Goal: Task Accomplishment & Management: Use online tool/utility

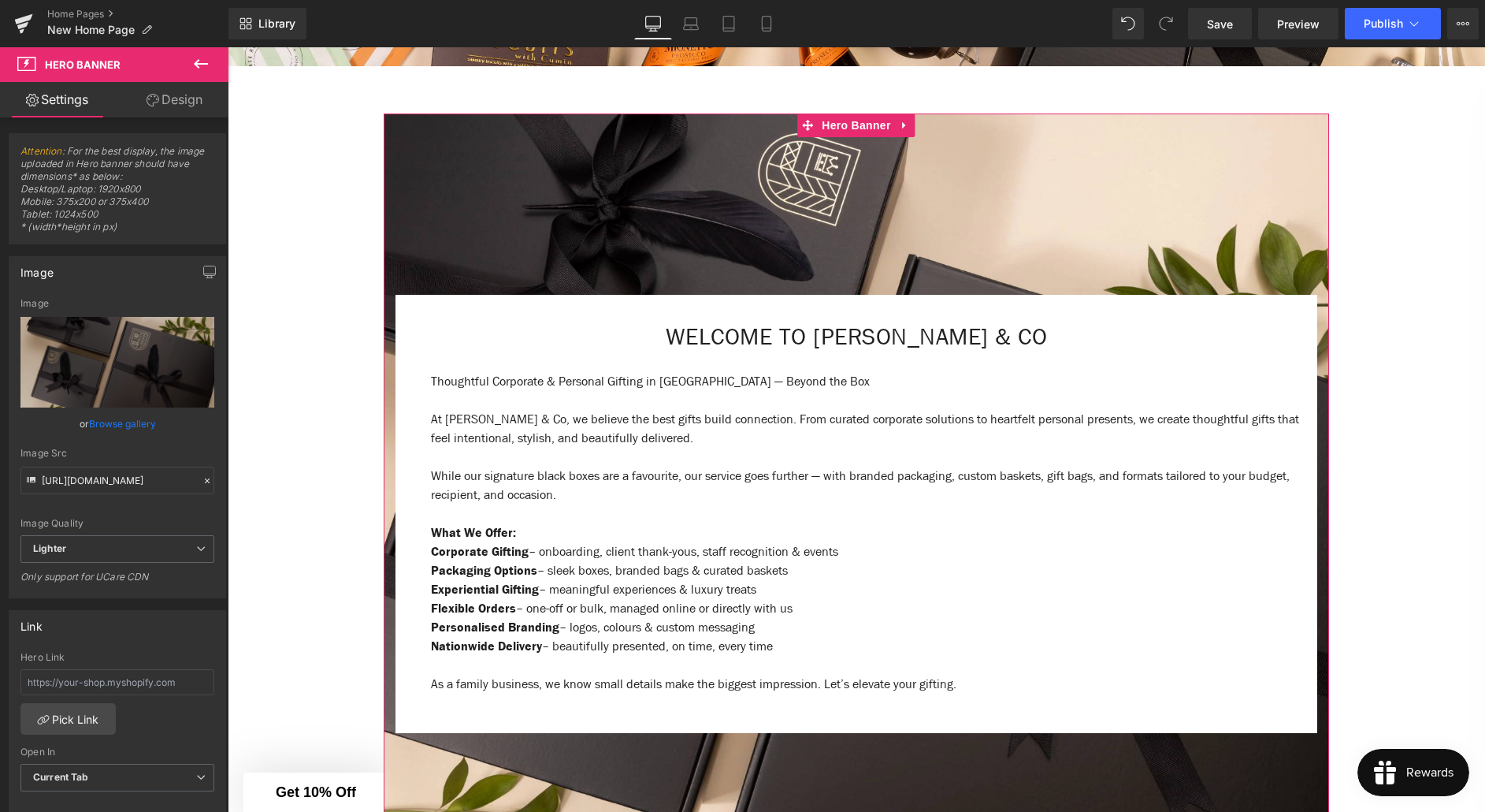
click at [191, 107] on link "Design" at bounding box center [175, 100] width 114 height 36
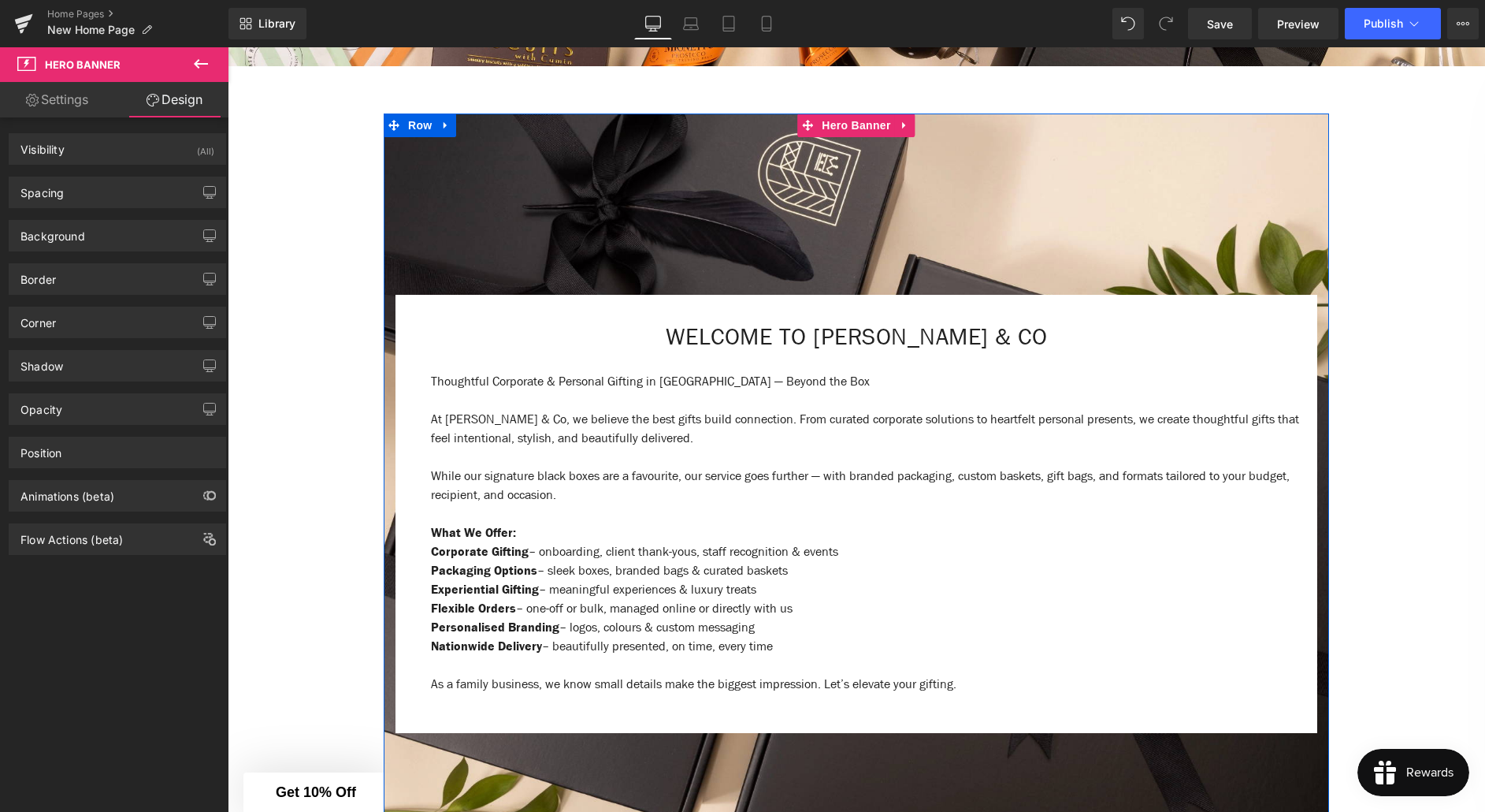
click at [448, 179] on div at bounding box center [856, 505] width 945 height 784
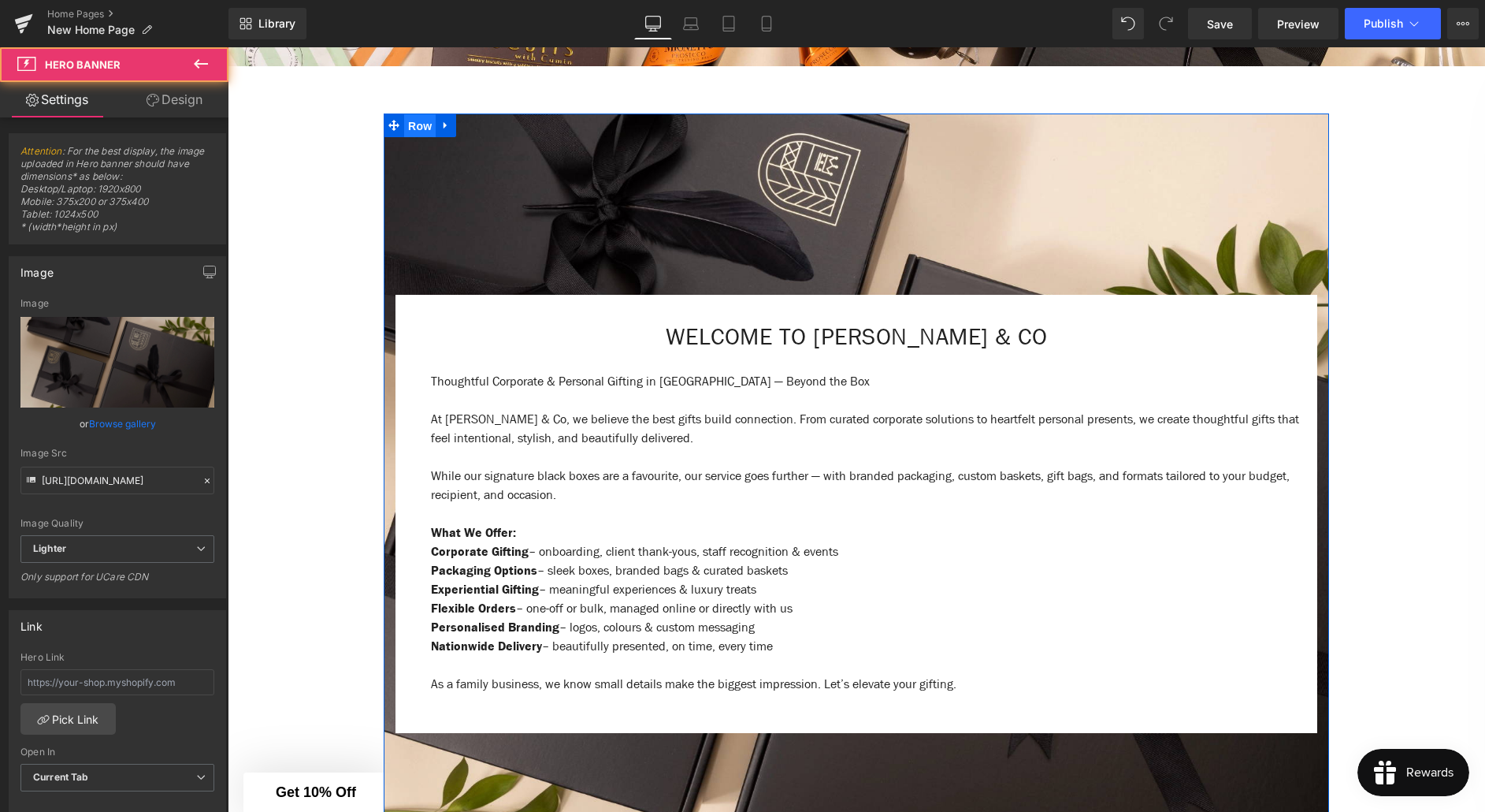
click at [420, 128] on span "Row" at bounding box center [420, 126] width 32 height 24
click at [611, 204] on div at bounding box center [856, 505] width 945 height 784
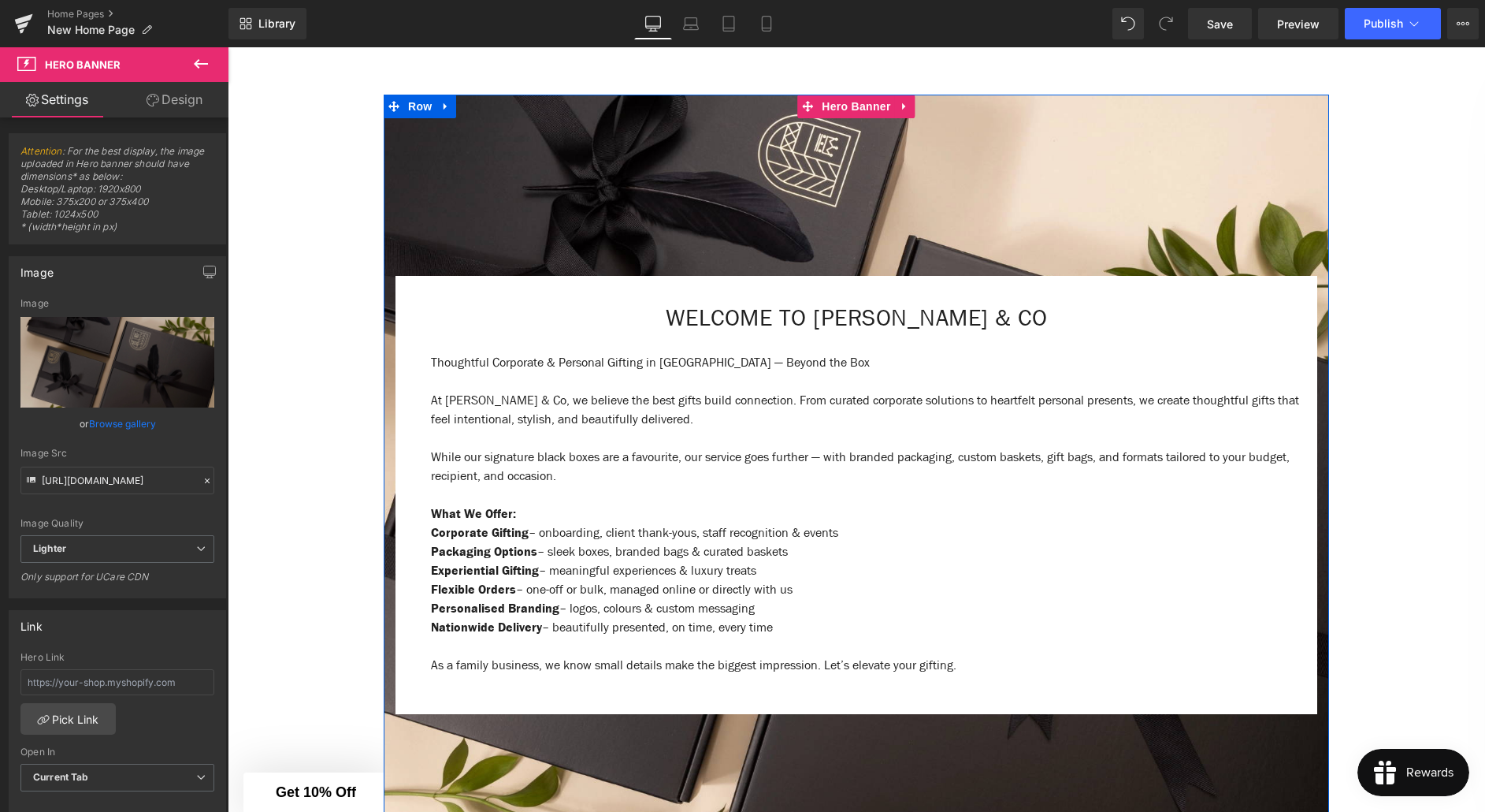
scroll to position [531, 0]
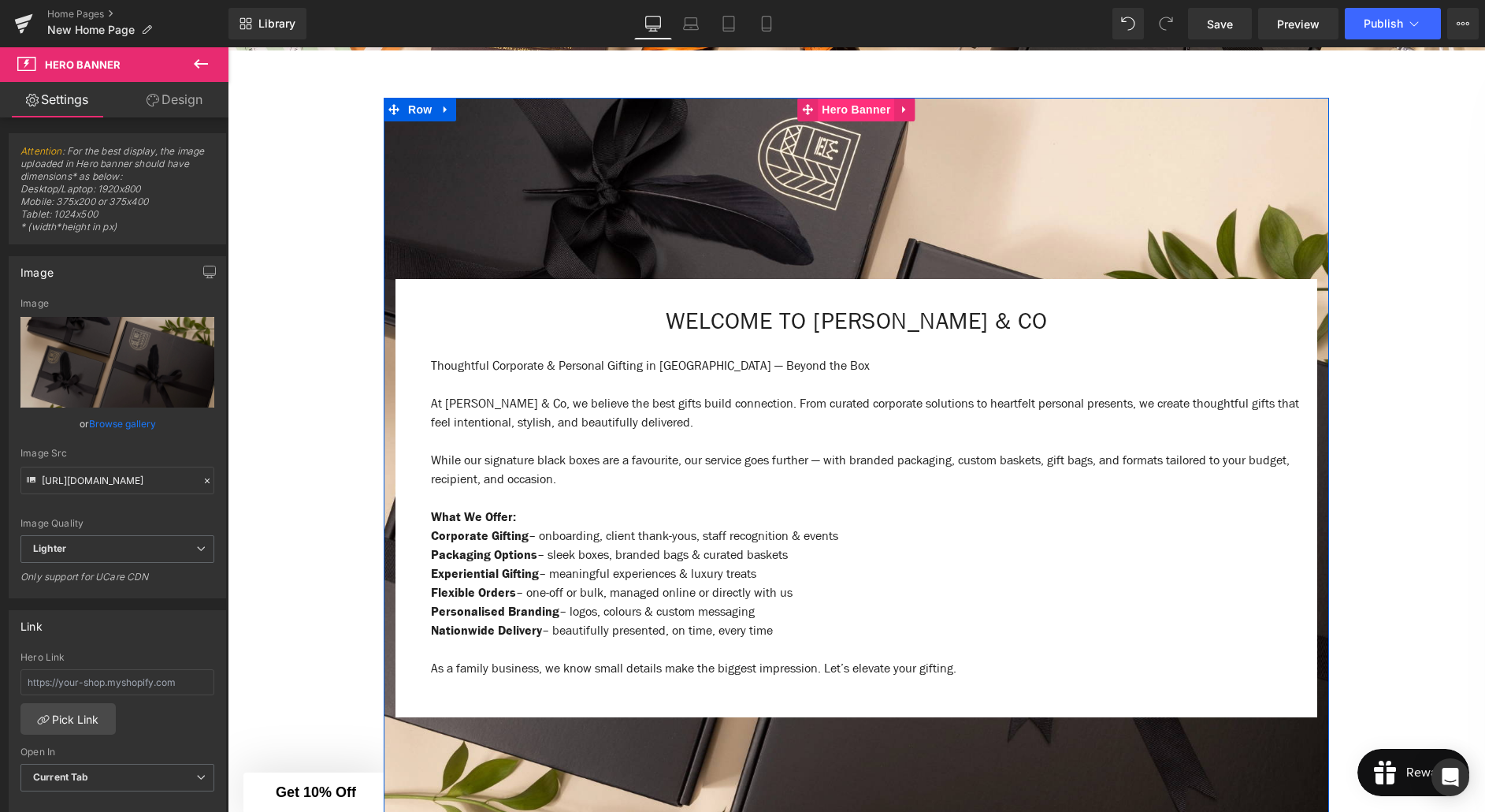
click at [851, 112] on span "Hero Banner" at bounding box center [855, 110] width 76 height 24
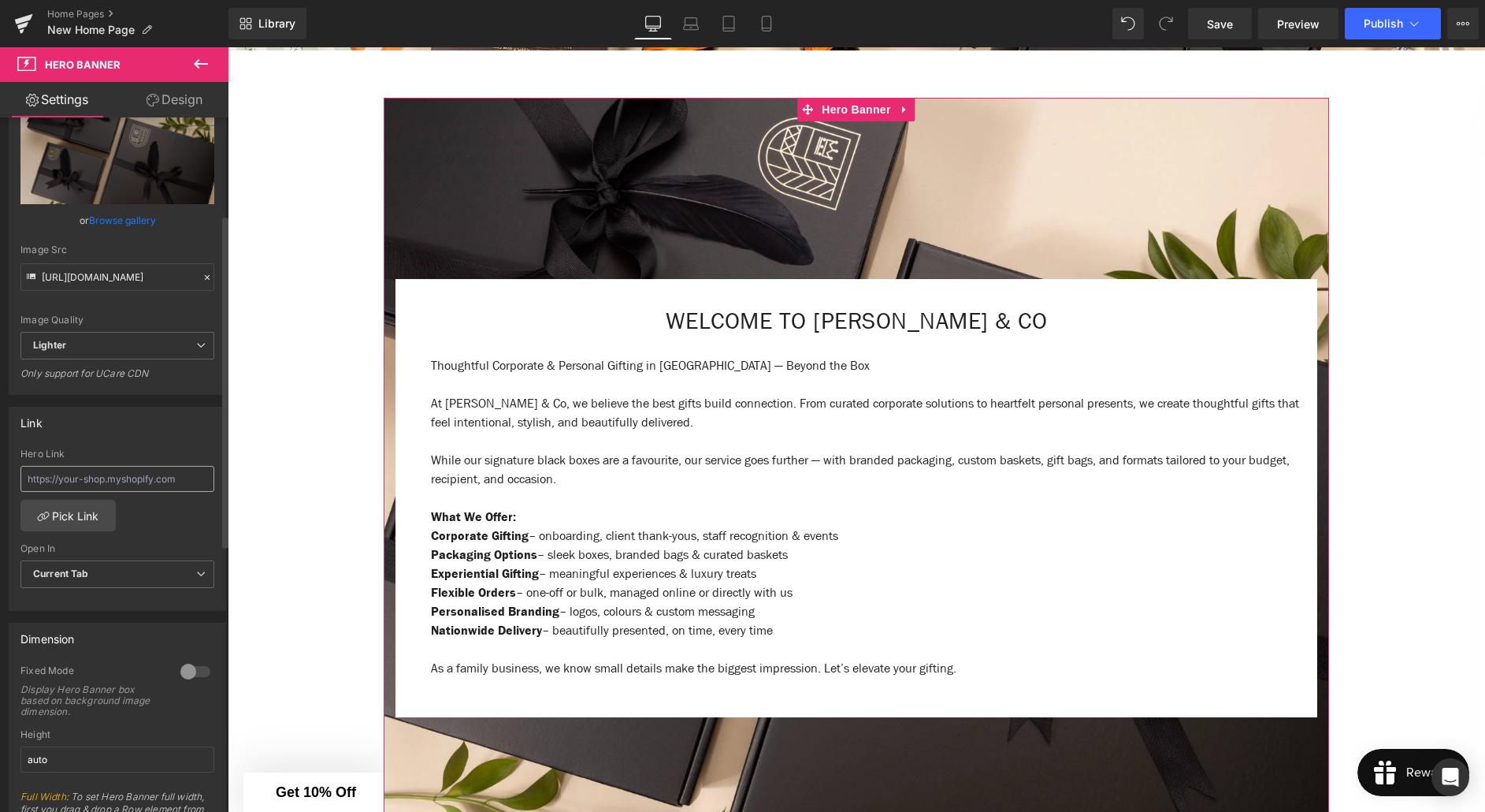
scroll to position [200, 0]
click at [87, 8] on link "Home Pages" at bounding box center [138, 14] width 182 height 13
click at [87, 10] on link "Home Pages" at bounding box center [138, 14] width 182 height 13
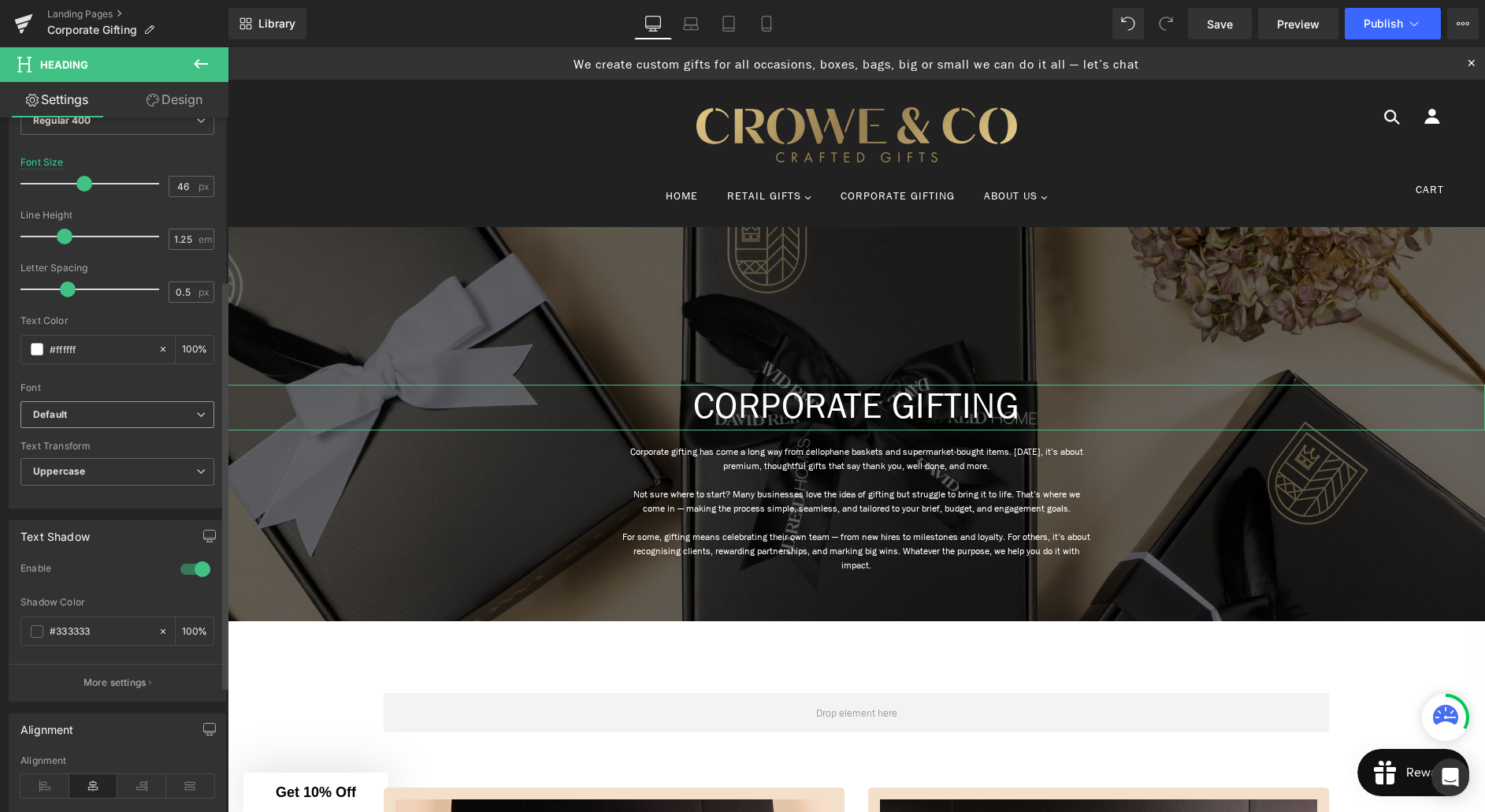
scroll to position [299, 0]
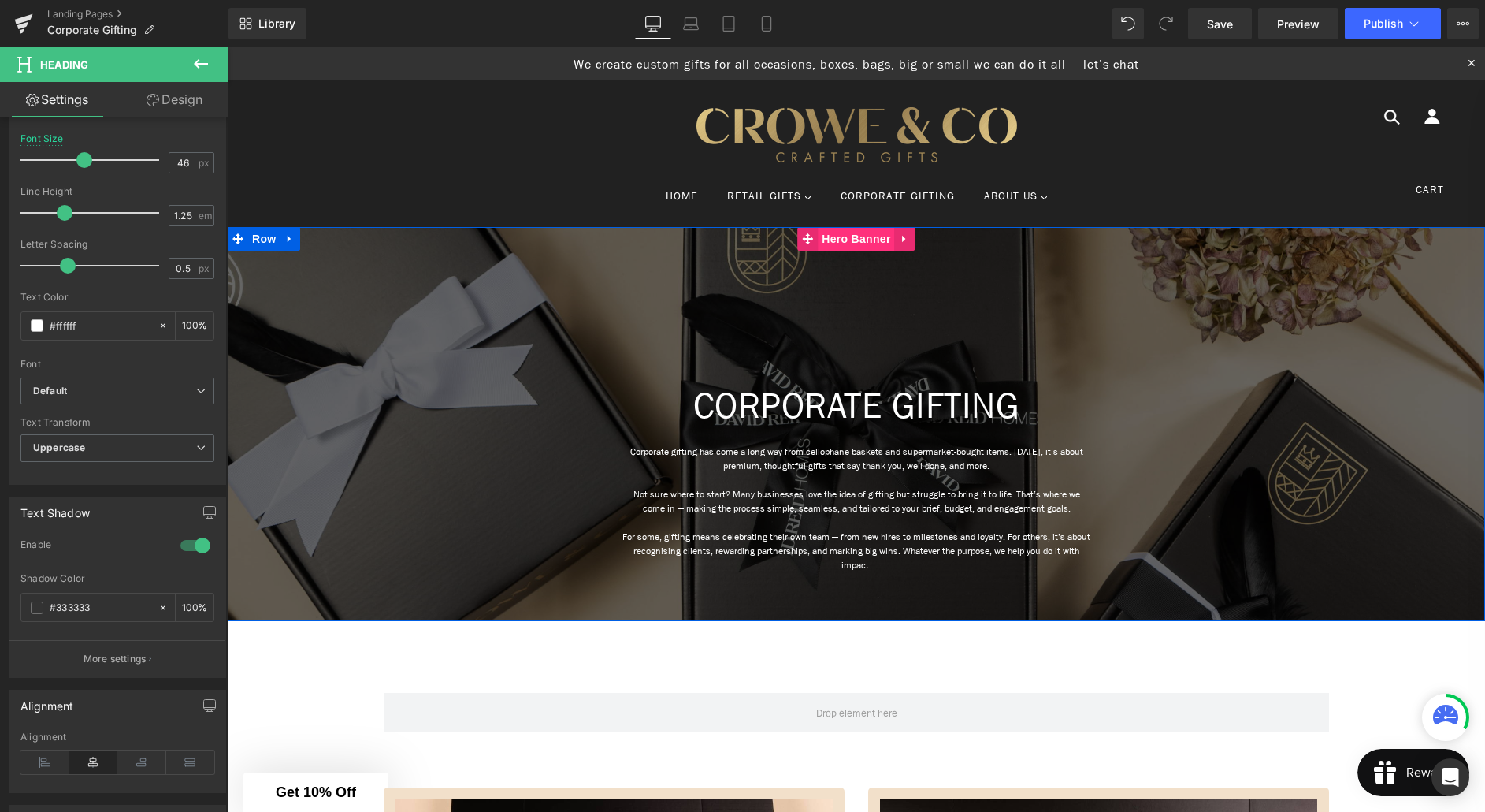
click at [839, 237] on span "Hero Banner" at bounding box center [855, 239] width 76 height 24
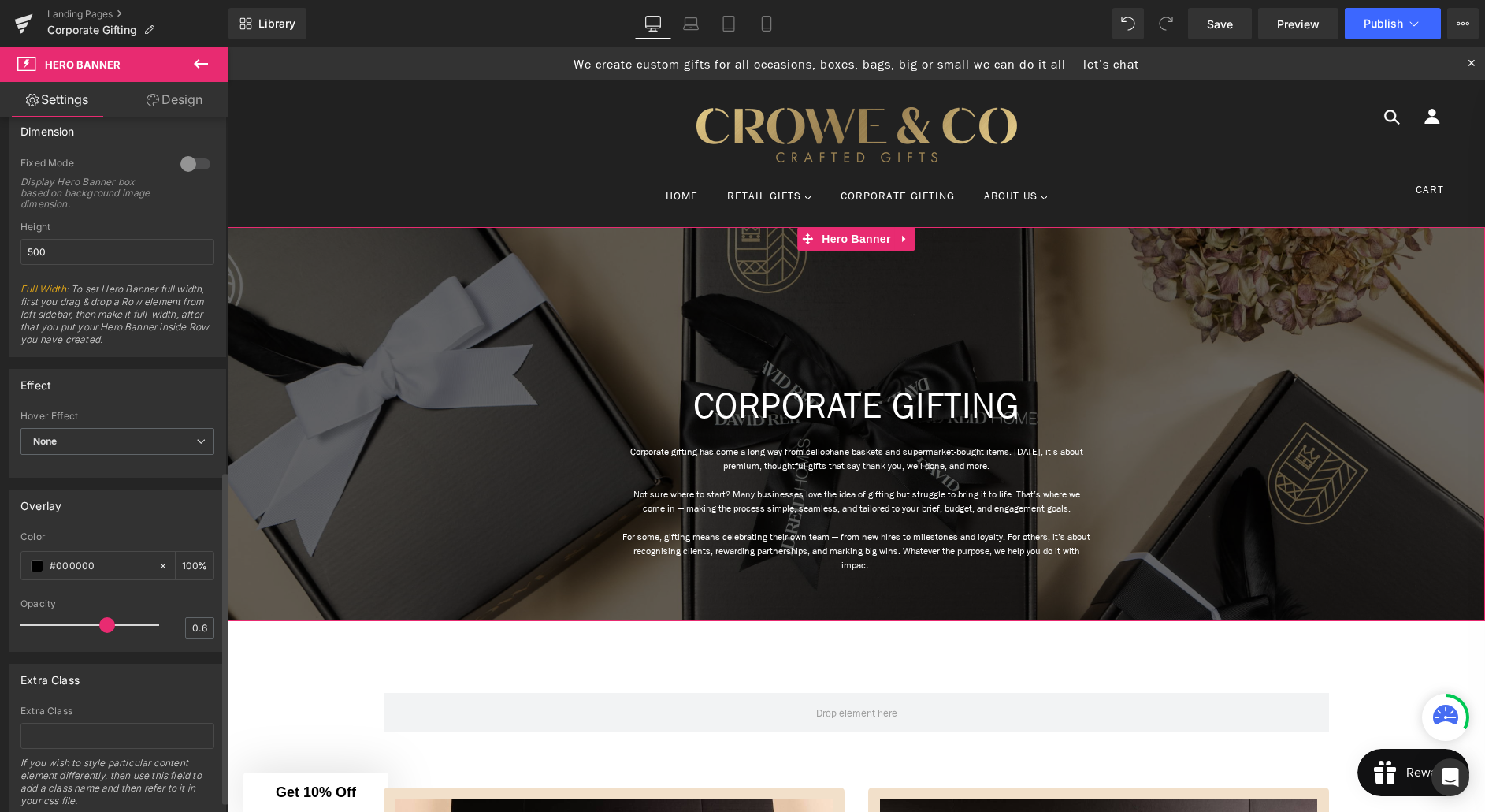
scroll to position [762, 0]
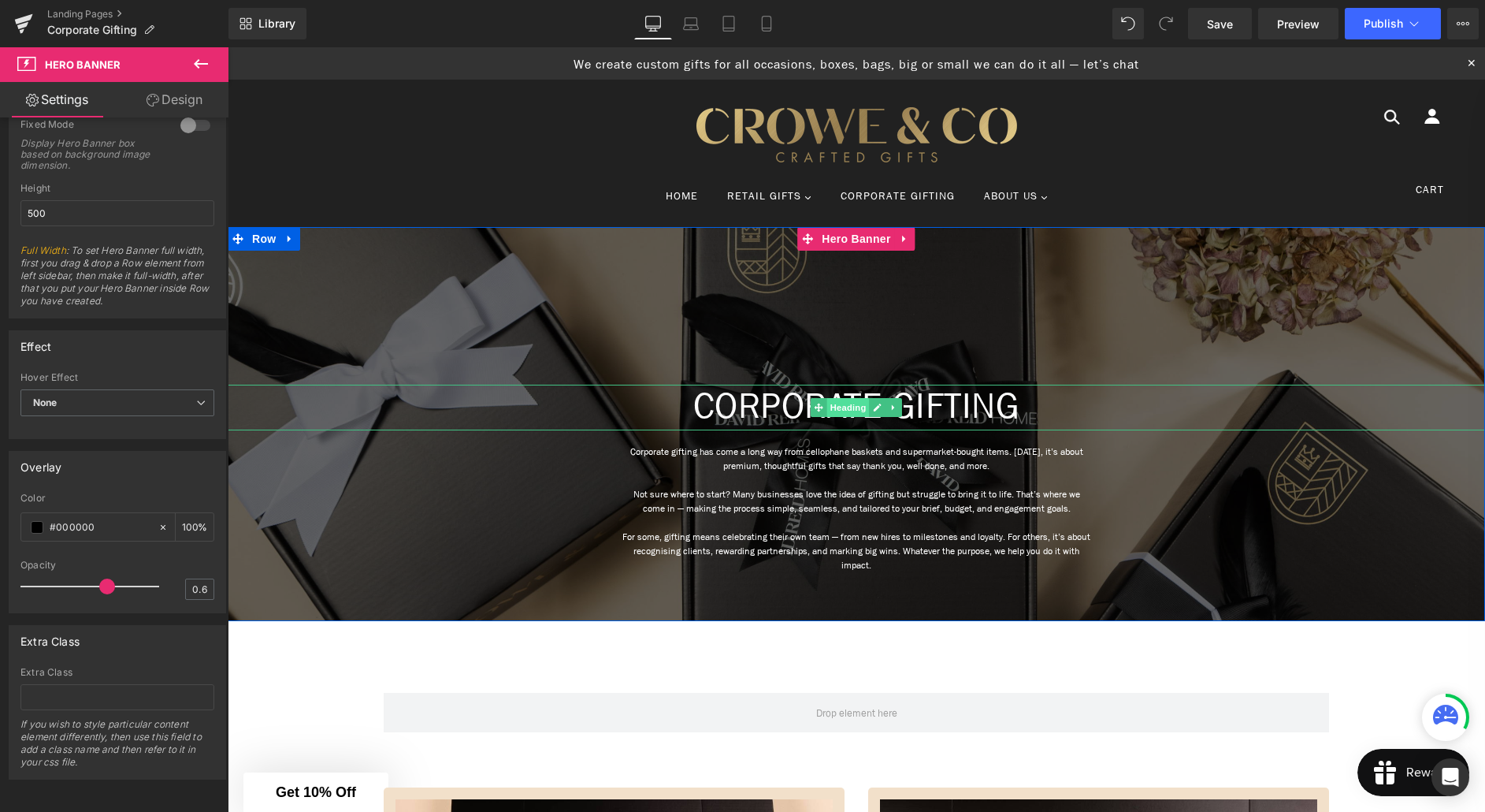
click at [839, 409] on span "Heading" at bounding box center [849, 406] width 42 height 19
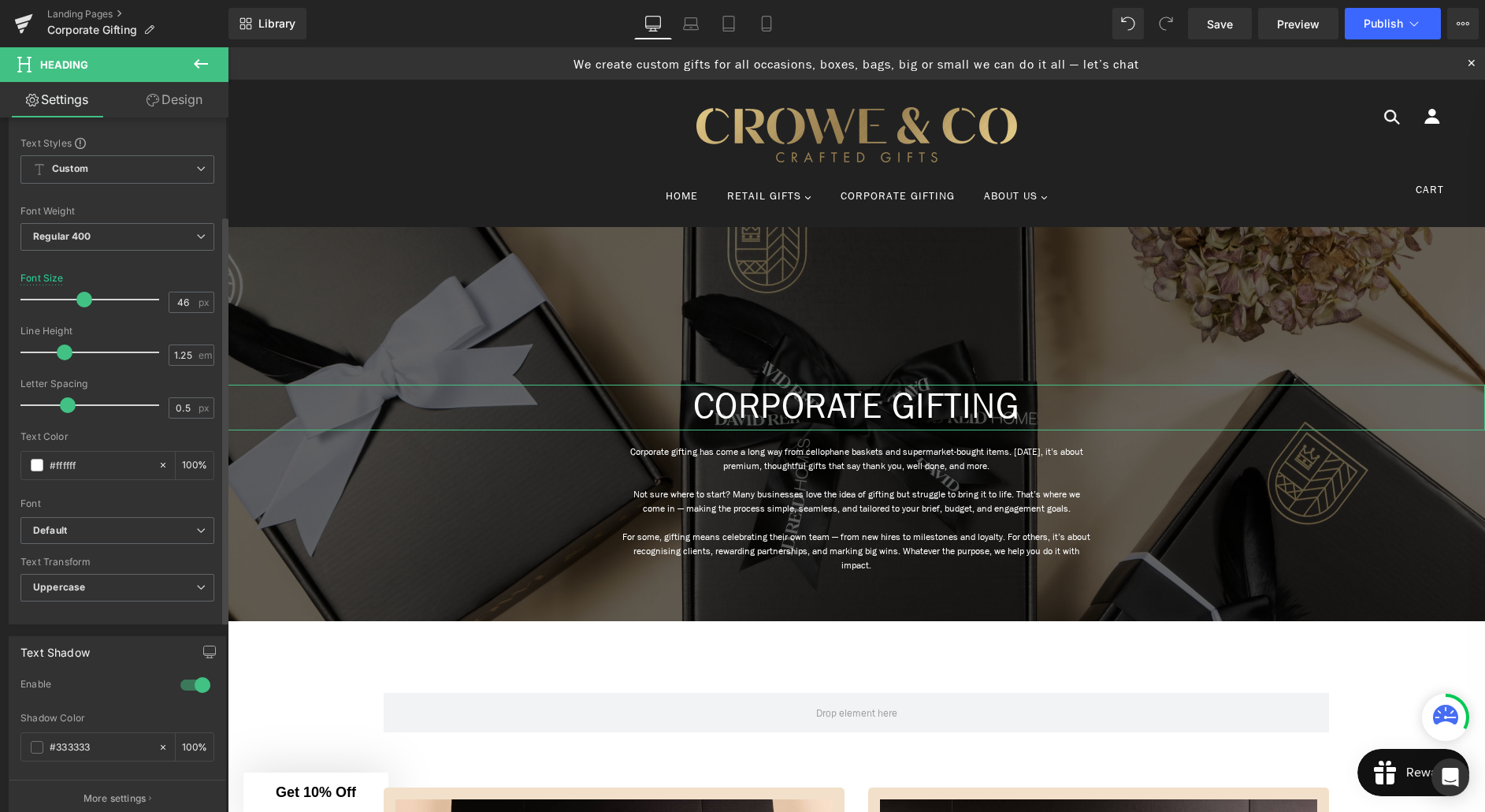
scroll to position [171, 0]
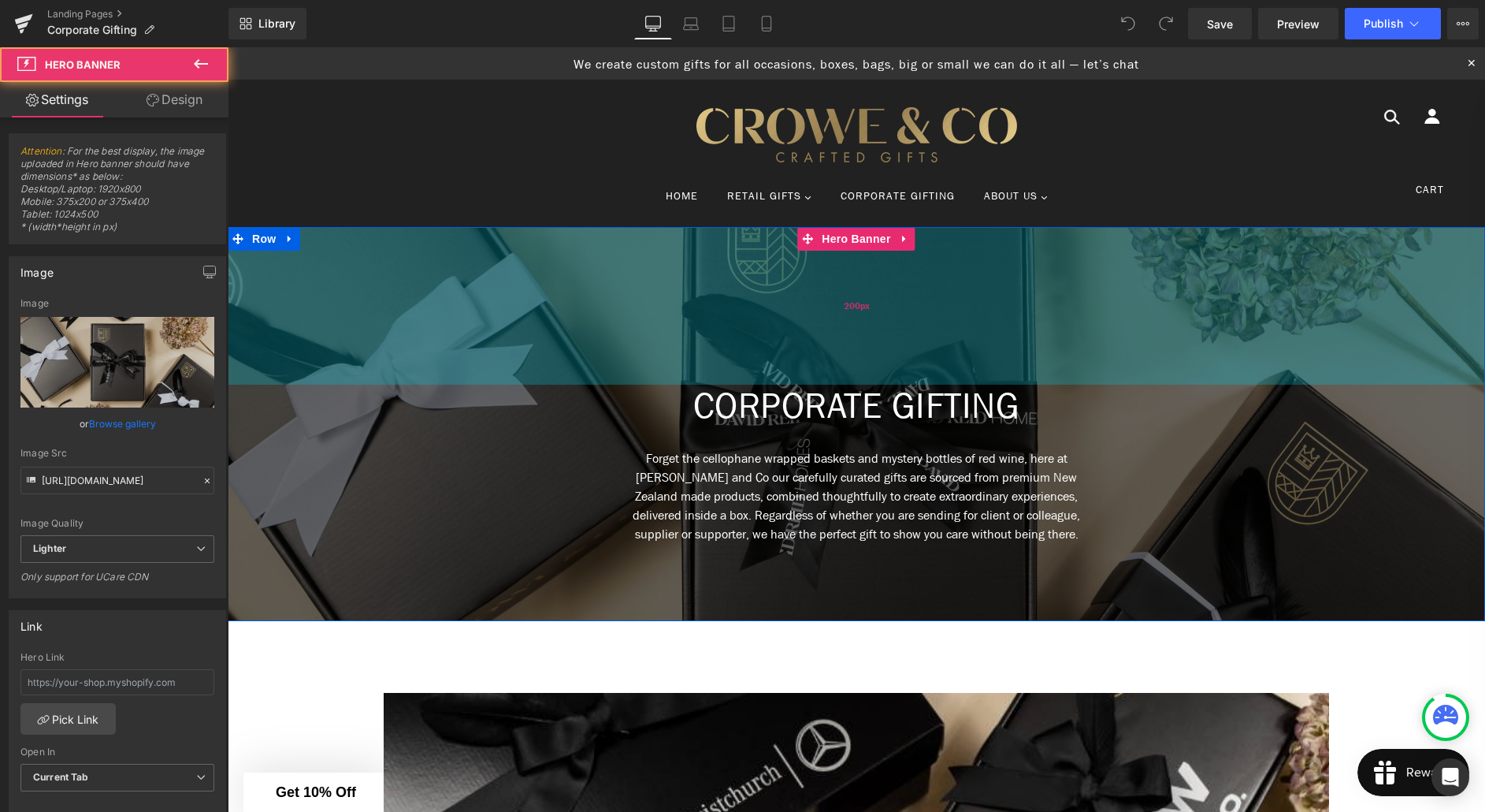
click at [730, 350] on div "CORPORATE GIFTING Heading Forget the cellophane wrapped baskets and mystery bot…" at bounding box center [856, 423] width 1258 height 394
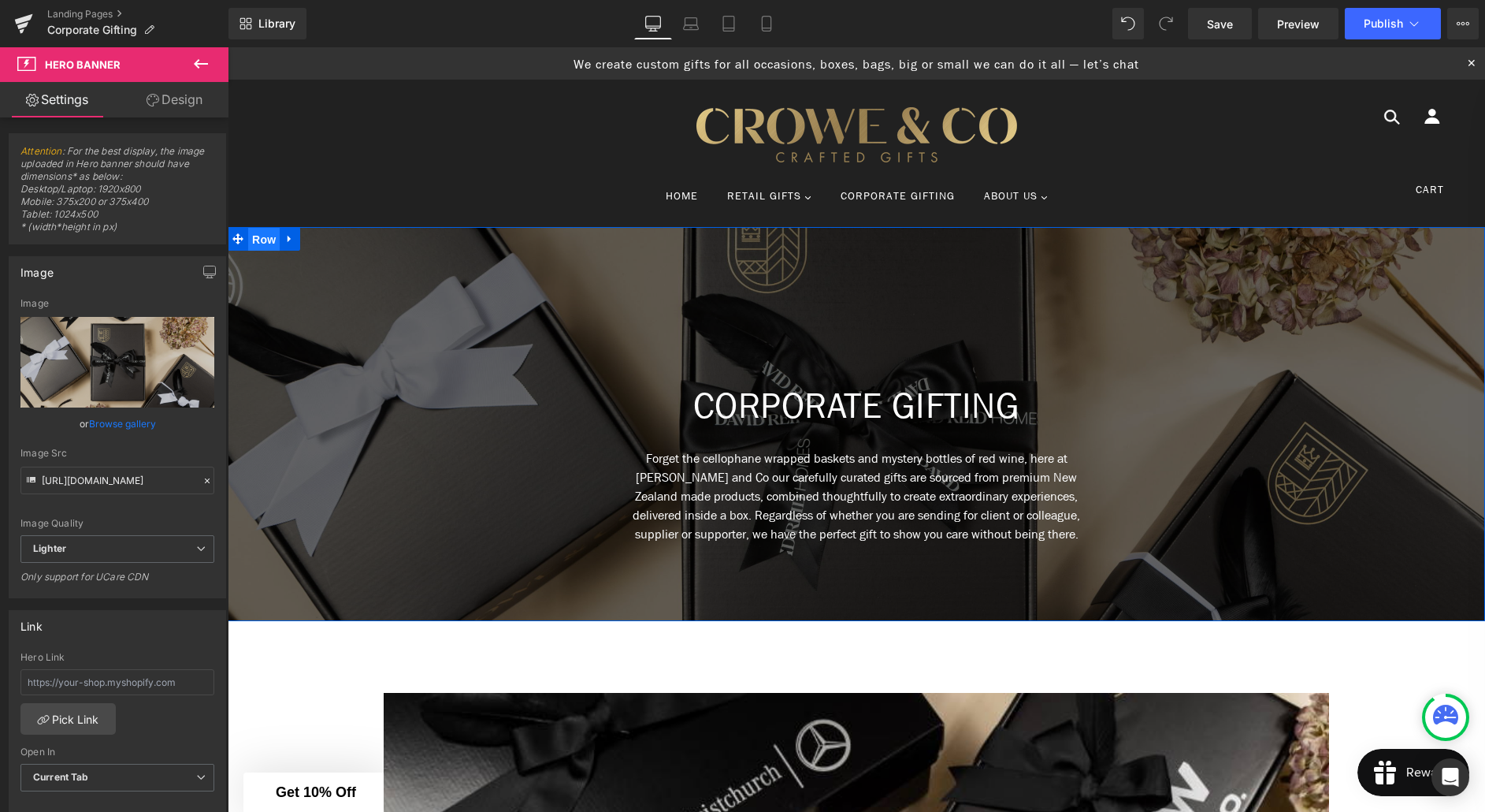
click at [260, 243] on span "Row" at bounding box center [264, 240] width 32 height 24
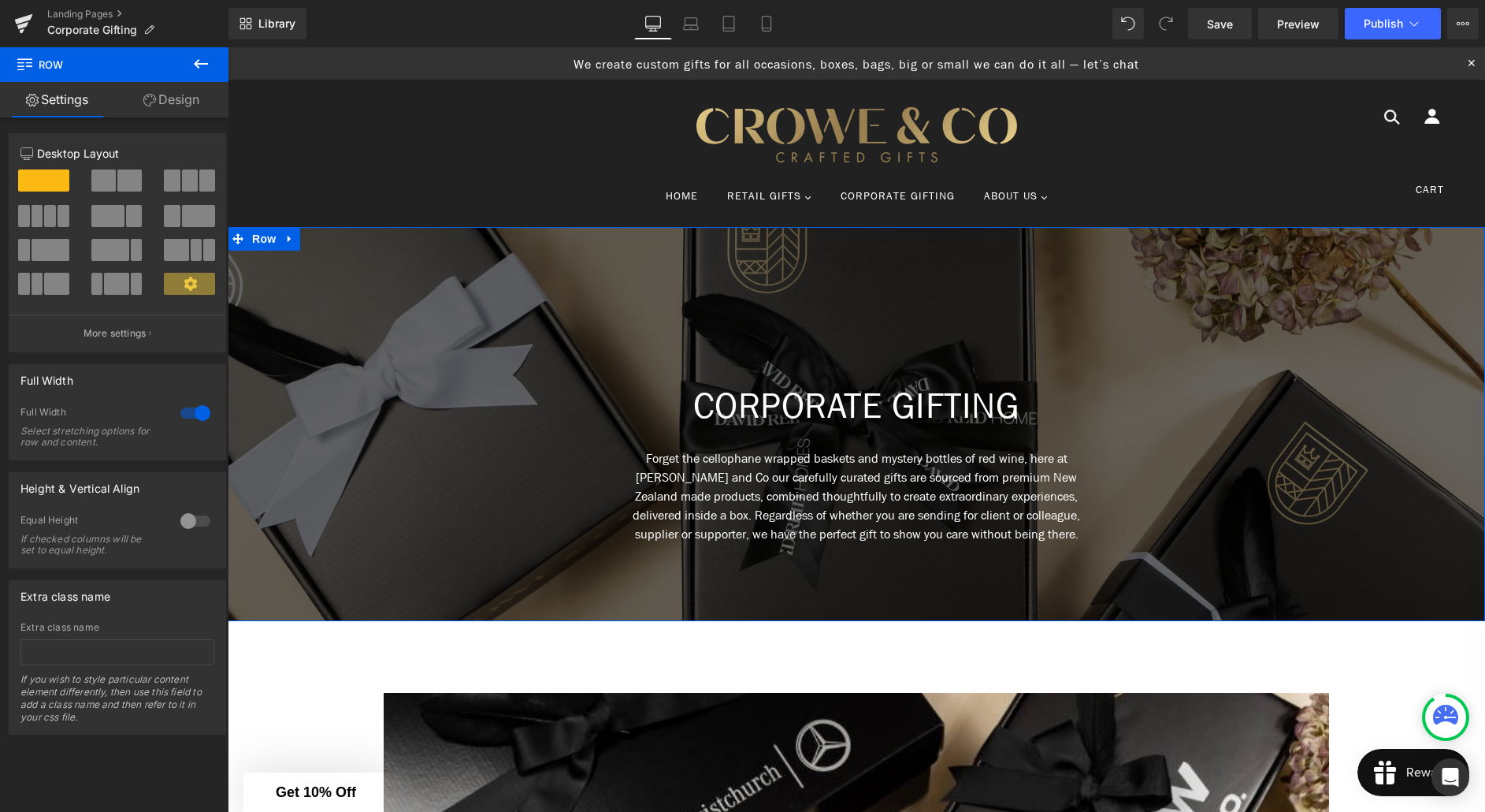
click at [178, 103] on link "Design" at bounding box center [172, 100] width 114 height 36
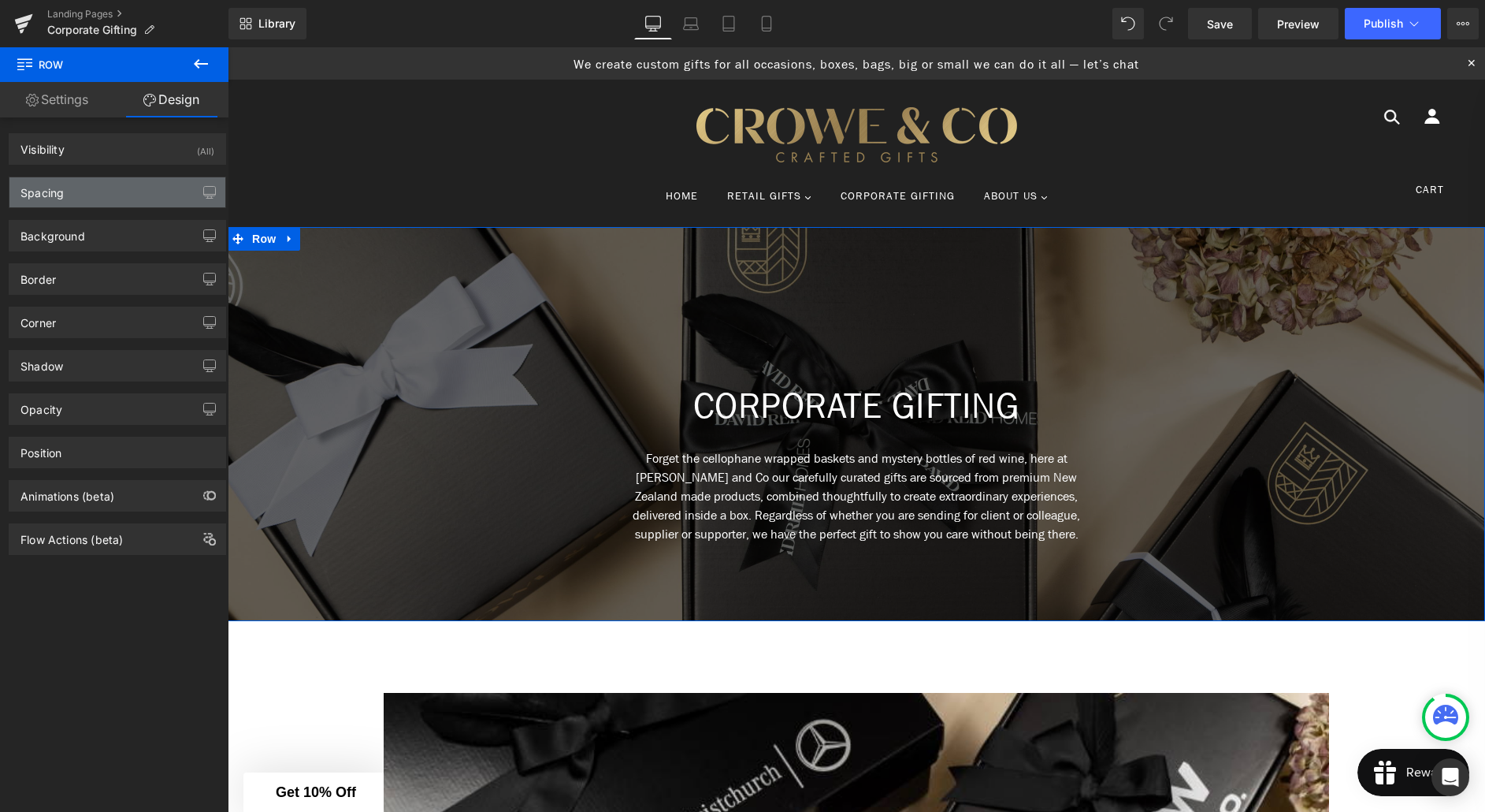
click at [107, 200] on div "Spacing" at bounding box center [117, 192] width 216 height 30
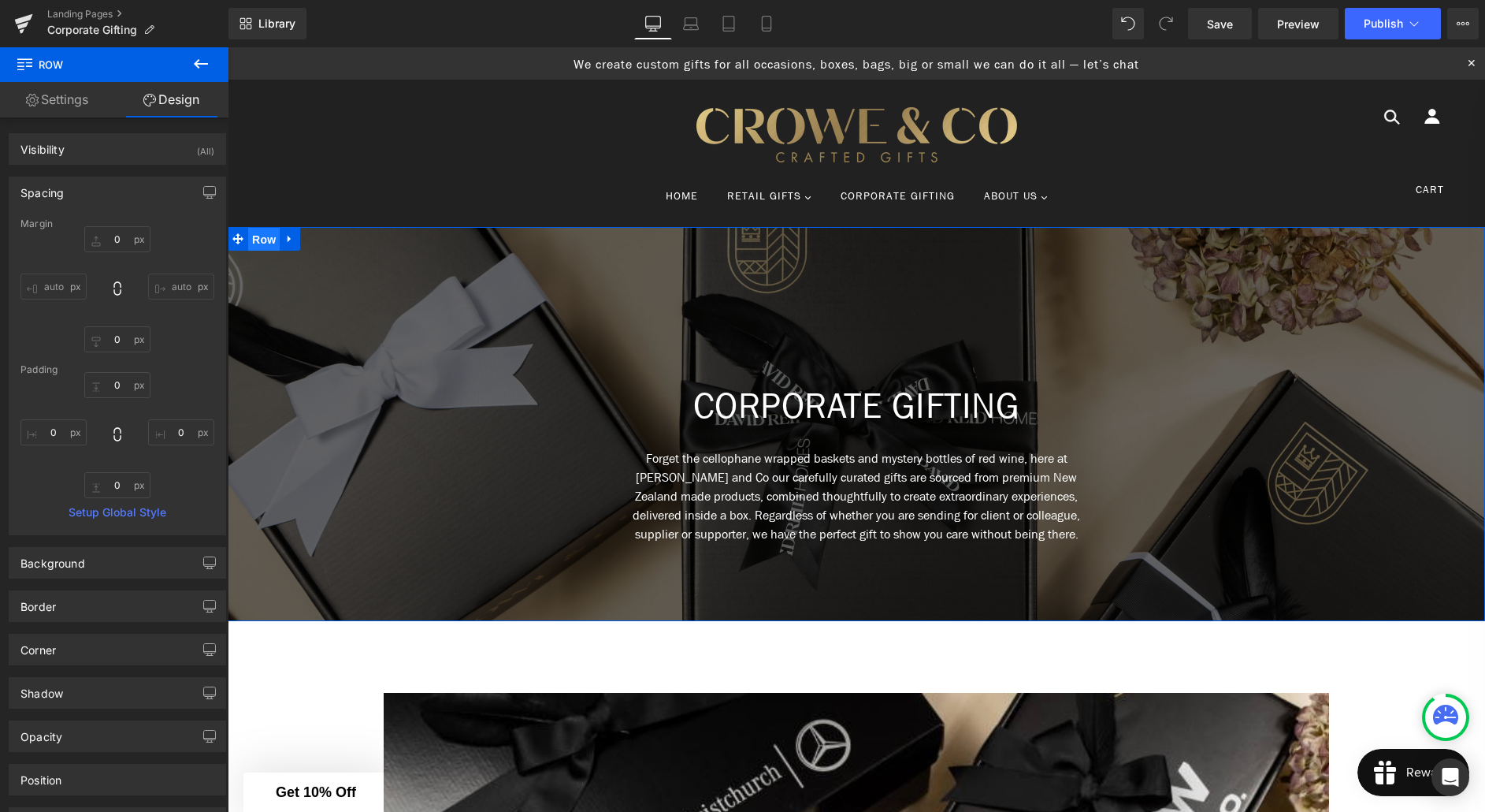
click at [260, 239] on span "Row" at bounding box center [264, 240] width 32 height 24
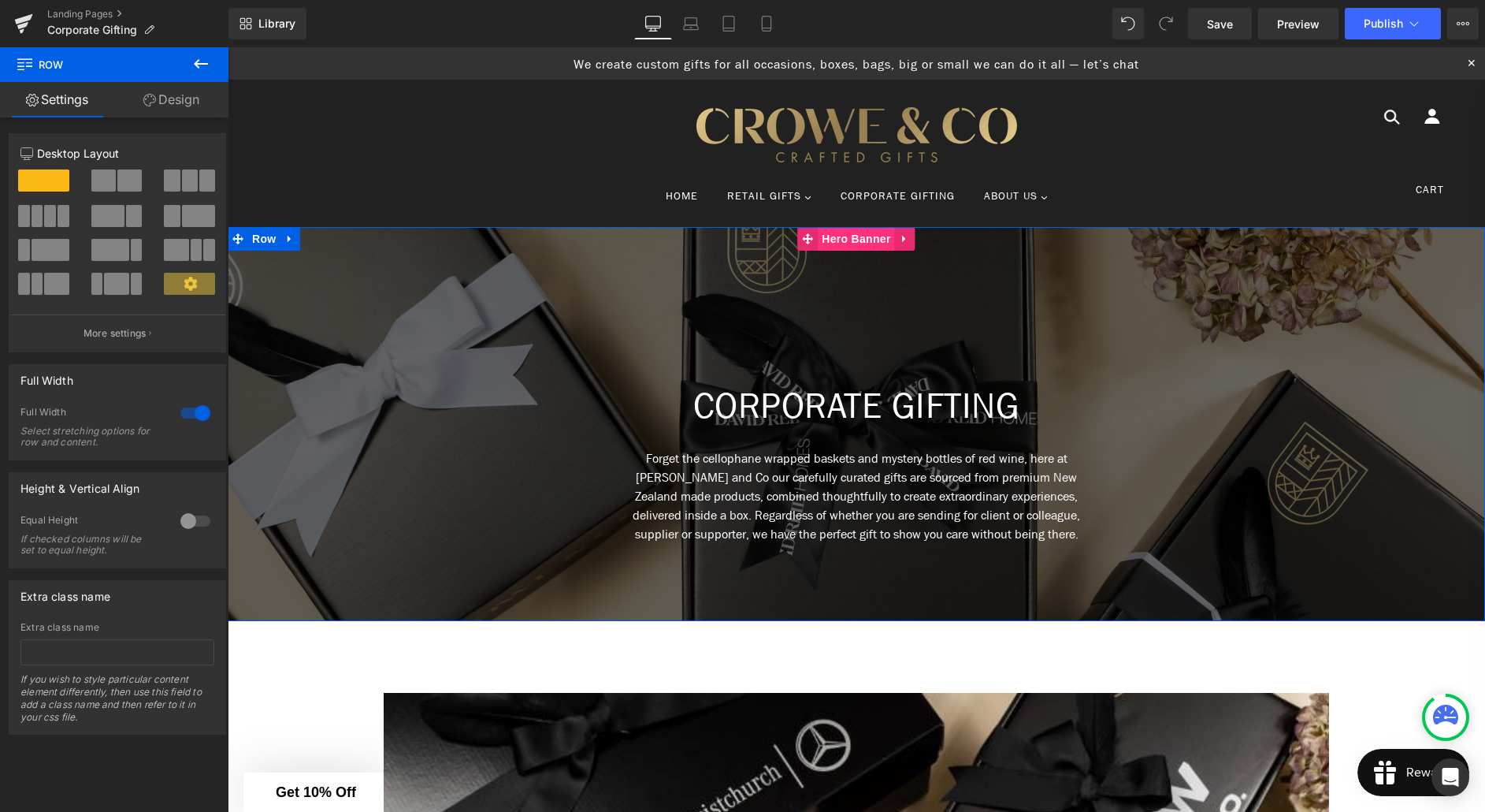
click at [859, 246] on span "Hero Banner" at bounding box center [855, 239] width 76 height 24
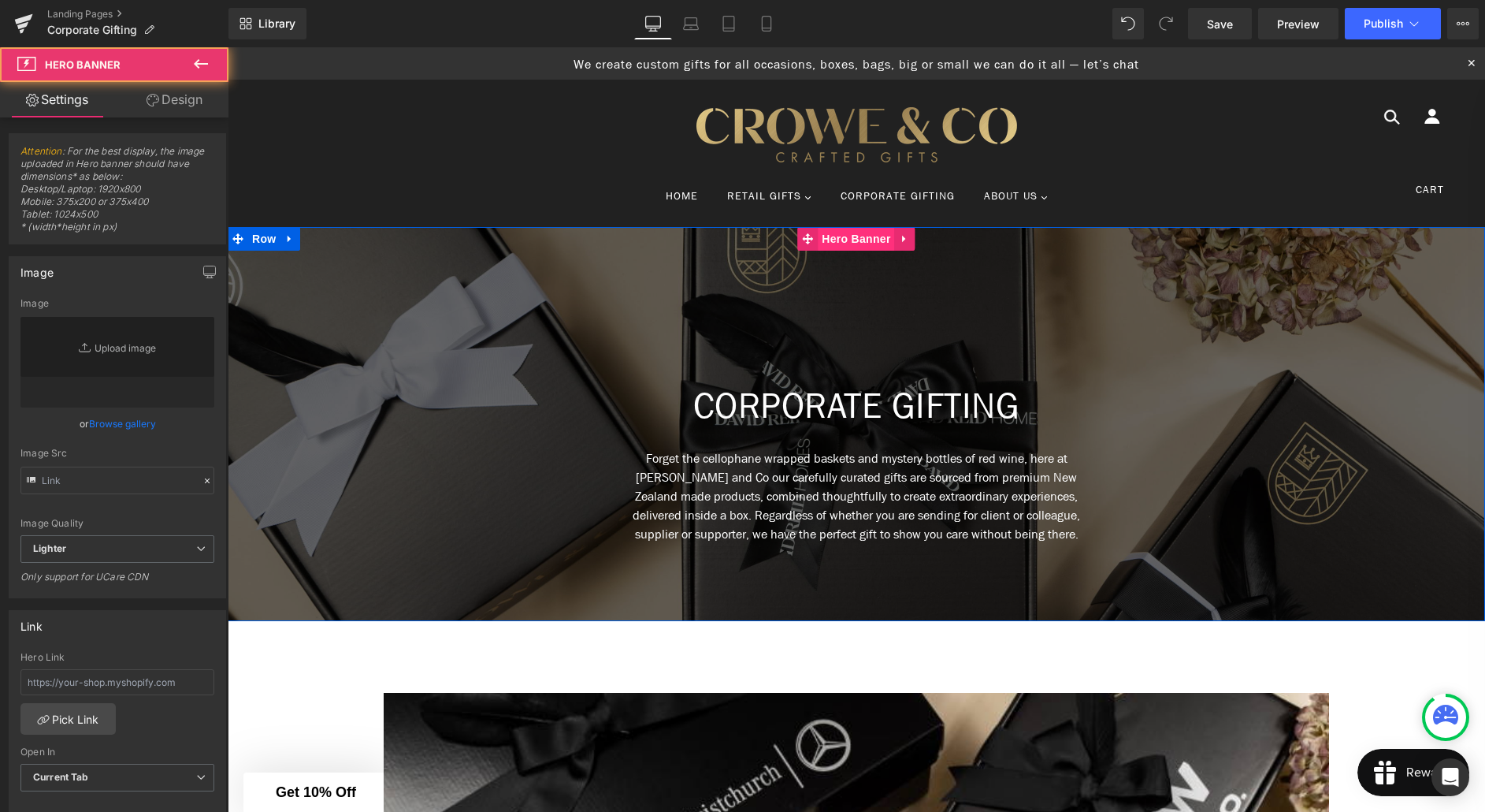
type input "[URL][DOMAIN_NAME]"
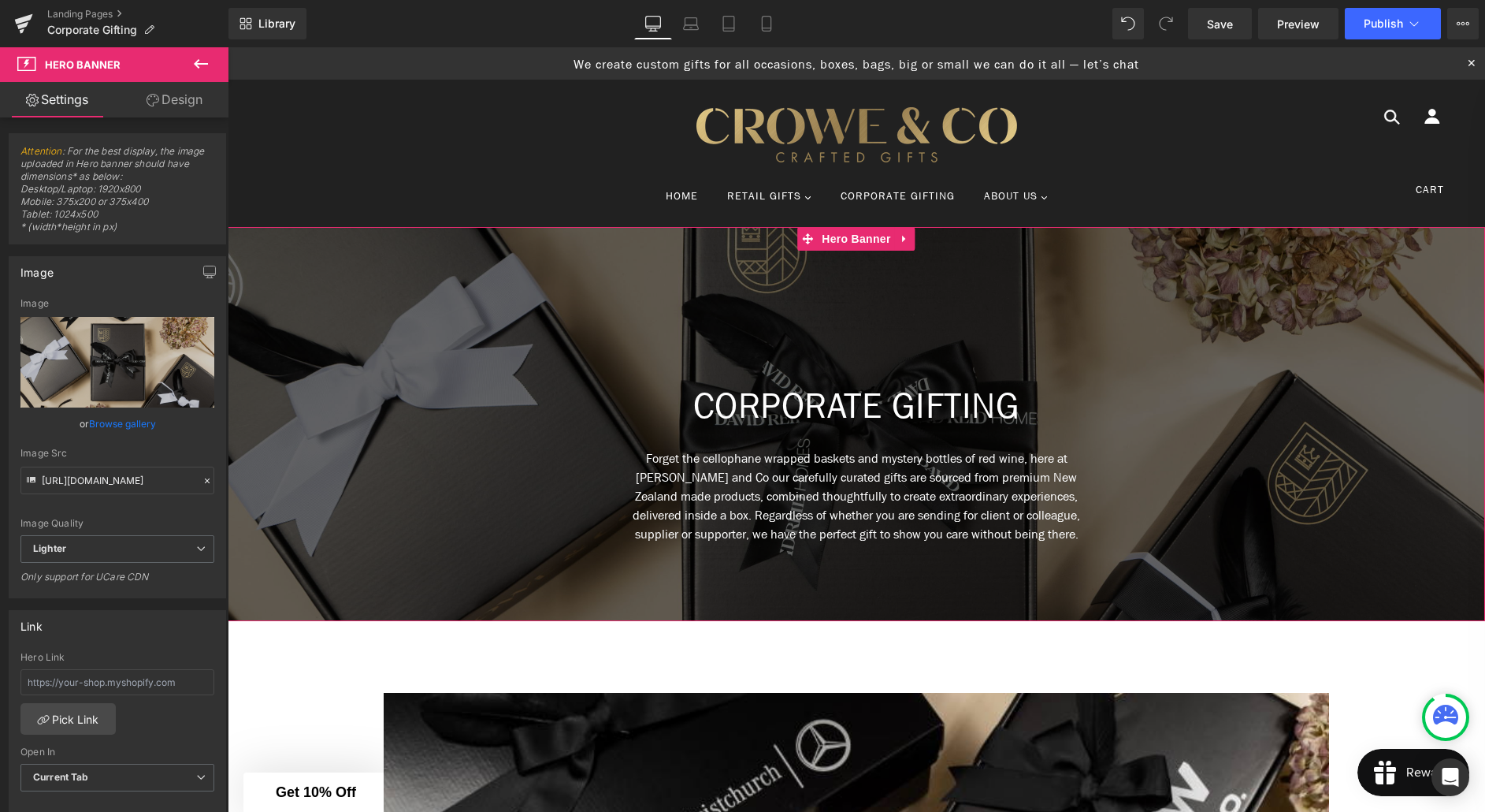
click at [183, 106] on link "Design" at bounding box center [175, 100] width 114 height 36
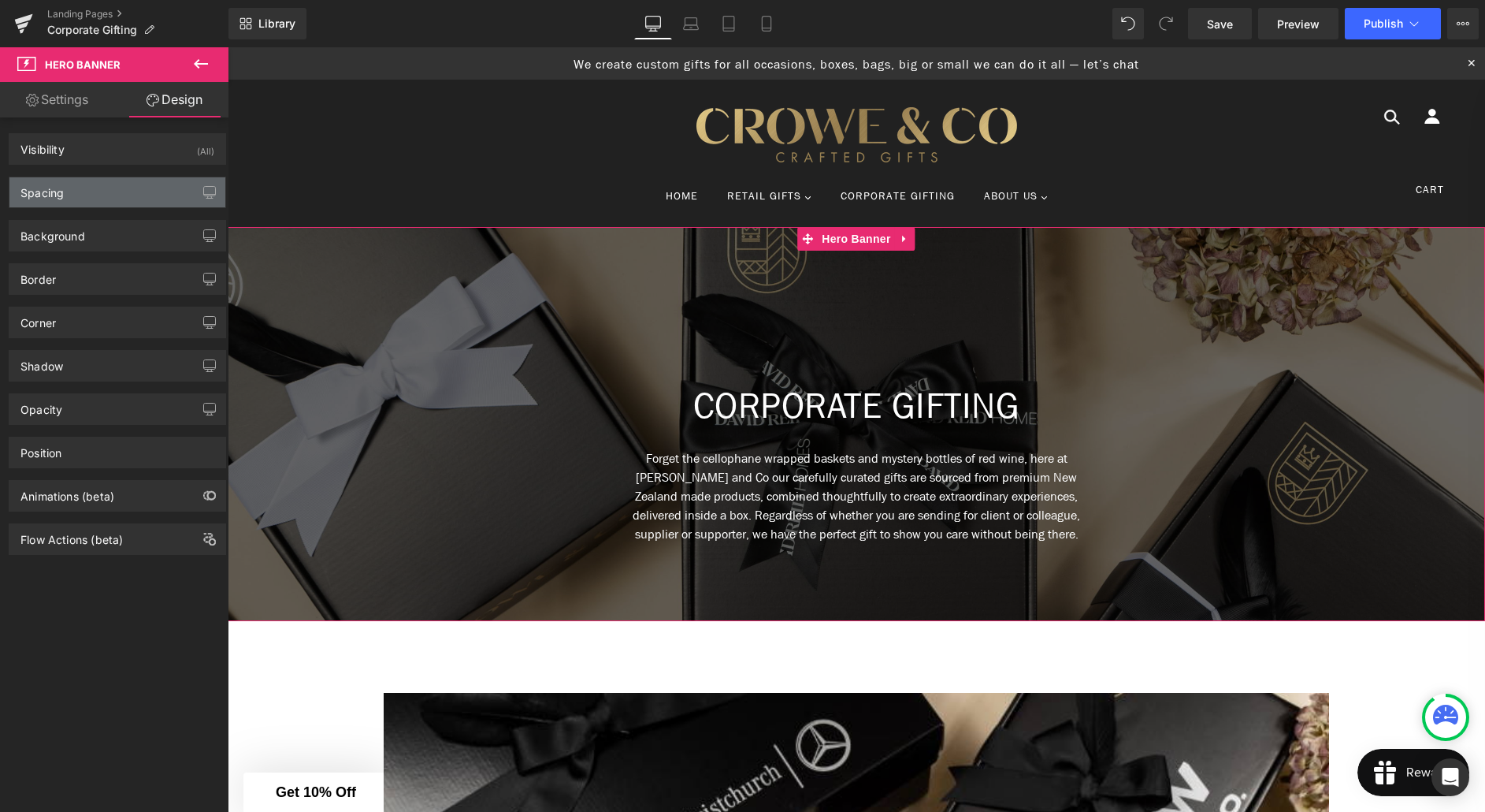
click at [92, 194] on div "Spacing" at bounding box center [117, 192] width 216 height 30
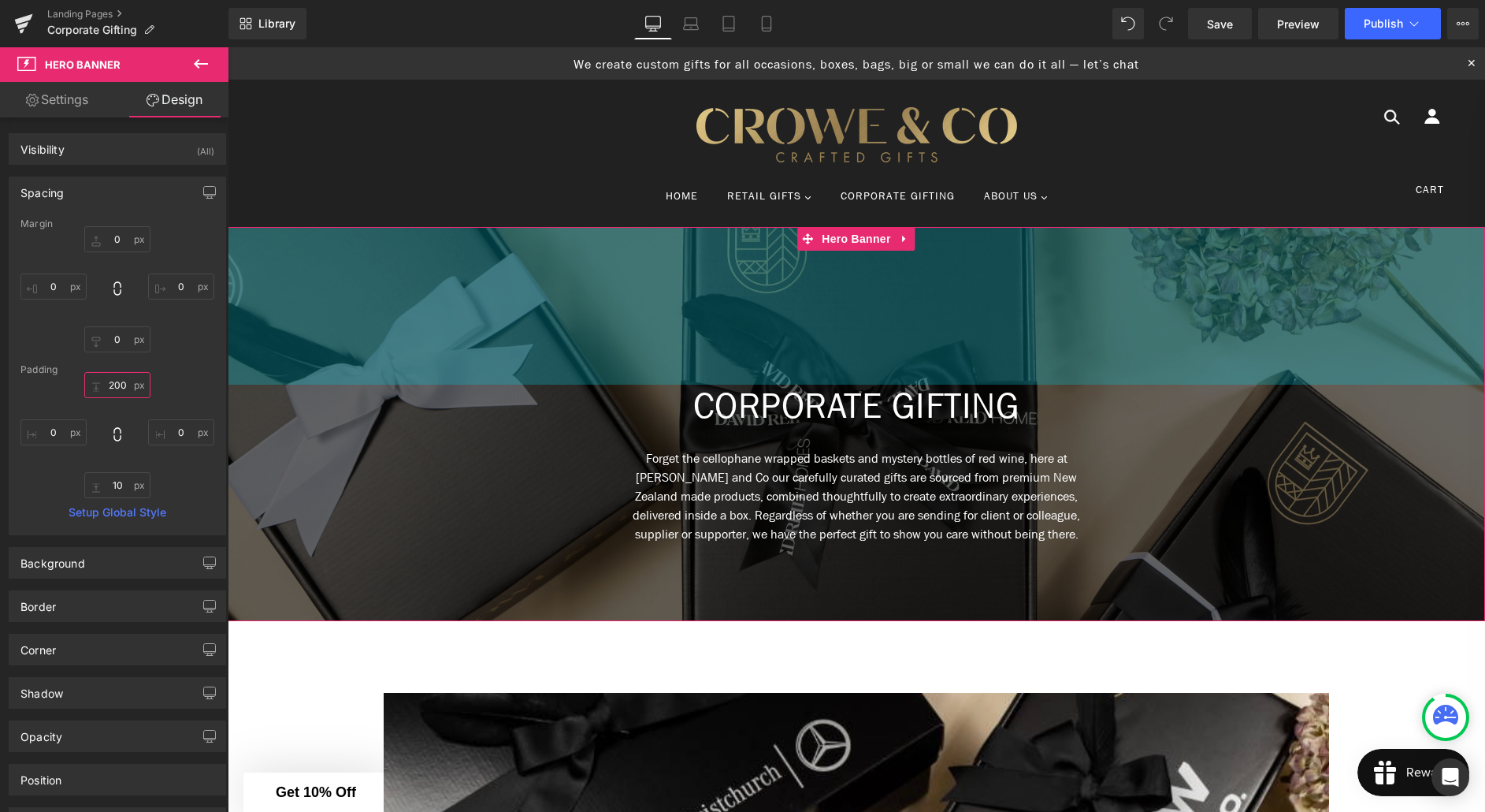
click at [111, 384] on input "200" at bounding box center [116, 385] width 66 height 26
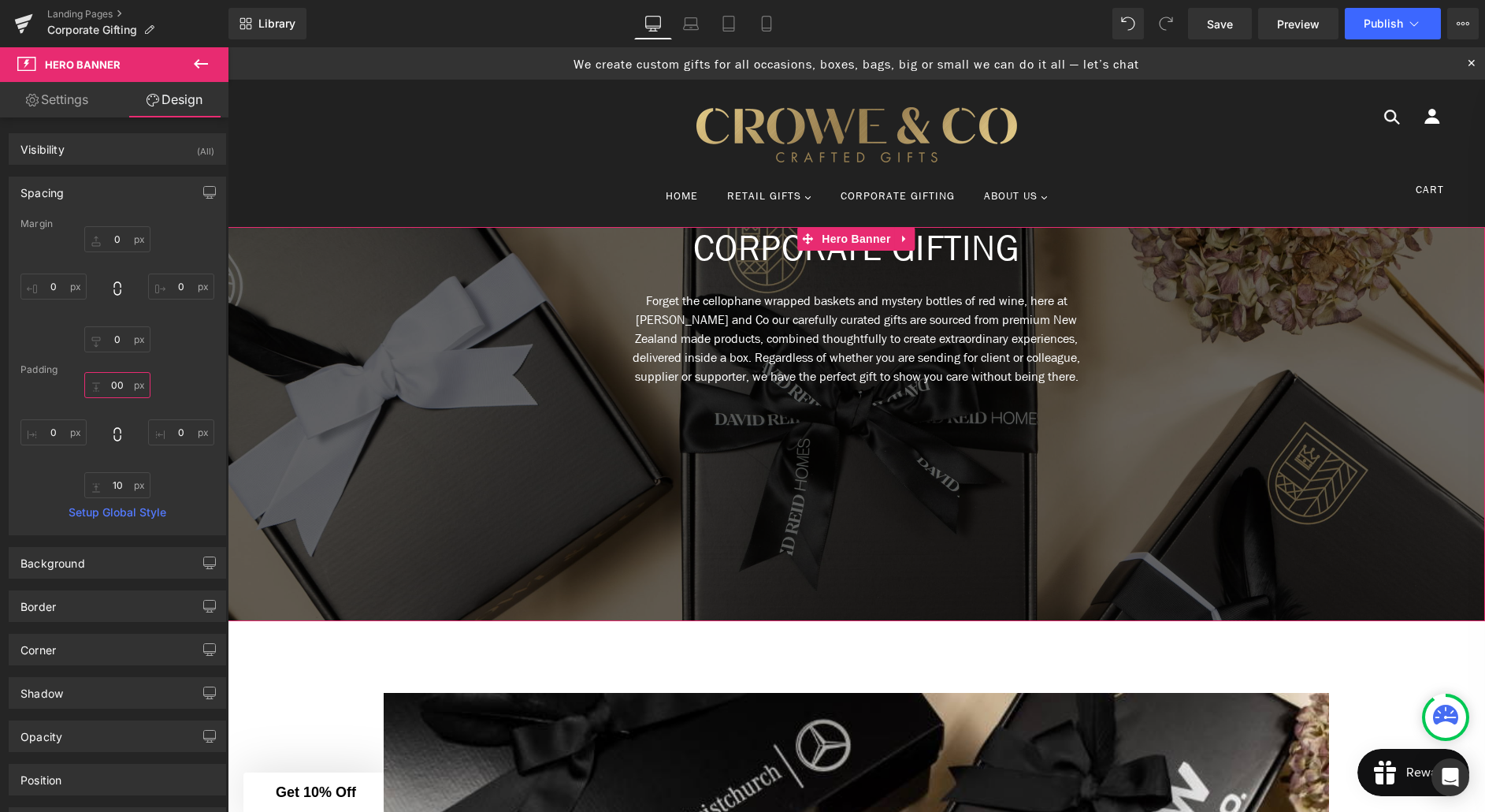
type input "100"
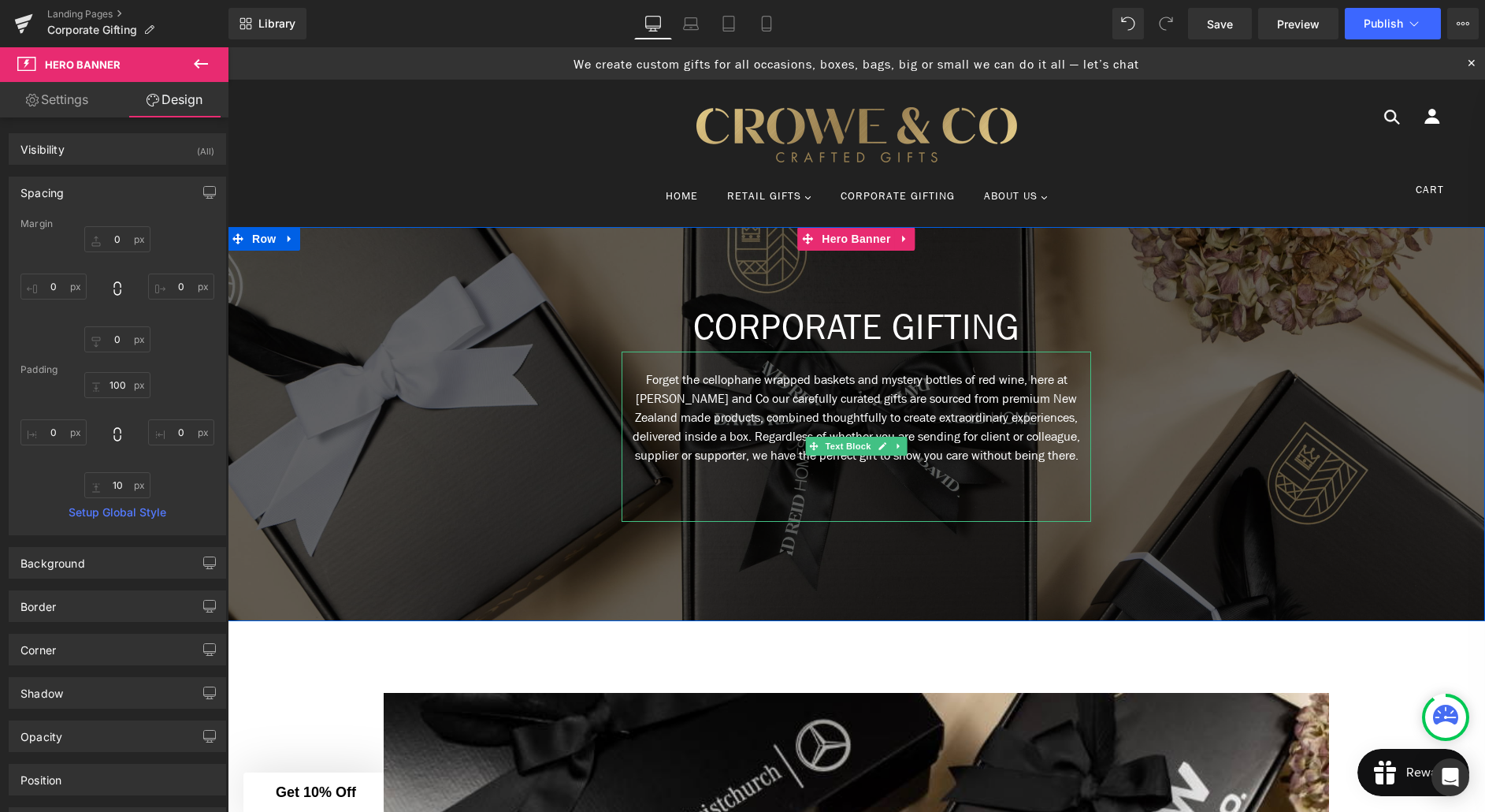
click at [801, 414] on p "Forget the cellophane wrapped baskets and mystery bottles of red wine, here at …" at bounding box center [856, 417] width 470 height 95
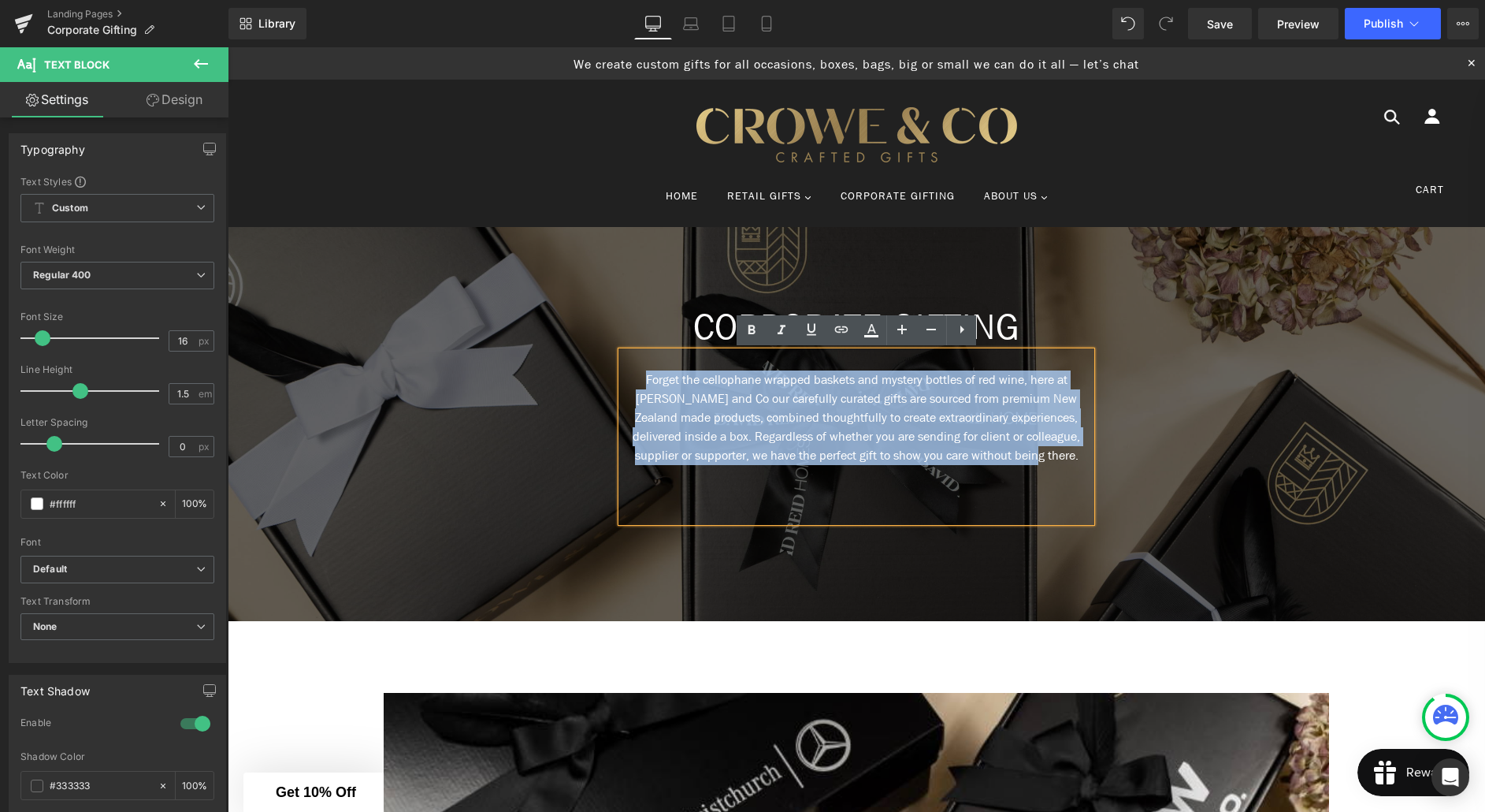
drag, startPoint x: 897, startPoint y: 476, endPoint x: 631, endPoint y: 388, distance: 280.2
click at [631, 388] on p "Forget the cellophane wrapped baskets and mystery bottles of red wine, here at …" at bounding box center [856, 417] width 470 height 95
click at [816, 395] on p "Forget the cellophane wrapped baskets and mystery bottles of red wine, here at …" at bounding box center [856, 417] width 470 height 95
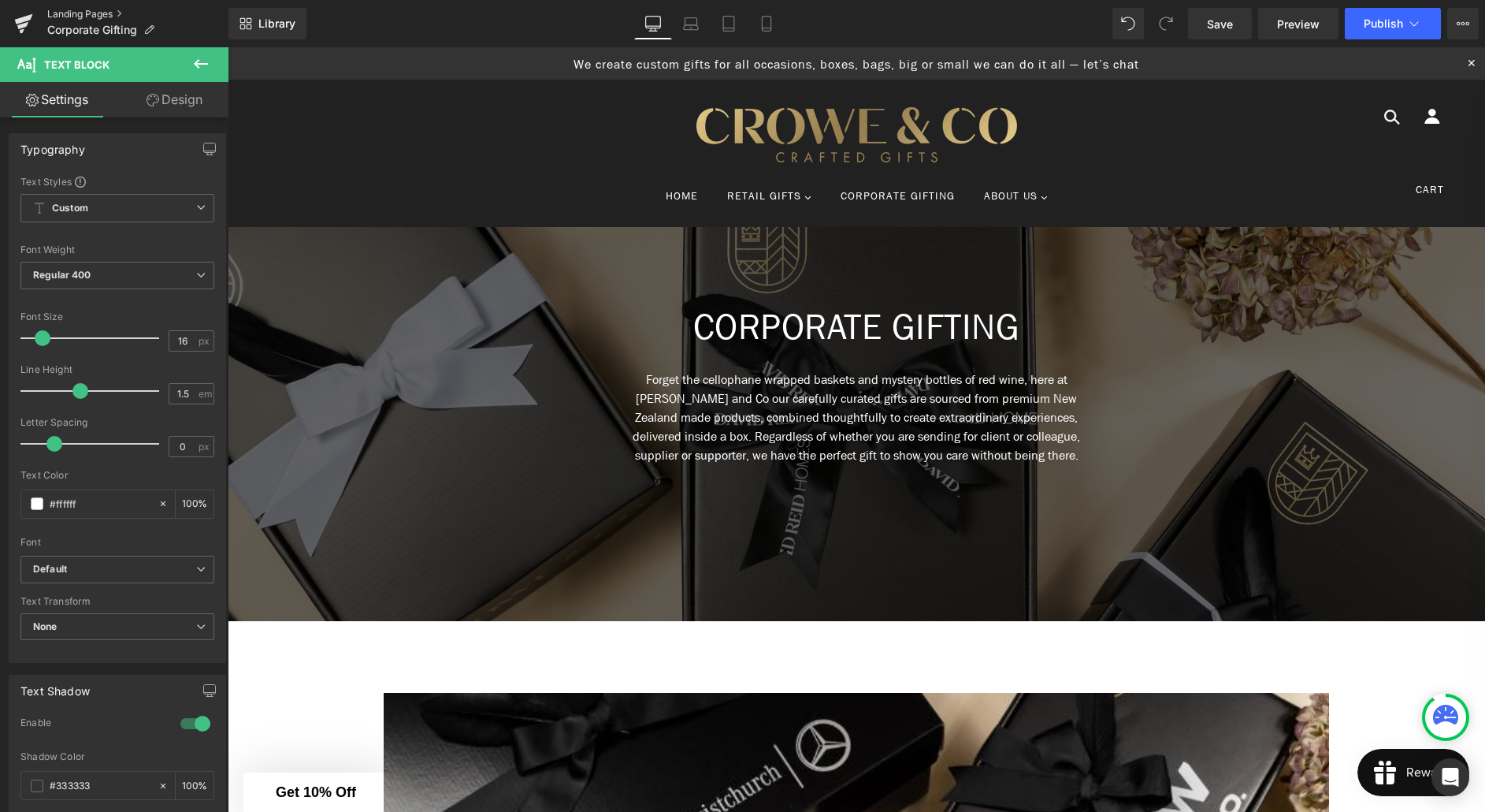
click at [102, 14] on link "Landing Pages" at bounding box center [138, 14] width 182 height 13
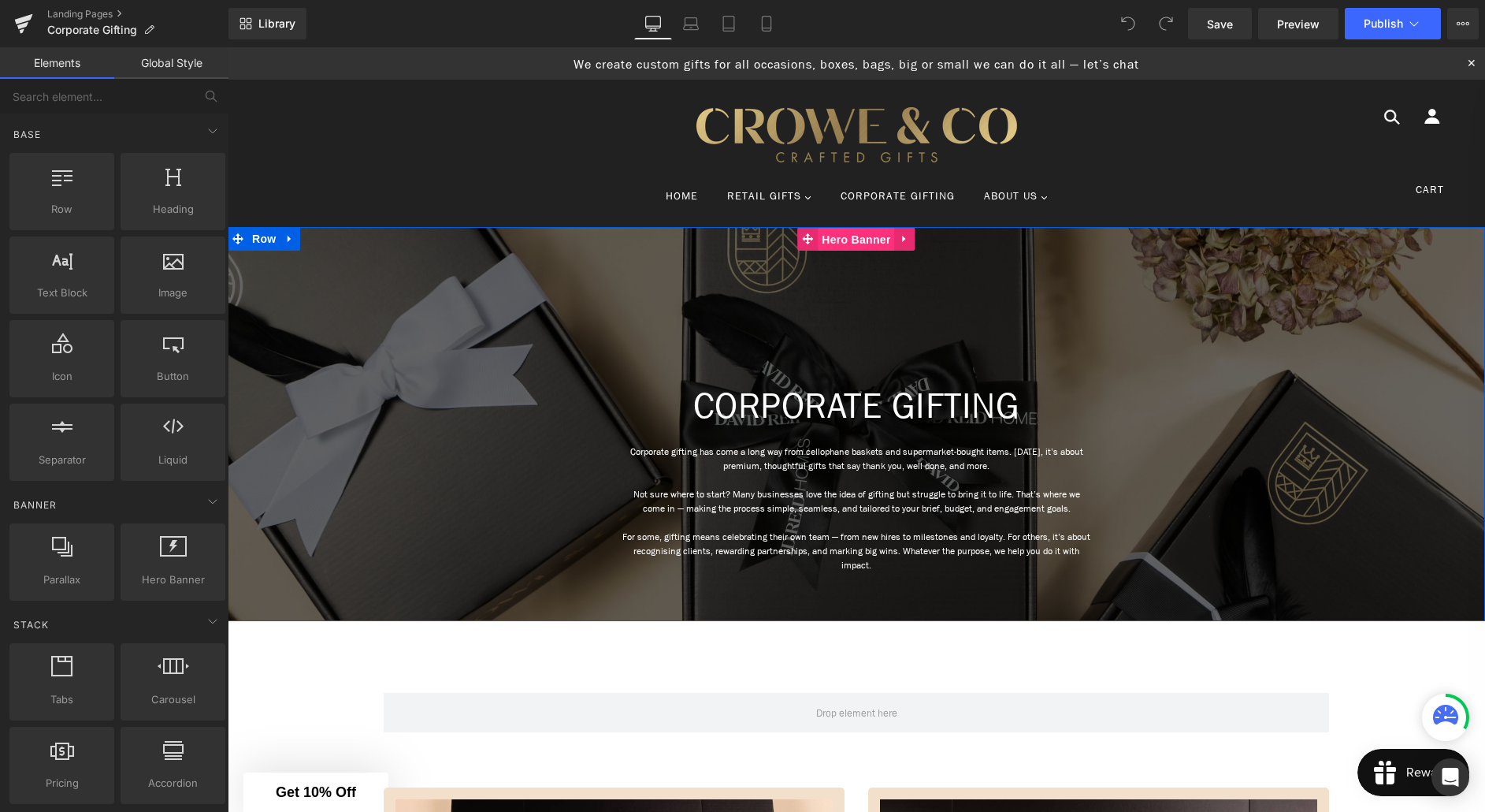
click at [846, 244] on span "Hero Banner" at bounding box center [855, 240] width 76 height 24
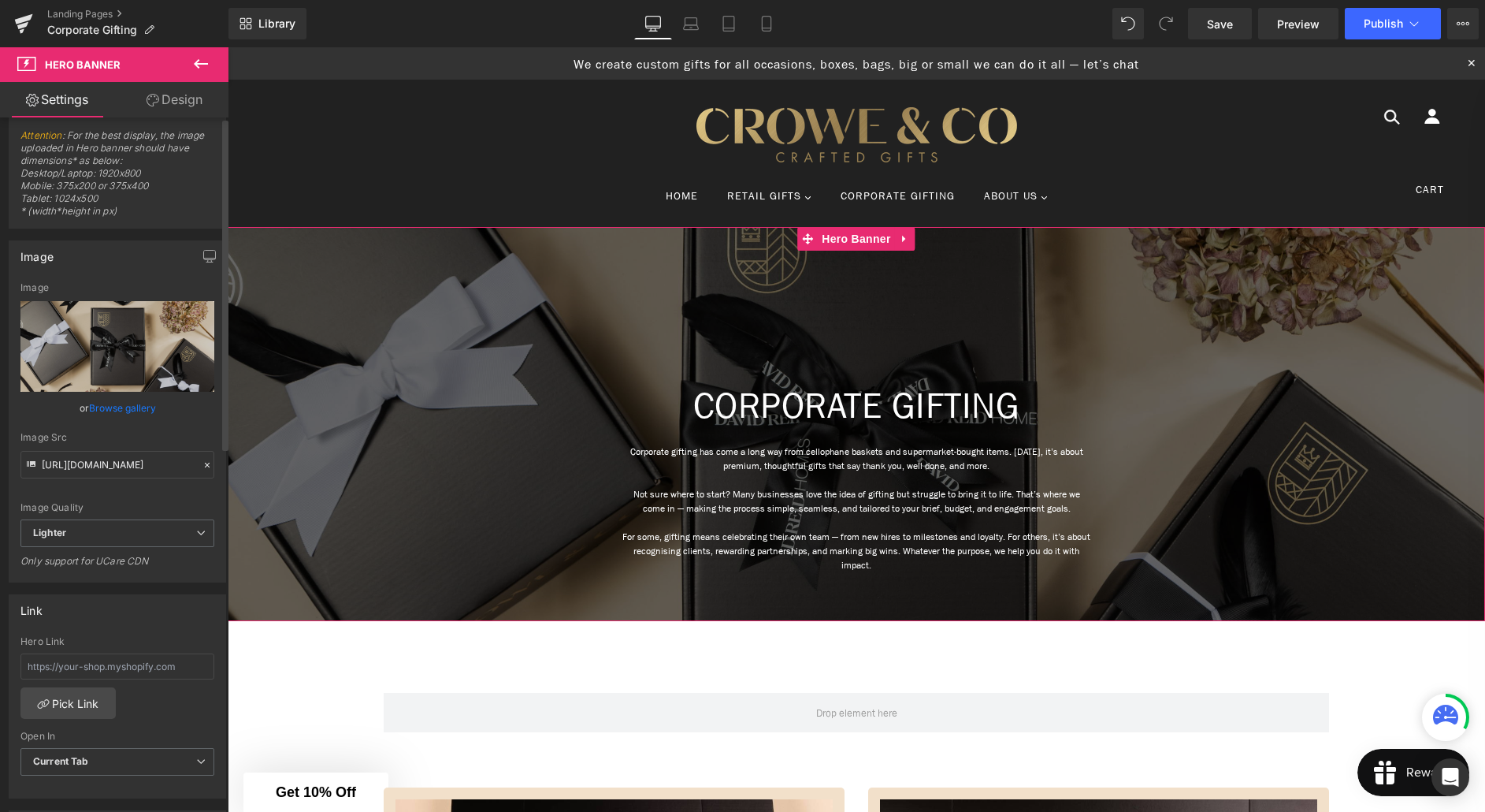
scroll to position [18, 0]
click at [167, 101] on link "Design" at bounding box center [175, 100] width 114 height 36
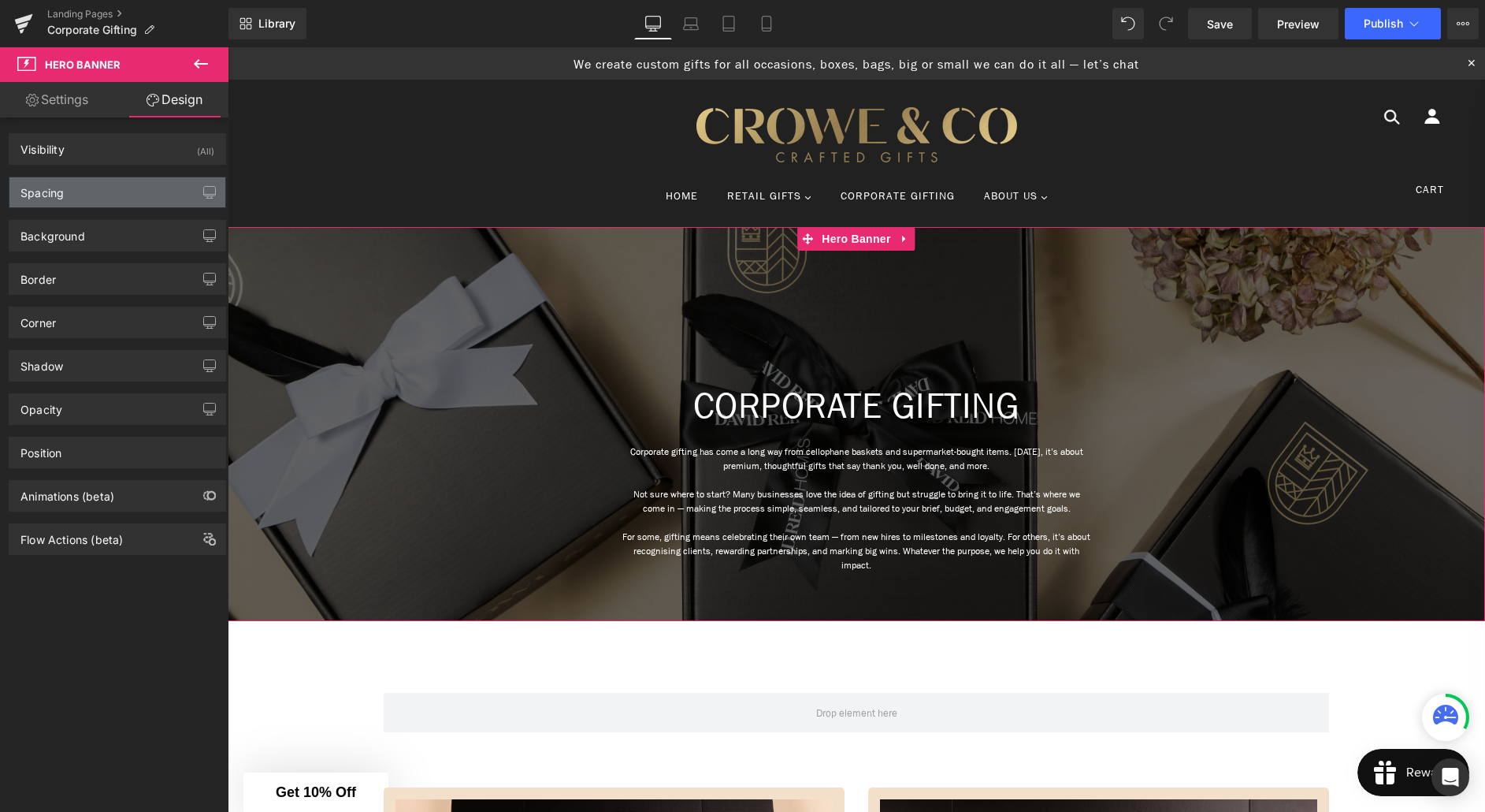
click at [63, 187] on div "Spacing" at bounding box center [42, 188] width 43 height 22
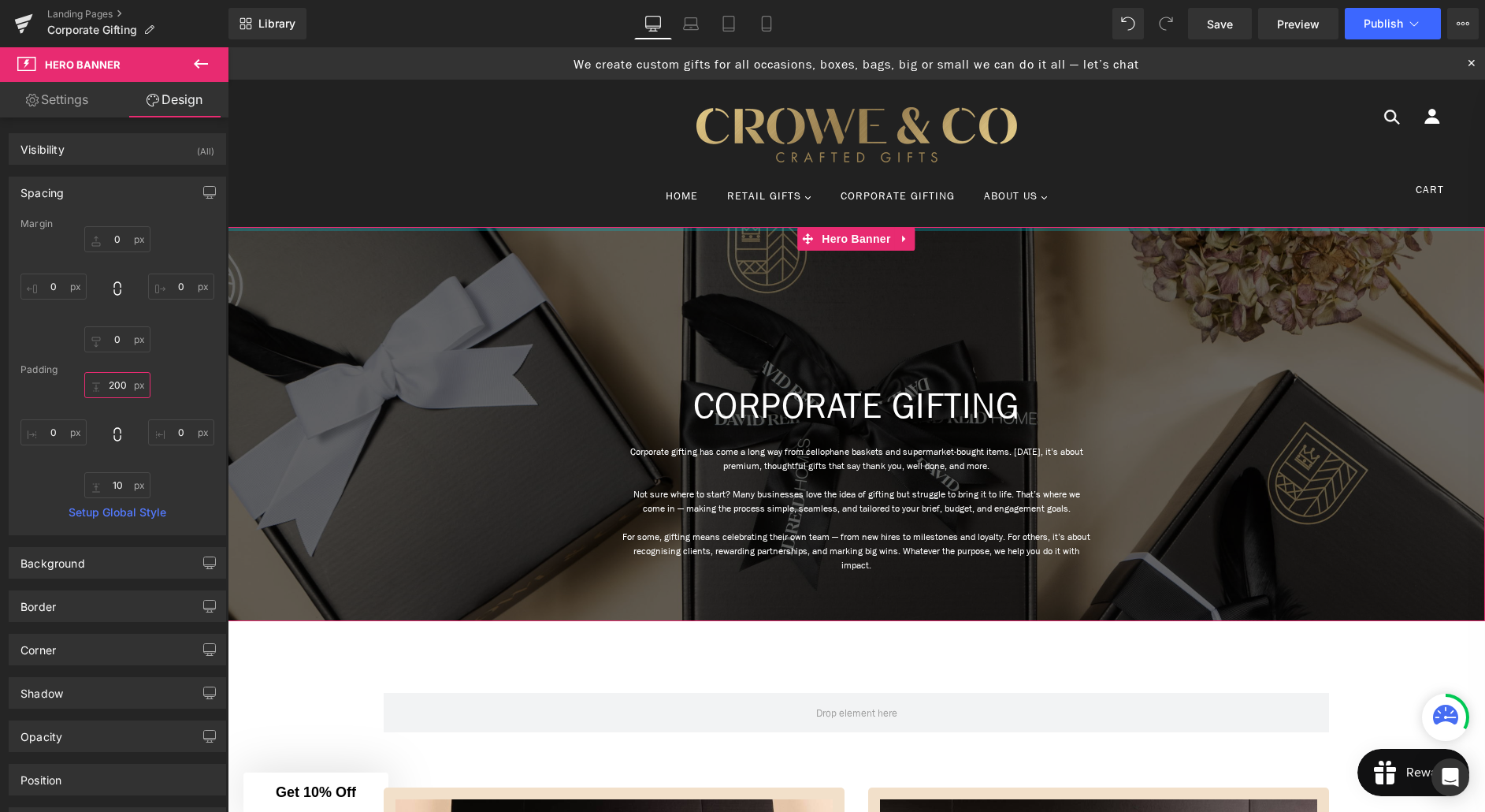
click at [111, 382] on input "200" at bounding box center [116, 385] width 66 height 26
type input "100"
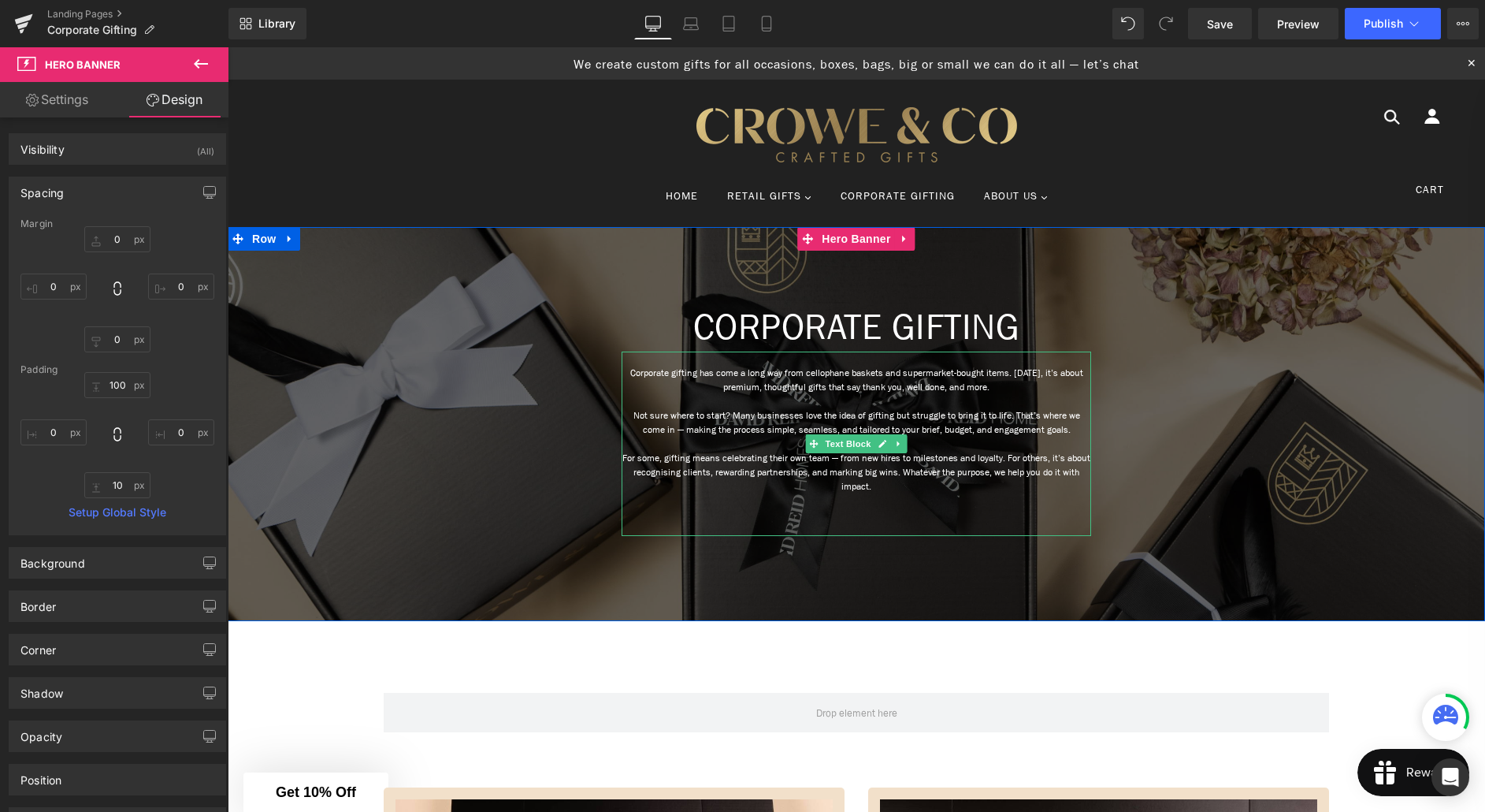
click at [867, 468] on p "For some, gifting means celebrating their own team — from new hires to mileston…" at bounding box center [856, 472] width 470 height 42
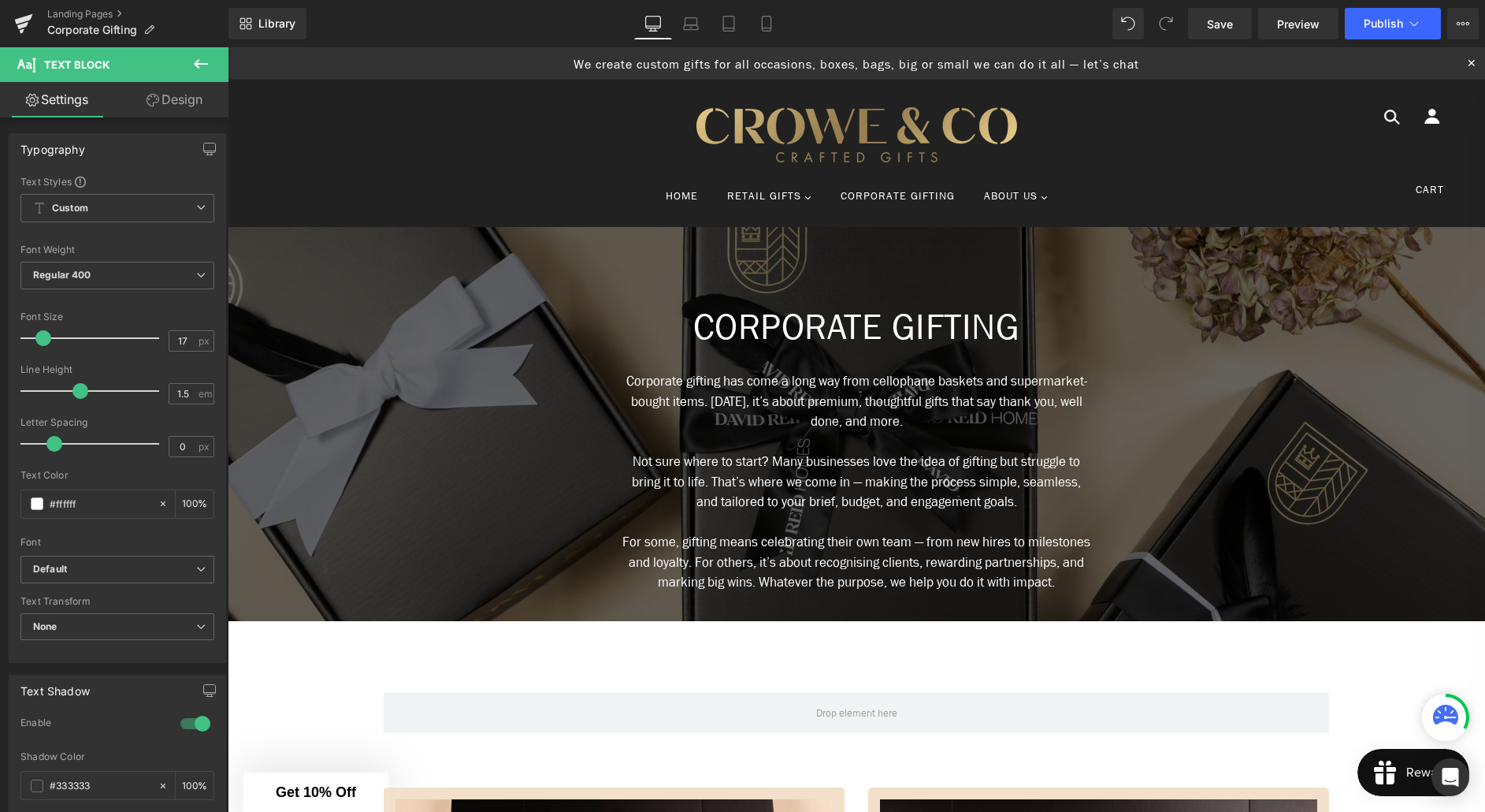
type input "16"
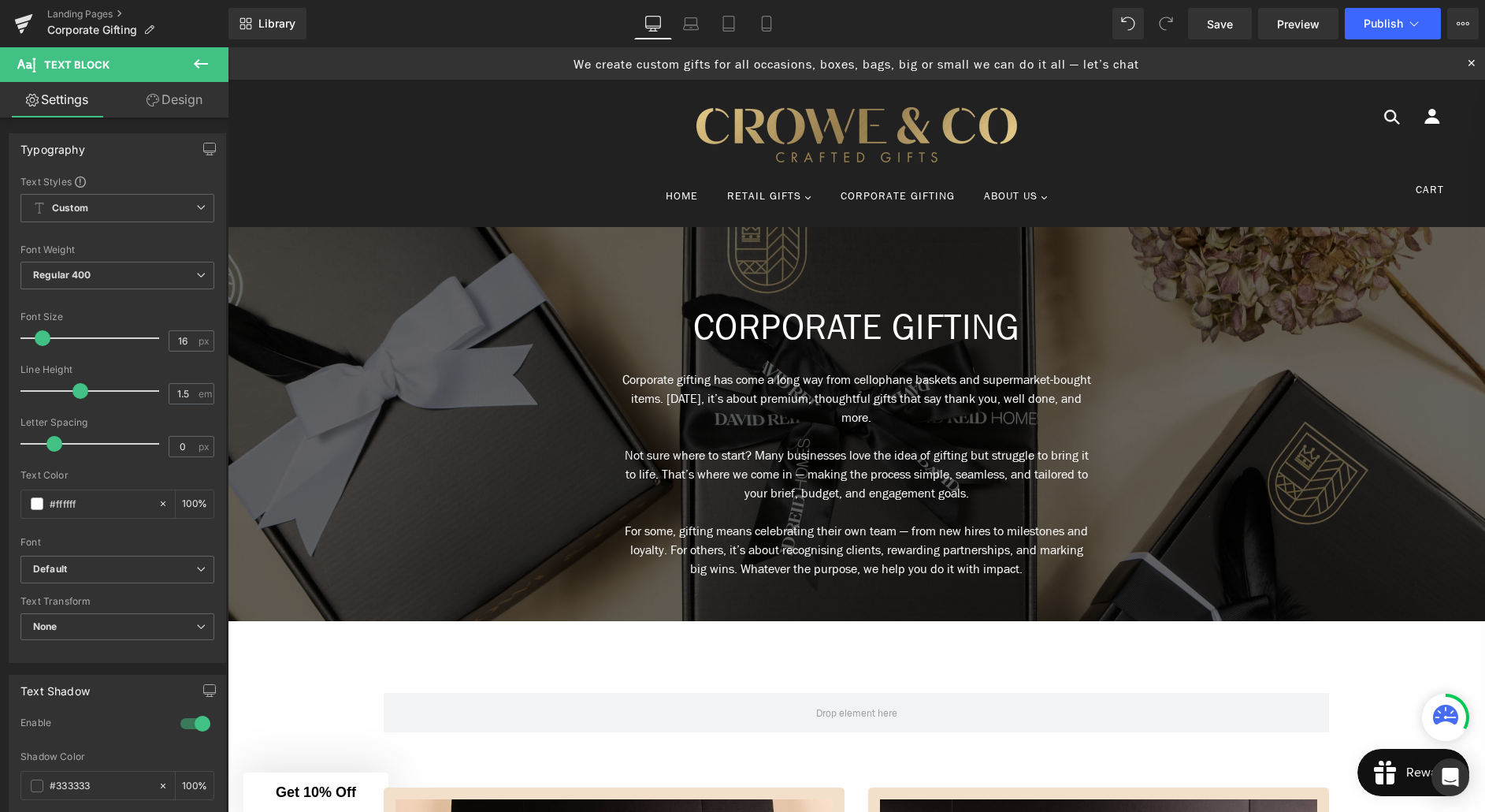
click at [40, 339] on span at bounding box center [42, 338] width 16 height 16
click at [167, 111] on link "Design" at bounding box center [175, 100] width 114 height 36
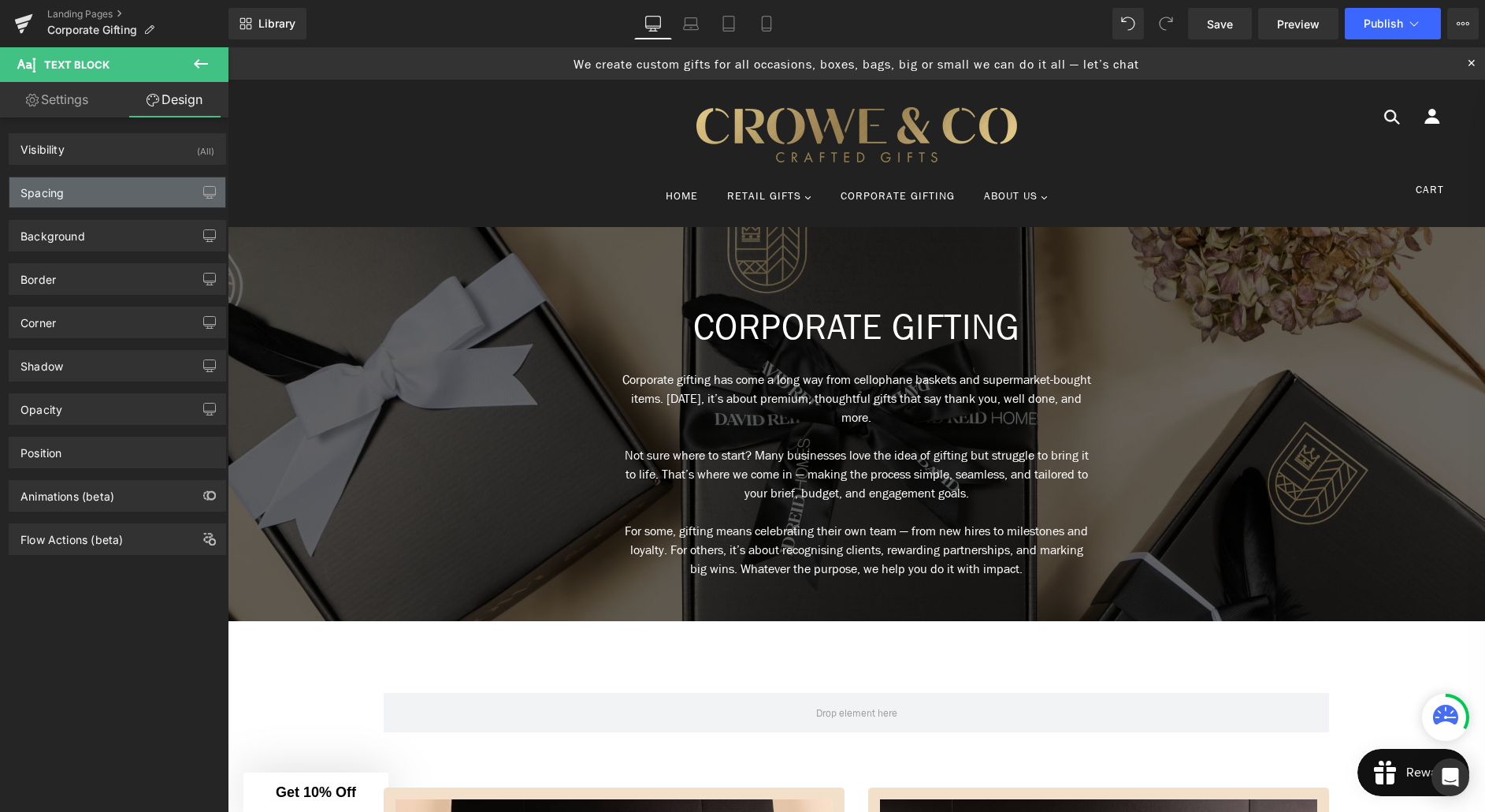
click at [83, 200] on div "Spacing" at bounding box center [117, 192] width 216 height 30
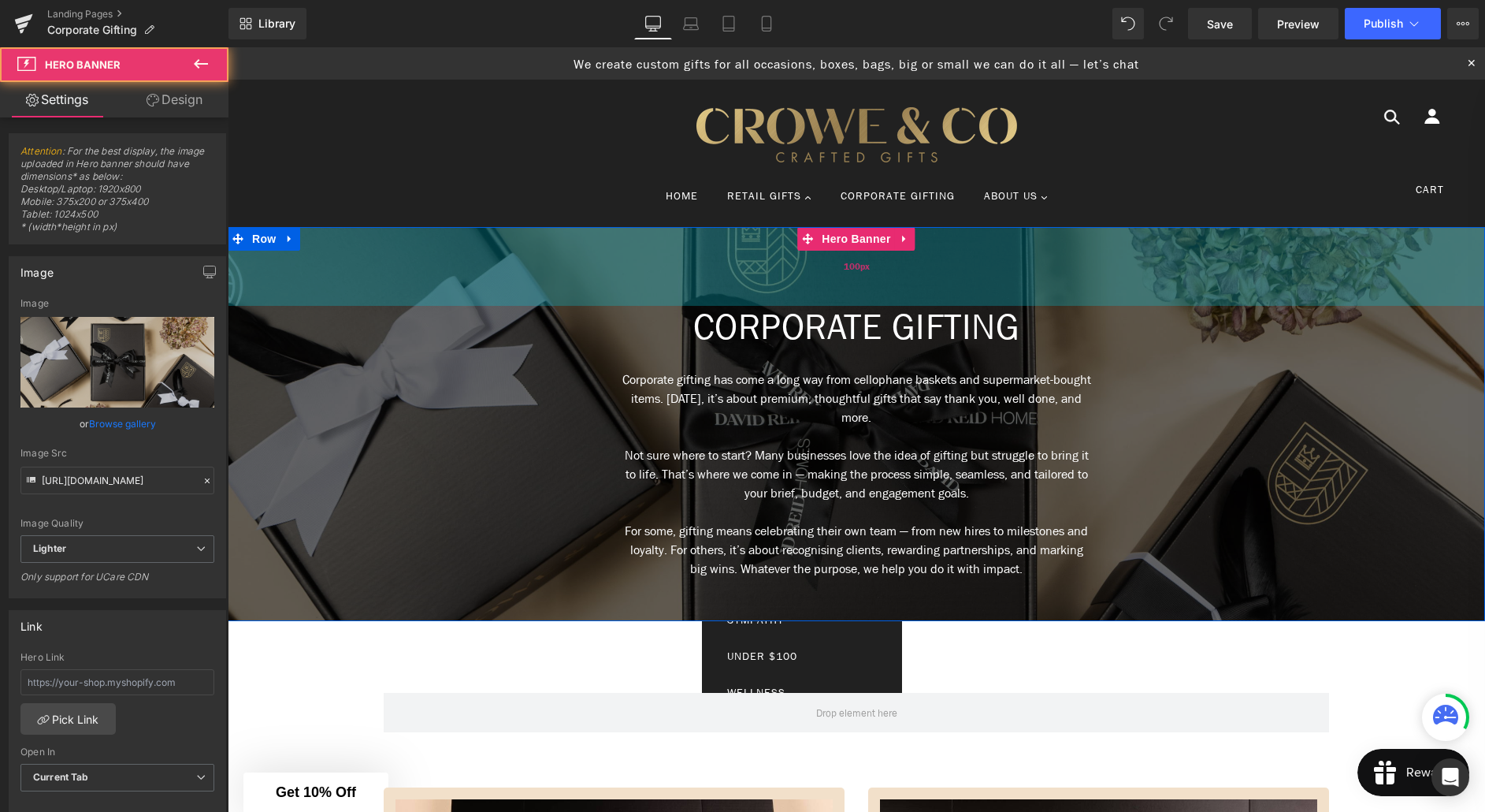
click at [781, 257] on div "100px" at bounding box center [856, 266] width 1258 height 79
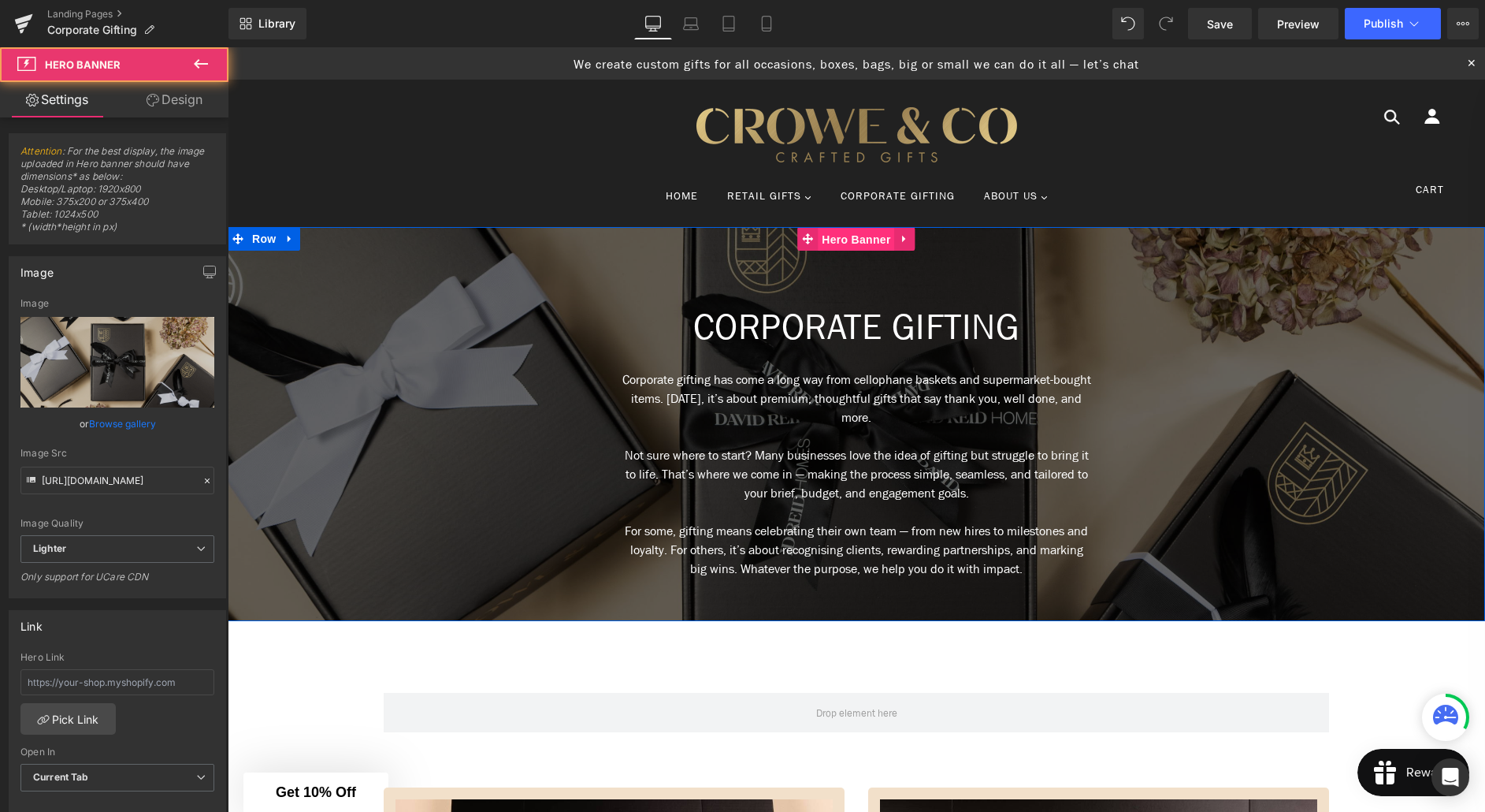
click at [854, 241] on span "Hero Banner" at bounding box center [855, 240] width 76 height 24
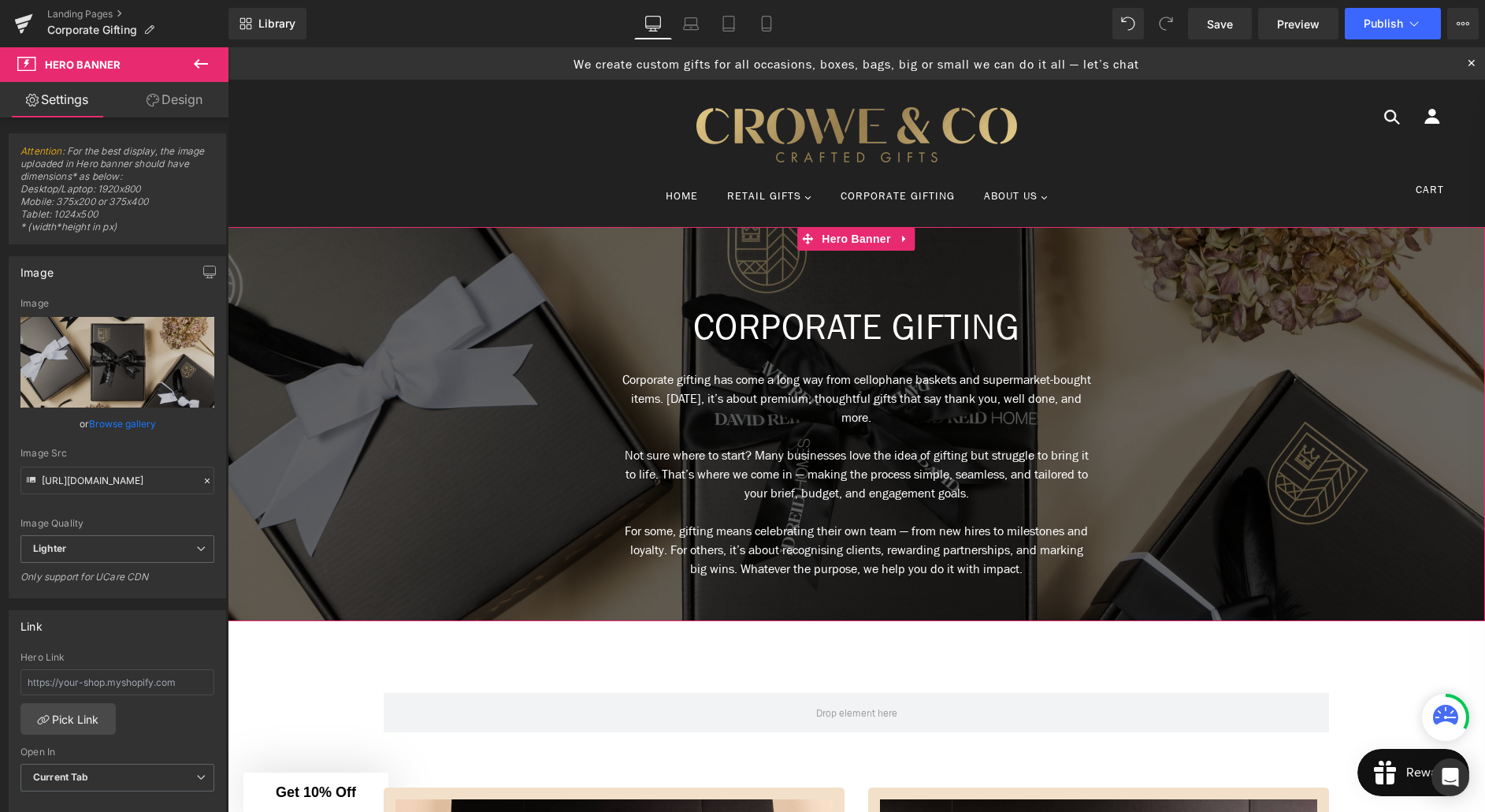
click at [182, 104] on link "Design" at bounding box center [175, 100] width 114 height 36
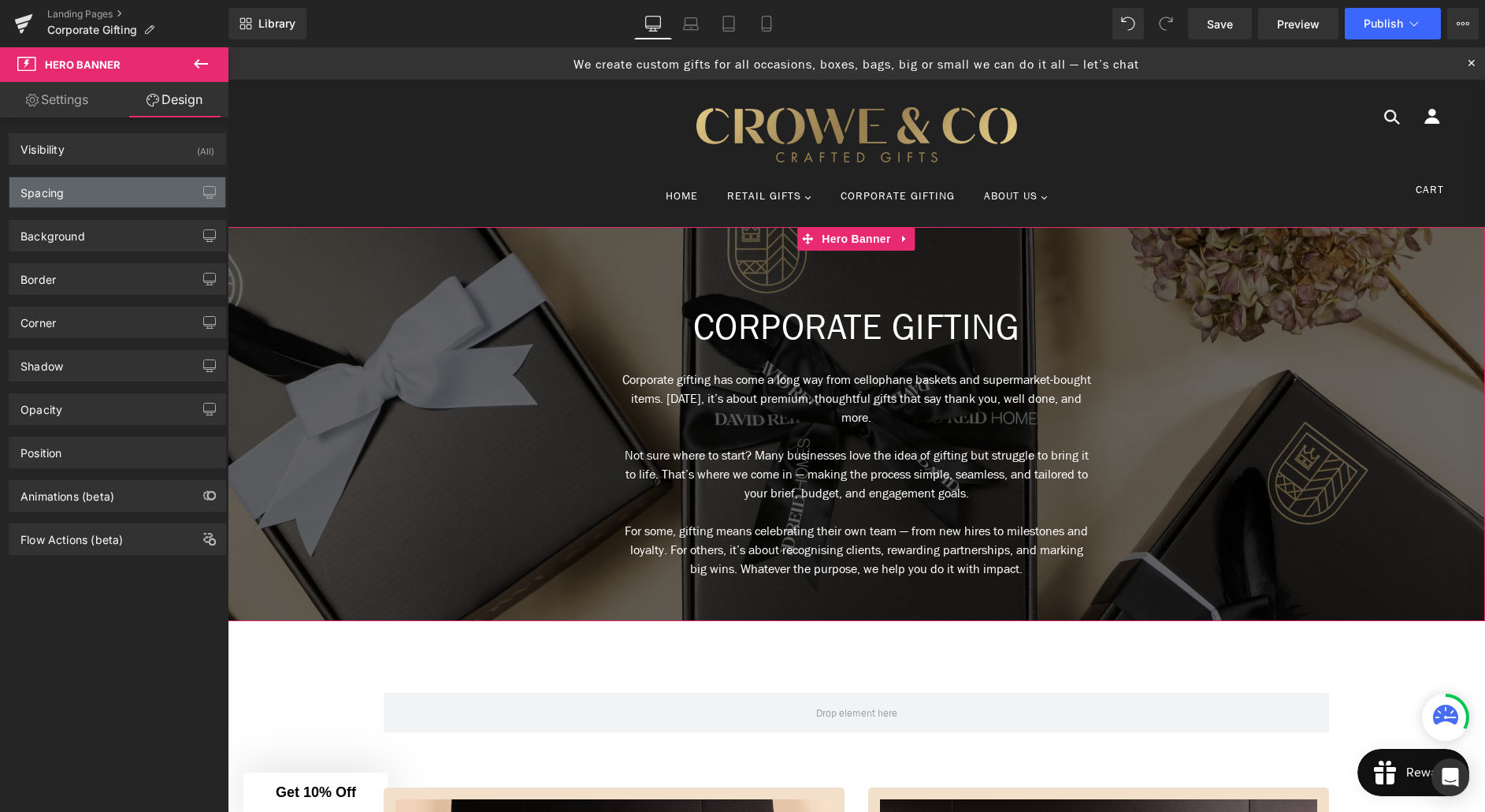
type input "0"
type input "100"
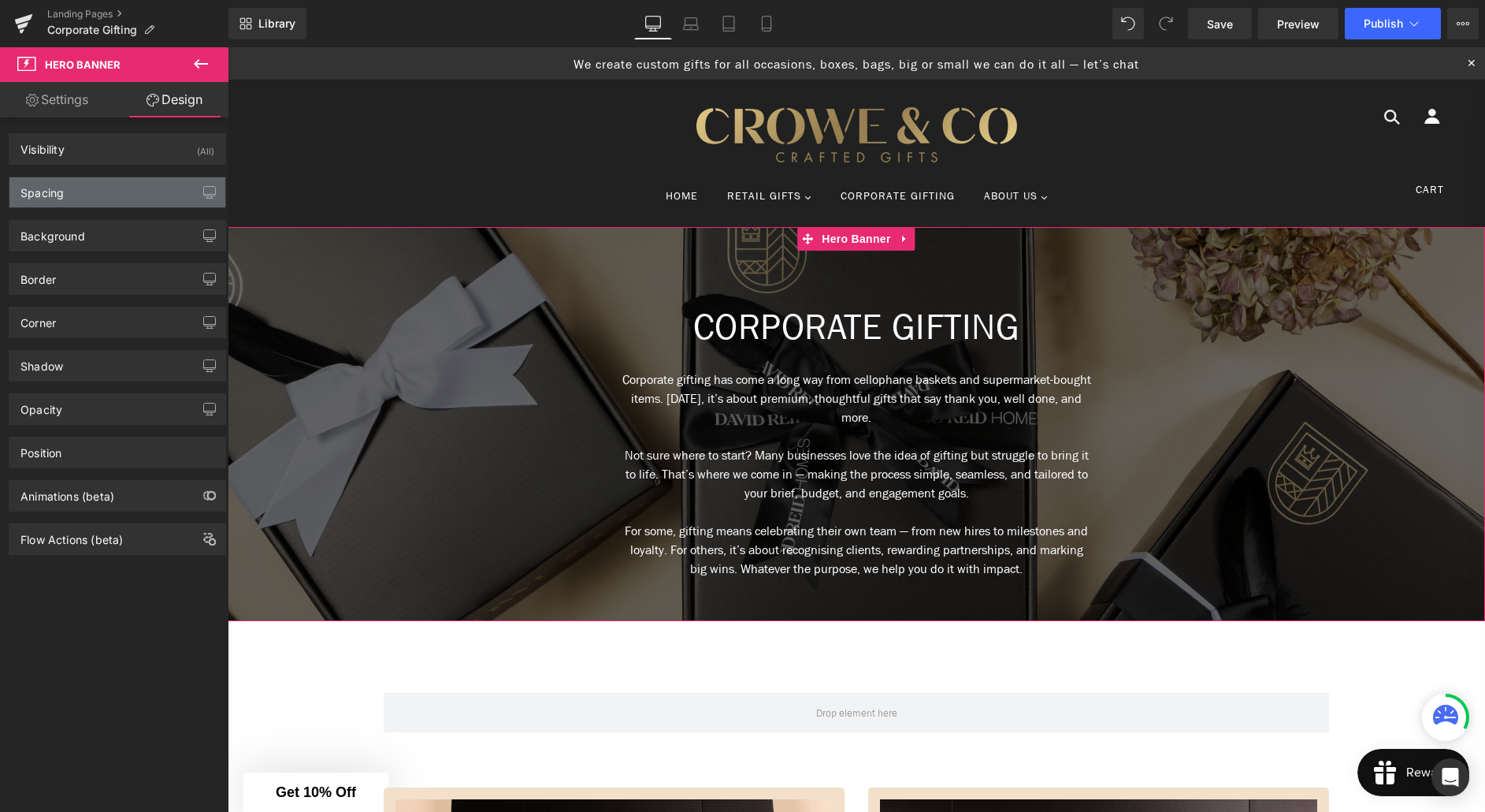
type input "0"
type input "10"
type input "0"
click at [88, 199] on div "Spacing" at bounding box center [117, 192] width 216 height 30
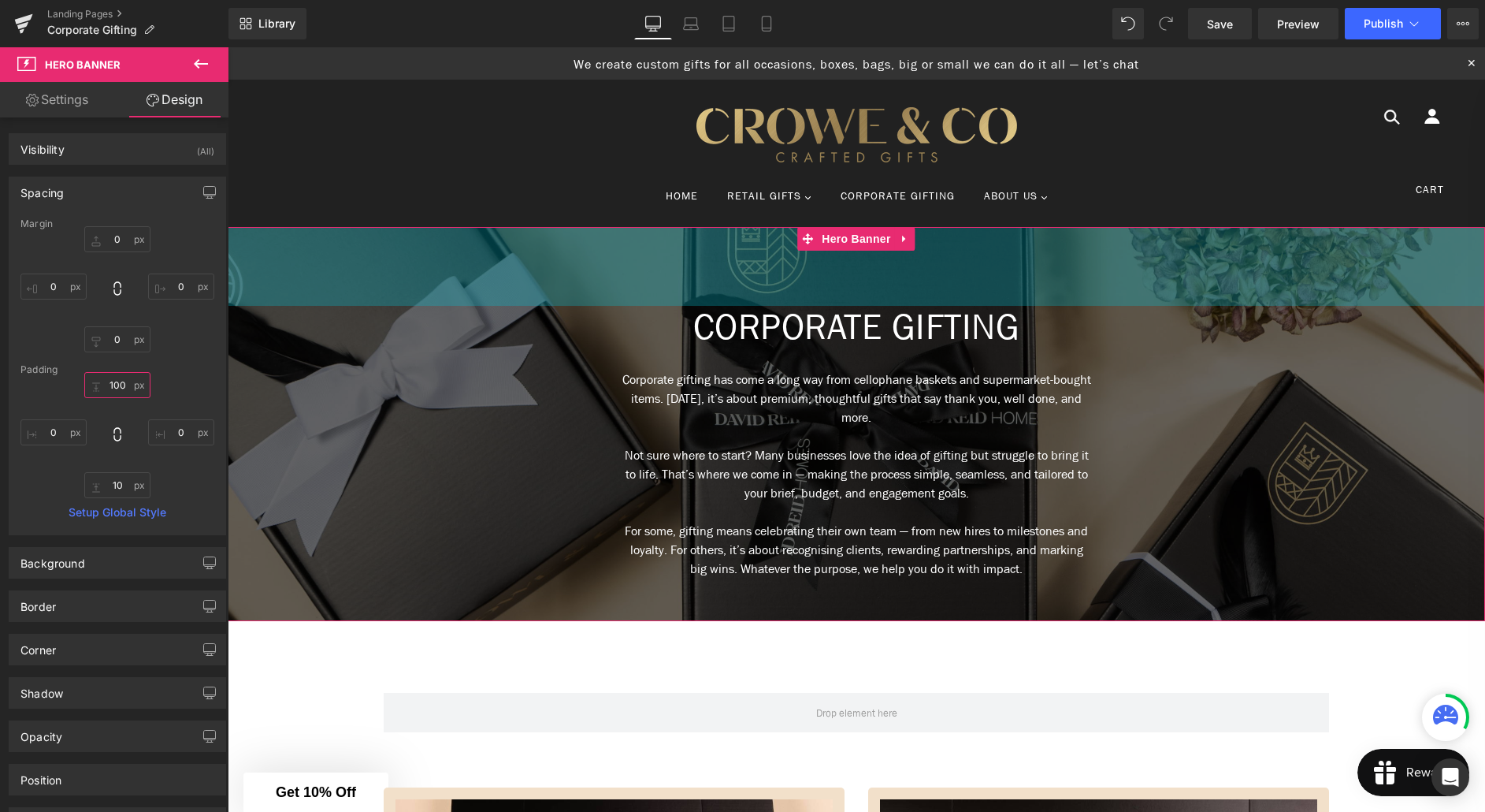
click at [115, 386] on input "100" at bounding box center [116, 385] width 66 height 26
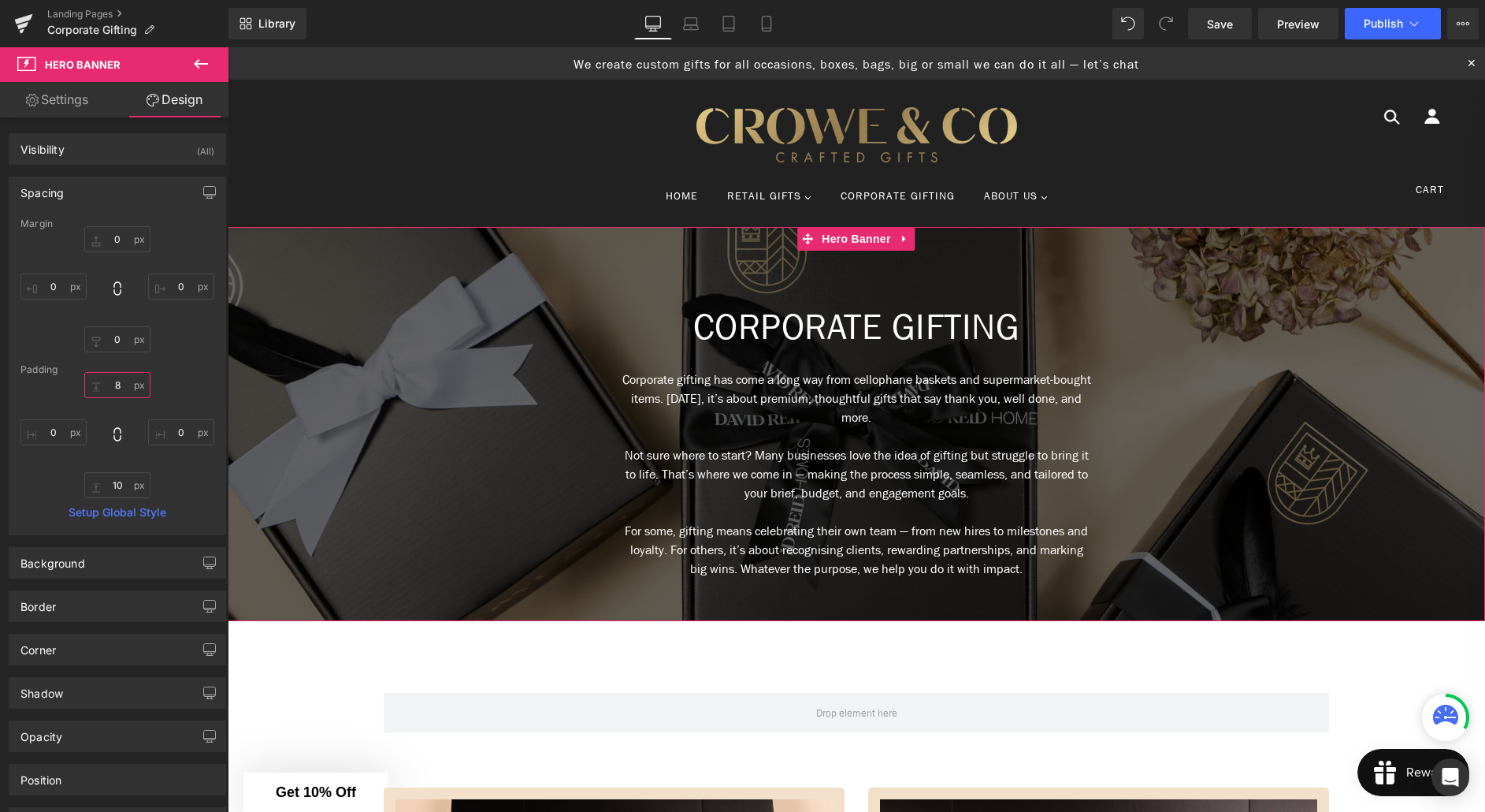
type input "80"
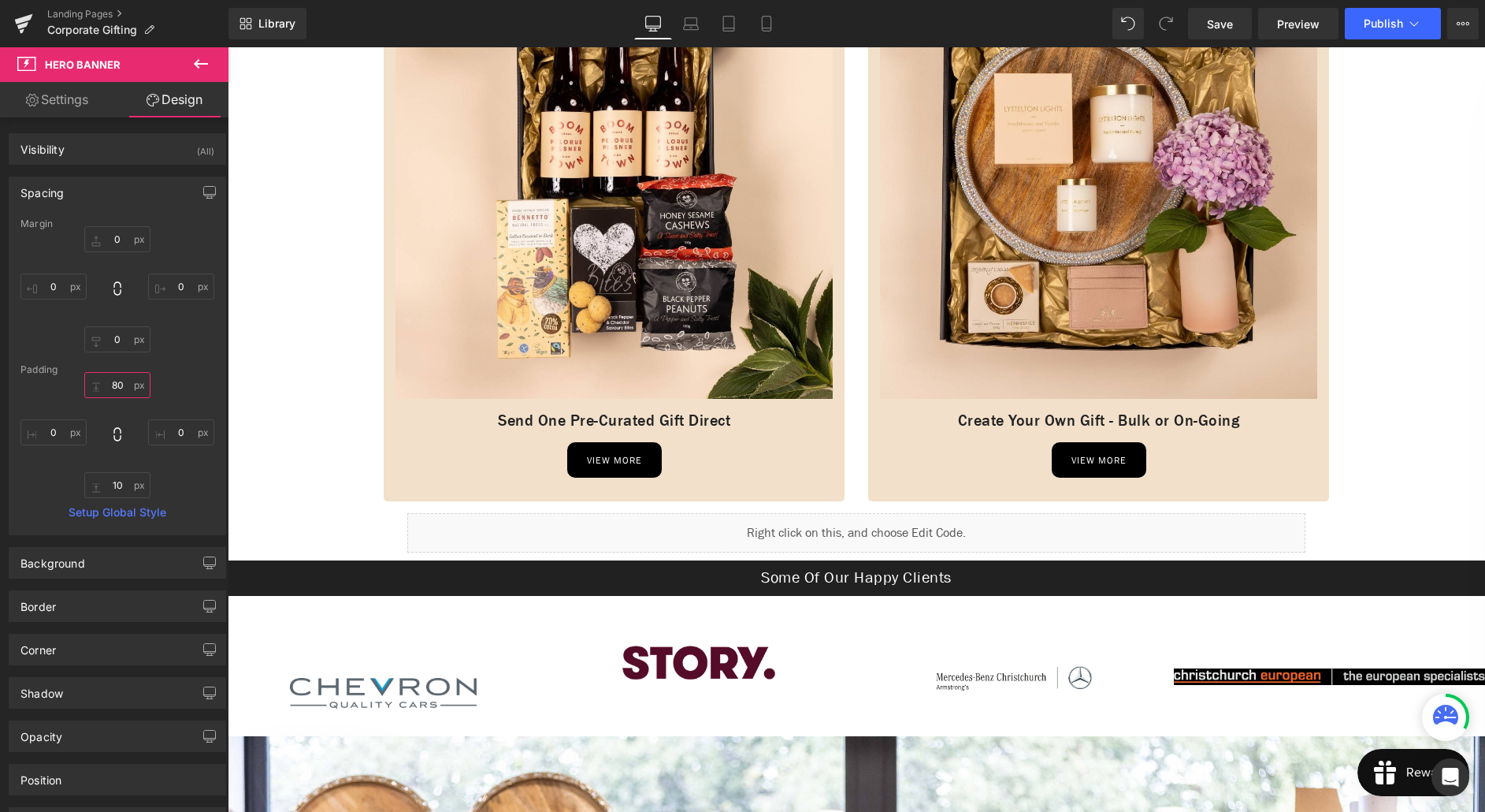
scroll to position [903, 0]
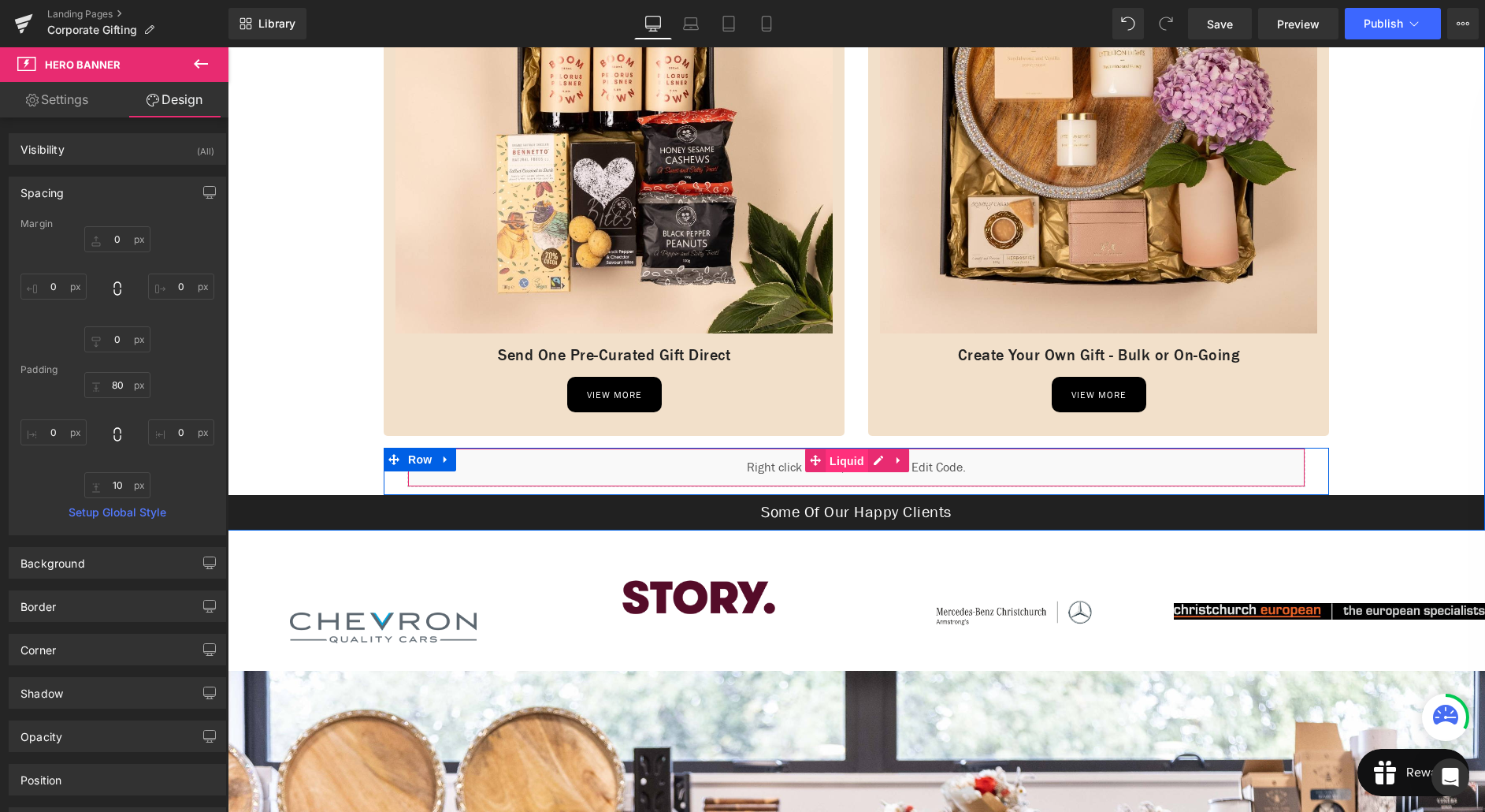
click at [853, 463] on span "Liquid" at bounding box center [847, 461] width 42 height 24
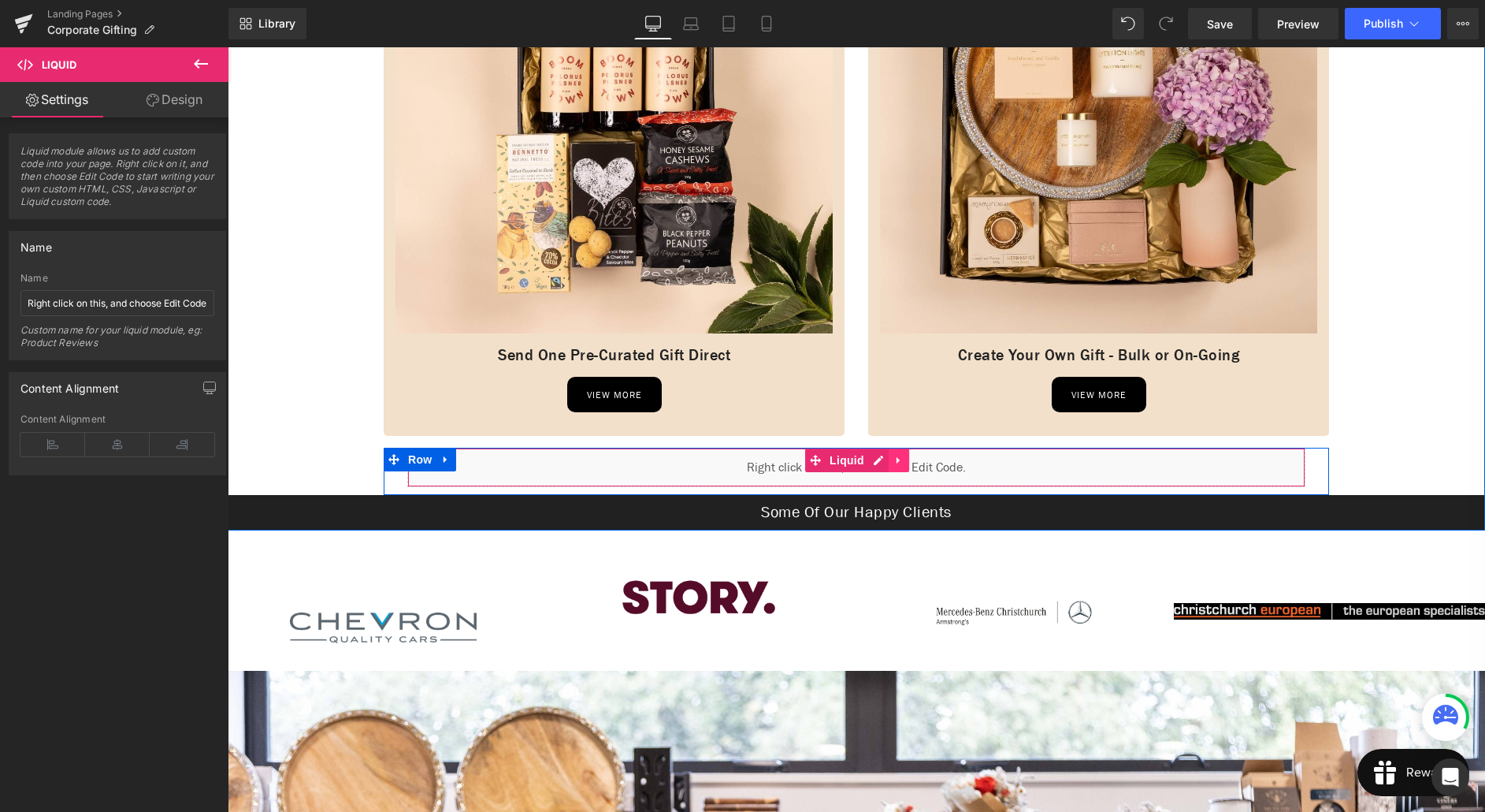
click at [894, 460] on icon at bounding box center [899, 461] width 11 height 12
click at [819, 462] on link "Liquid" at bounding box center [837, 460] width 63 height 24
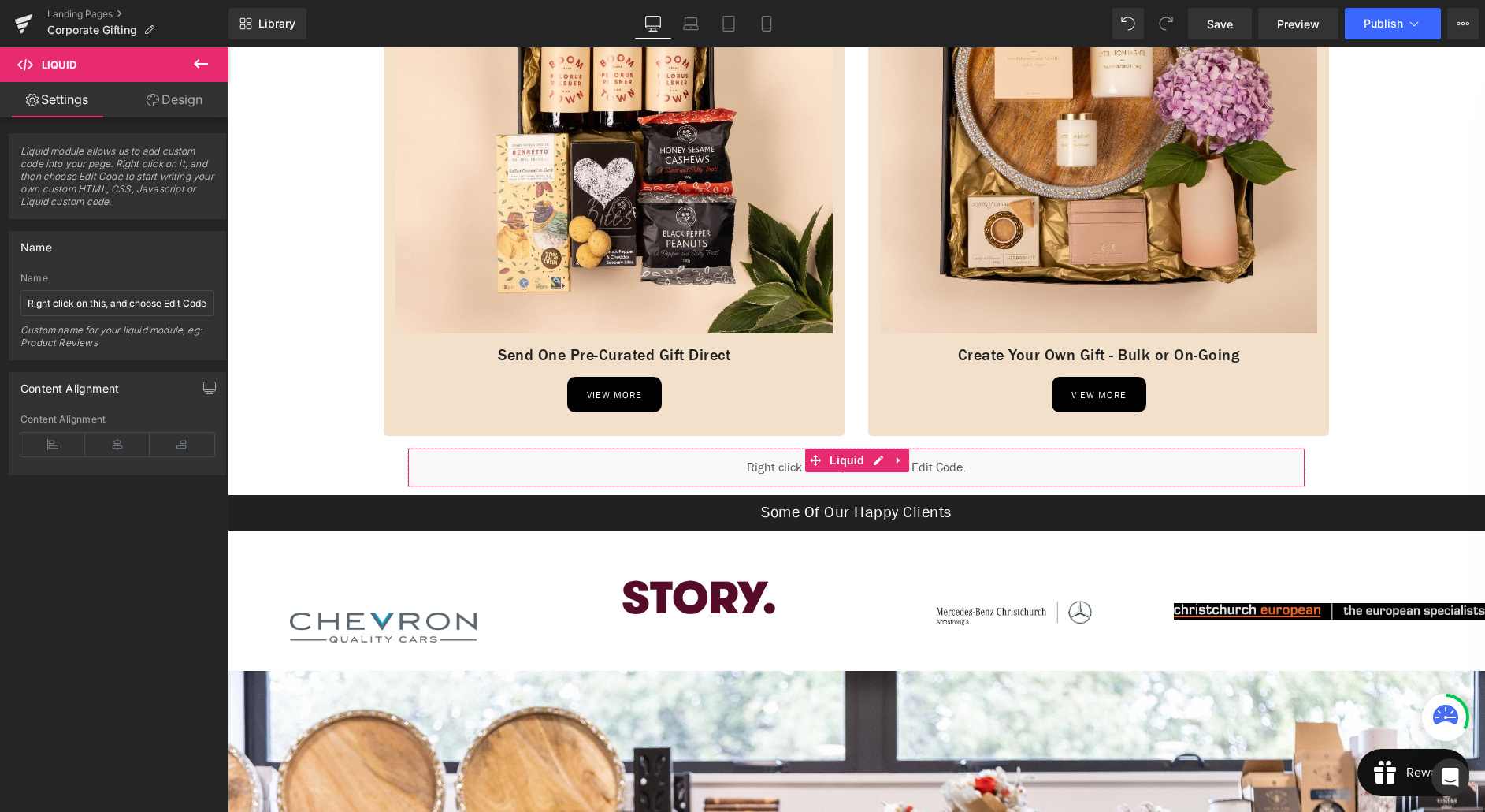
click at [65, 104] on link "Settings" at bounding box center [57, 100] width 114 height 36
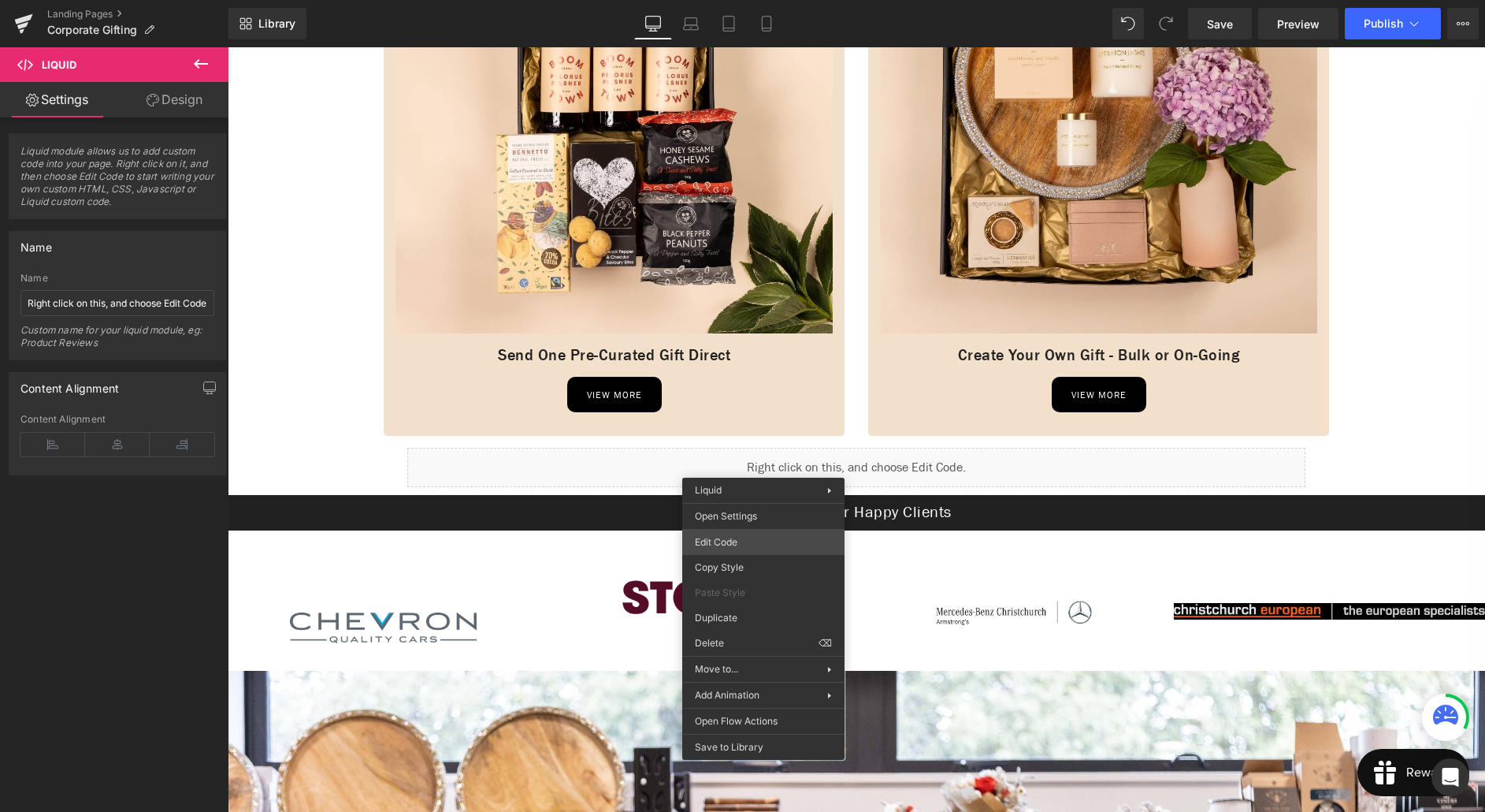
click at [742, 0] on div "Liquid You are previewing how the will restyle your page. You can not edit Elem…" at bounding box center [742, 0] width 1485 height 0
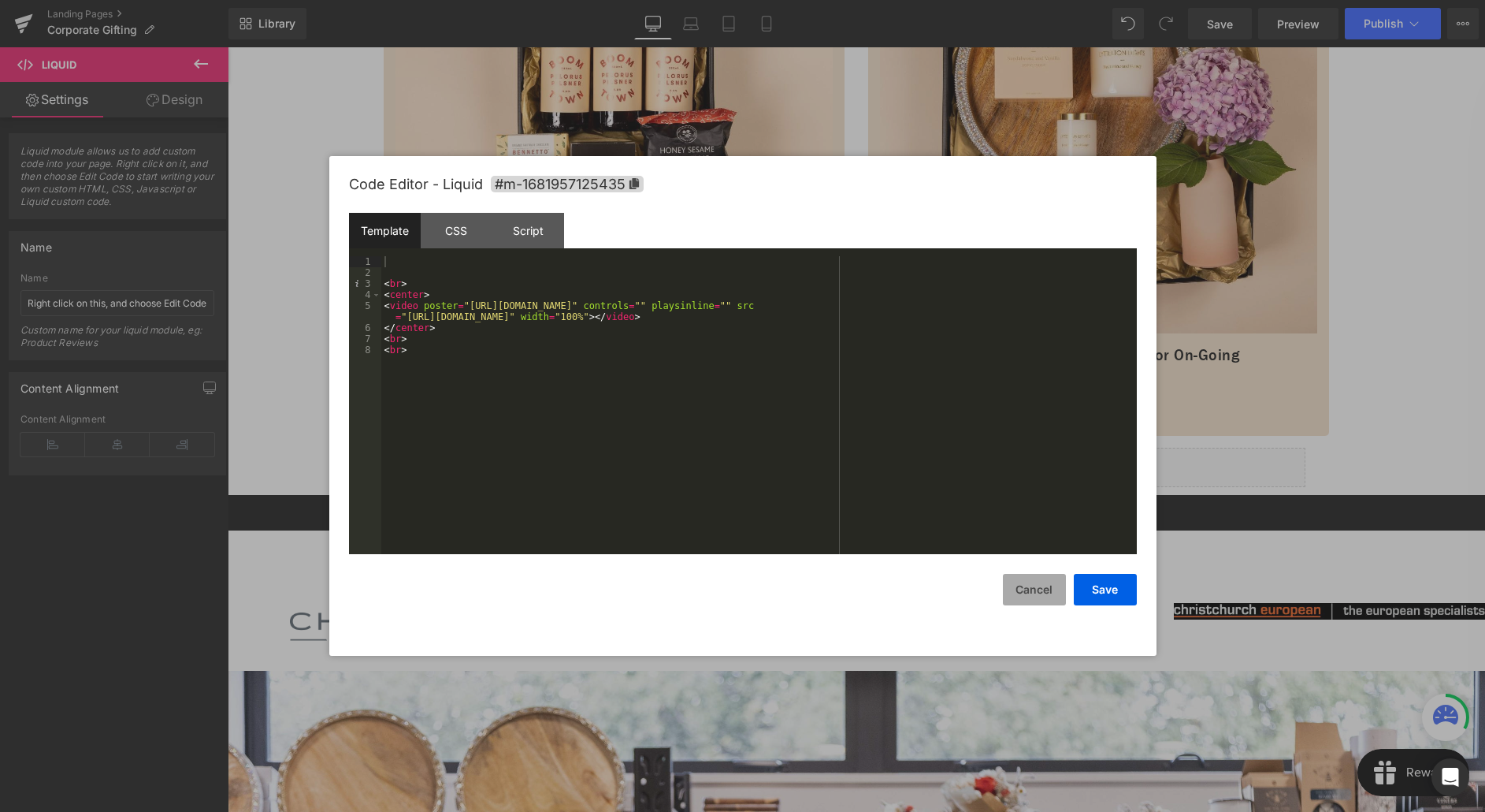
click at [1031, 596] on button "Cancel" at bounding box center [1035, 589] width 63 height 32
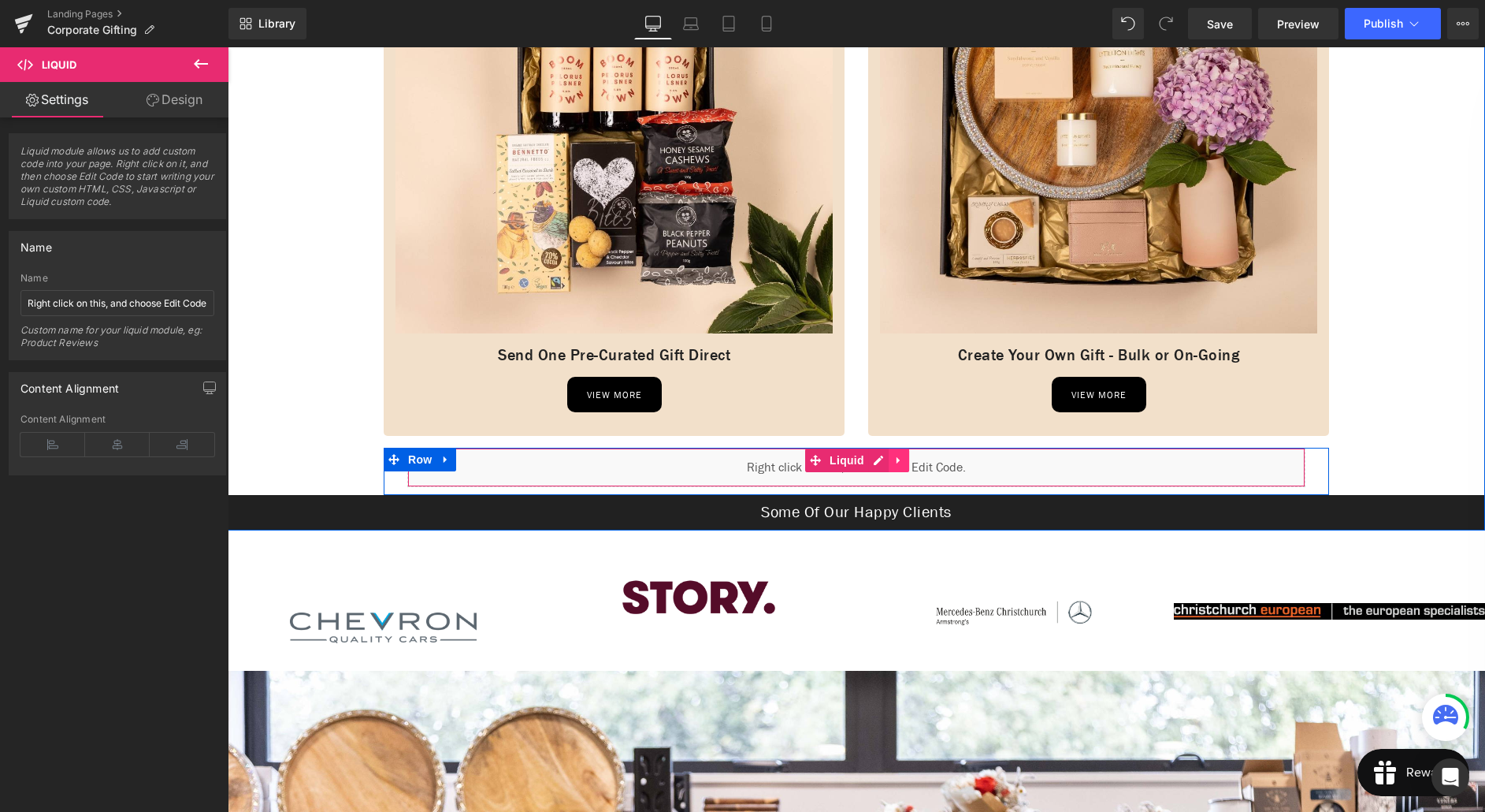
click at [897, 464] on icon at bounding box center [898, 460] width 3 height 7
click at [910, 460] on icon at bounding box center [909, 460] width 11 height 11
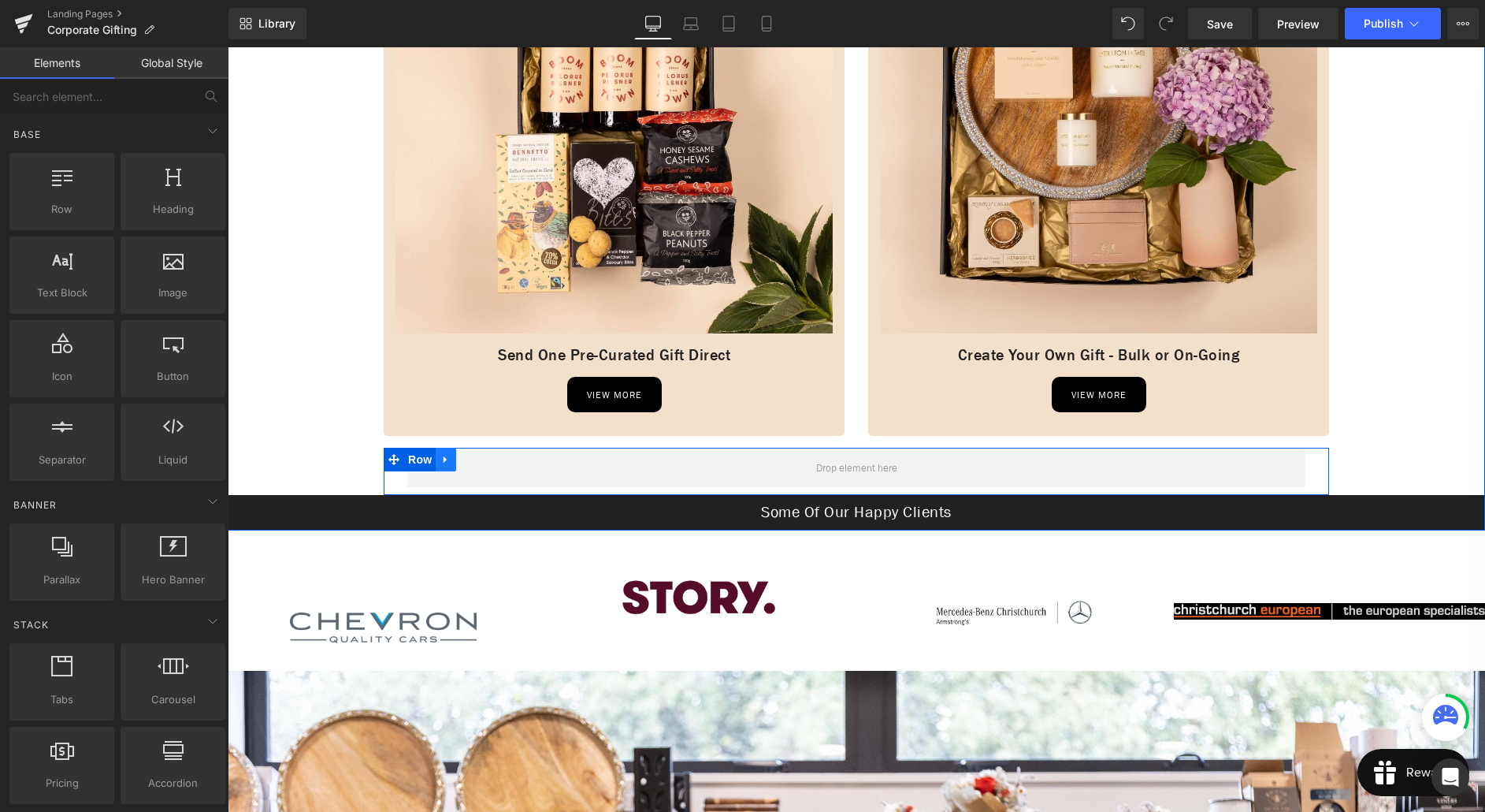
click at [449, 460] on icon at bounding box center [445, 460] width 11 height 12
click at [486, 461] on icon at bounding box center [486, 460] width 11 height 12
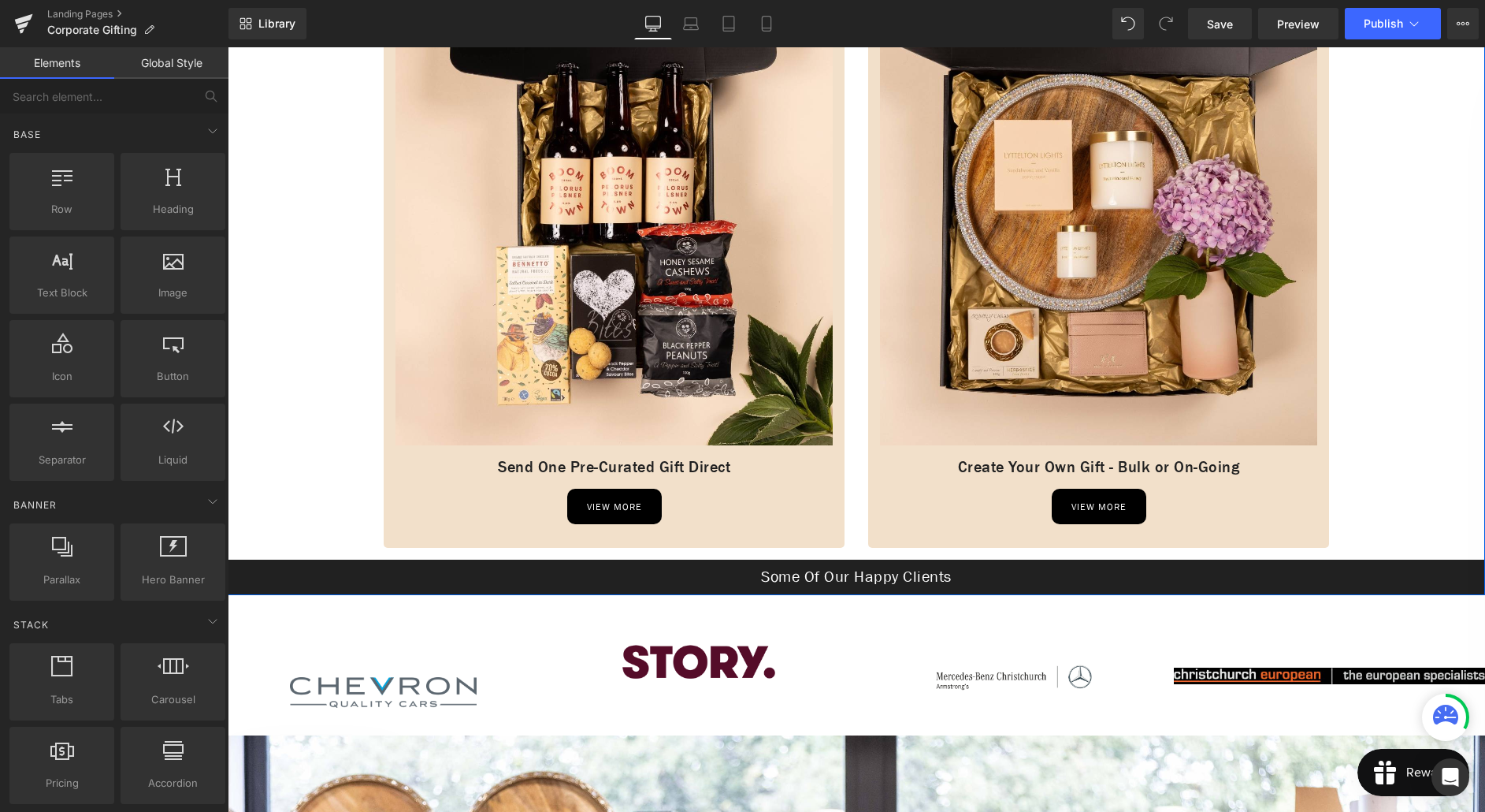
scroll to position [782, 0]
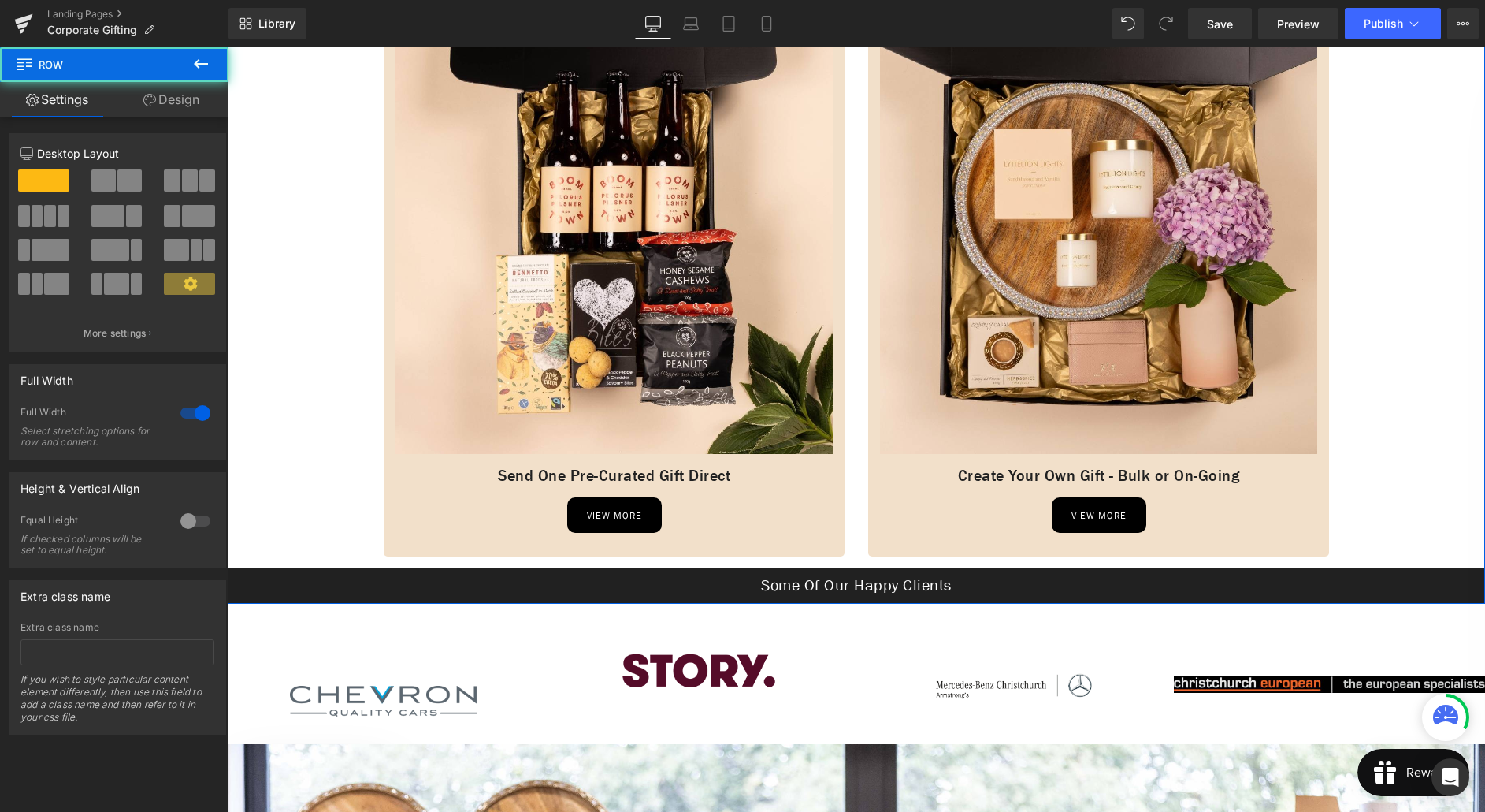
click at [304, 458] on div "Row Image Send One Pre-Curated Gift Direct Heading view more Button Row Image C…" at bounding box center [856, 221] width 1258 height 766
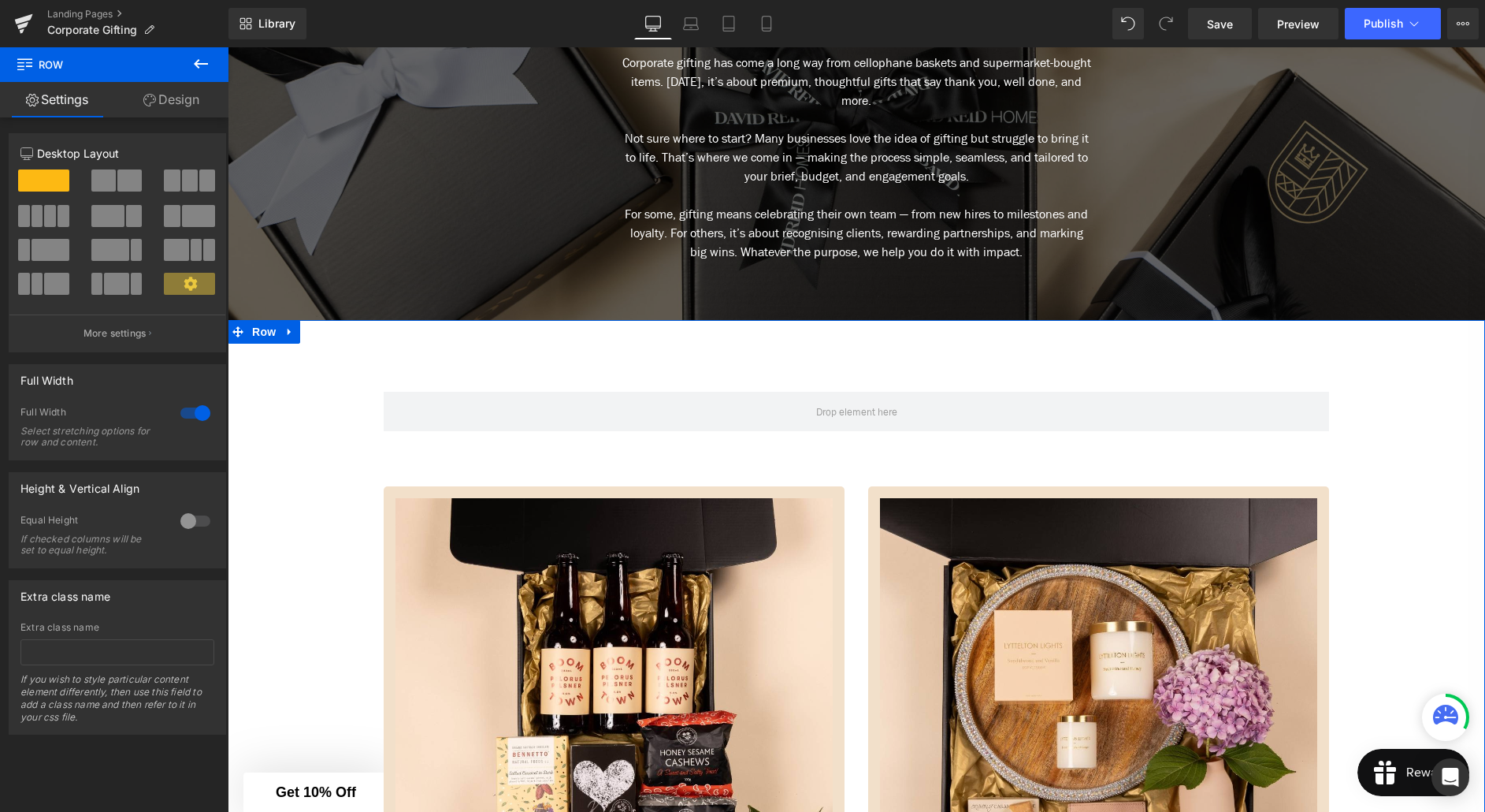
scroll to position [290, 0]
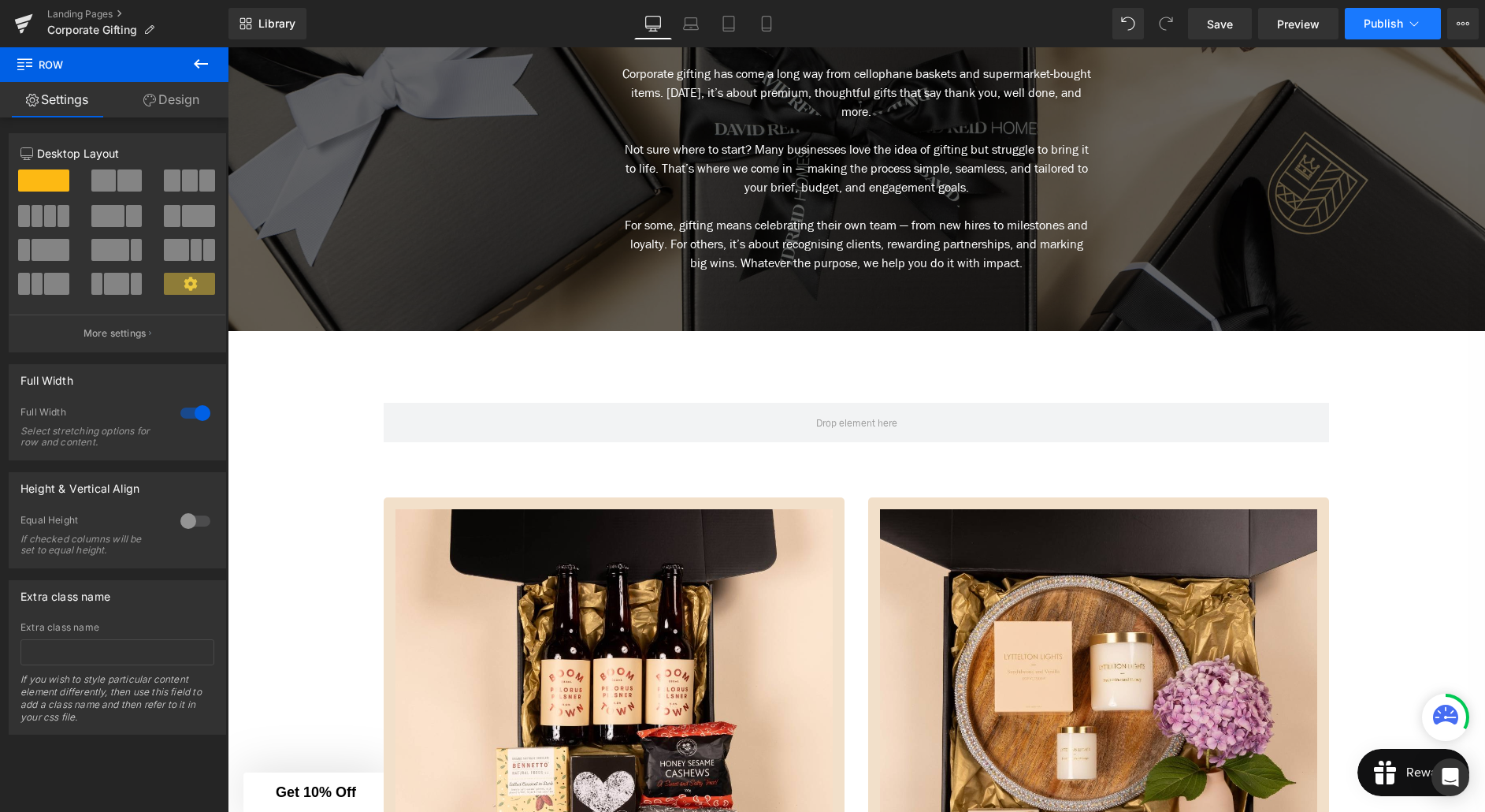
click at [1366, 32] on button "Publish" at bounding box center [1392, 24] width 96 height 32
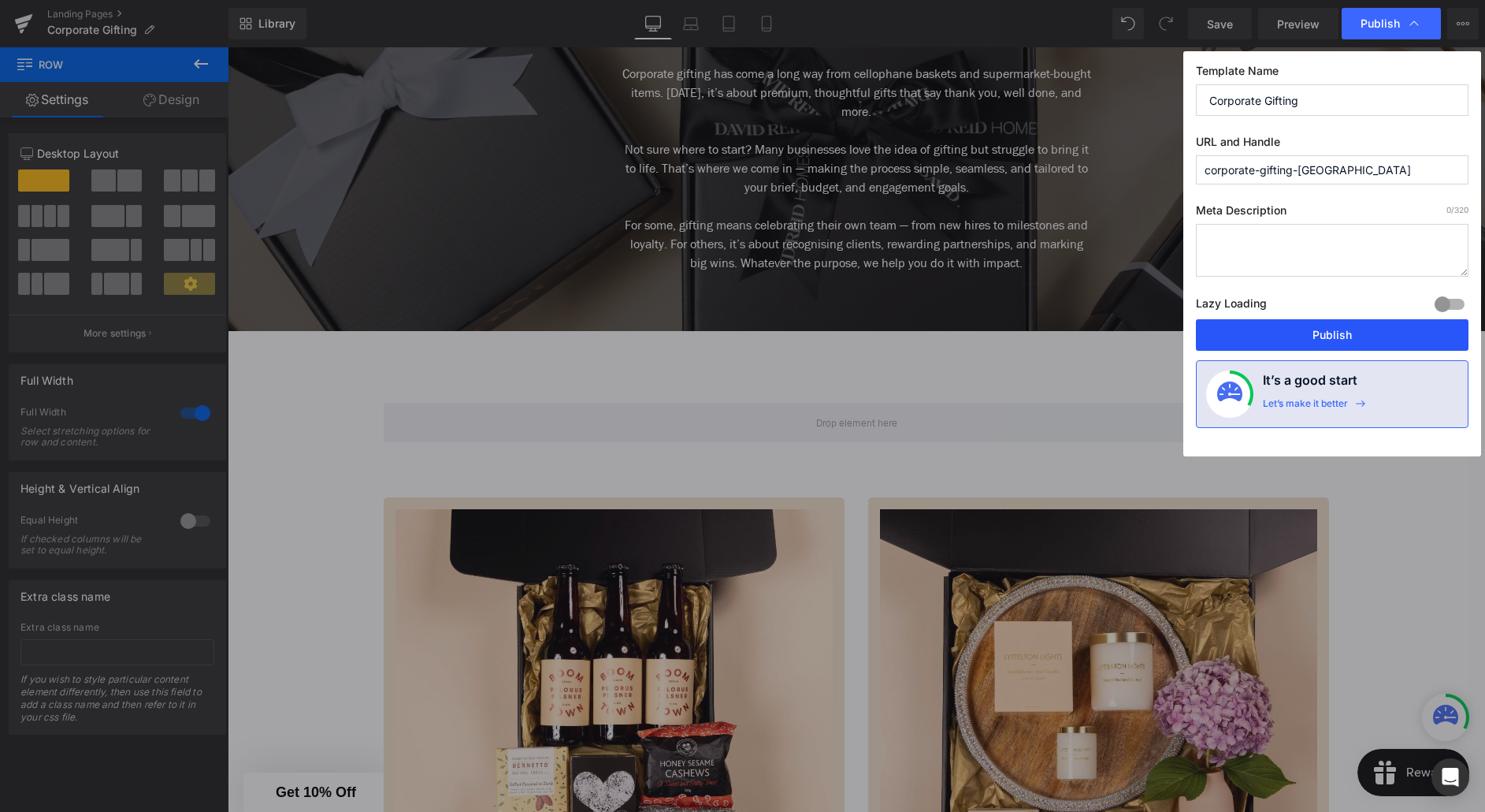
click at [1333, 329] on button "Publish" at bounding box center [1332, 334] width 272 height 32
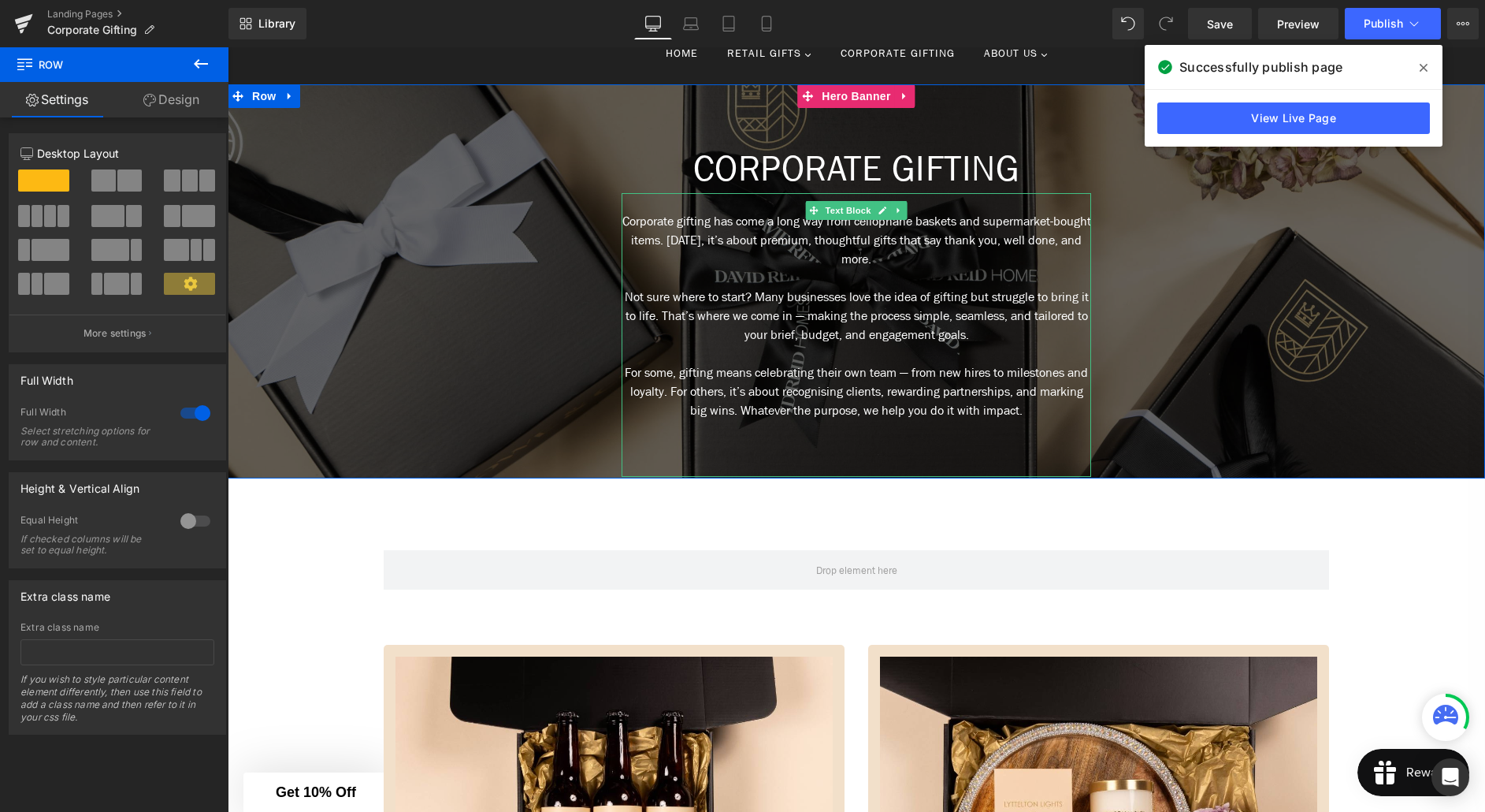
scroll to position [141, 0]
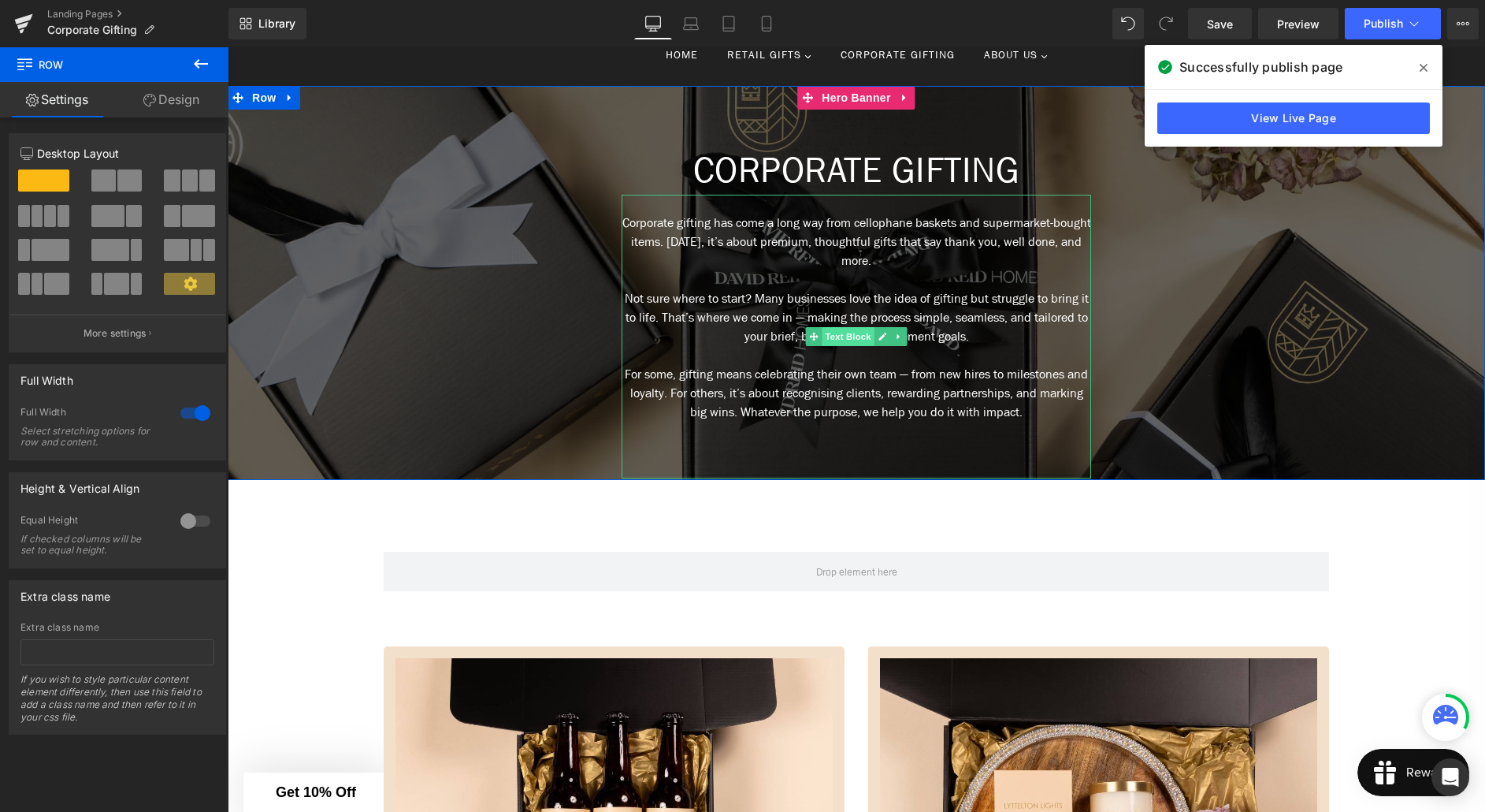
click at [859, 336] on span "Text Block" at bounding box center [848, 335] width 52 height 19
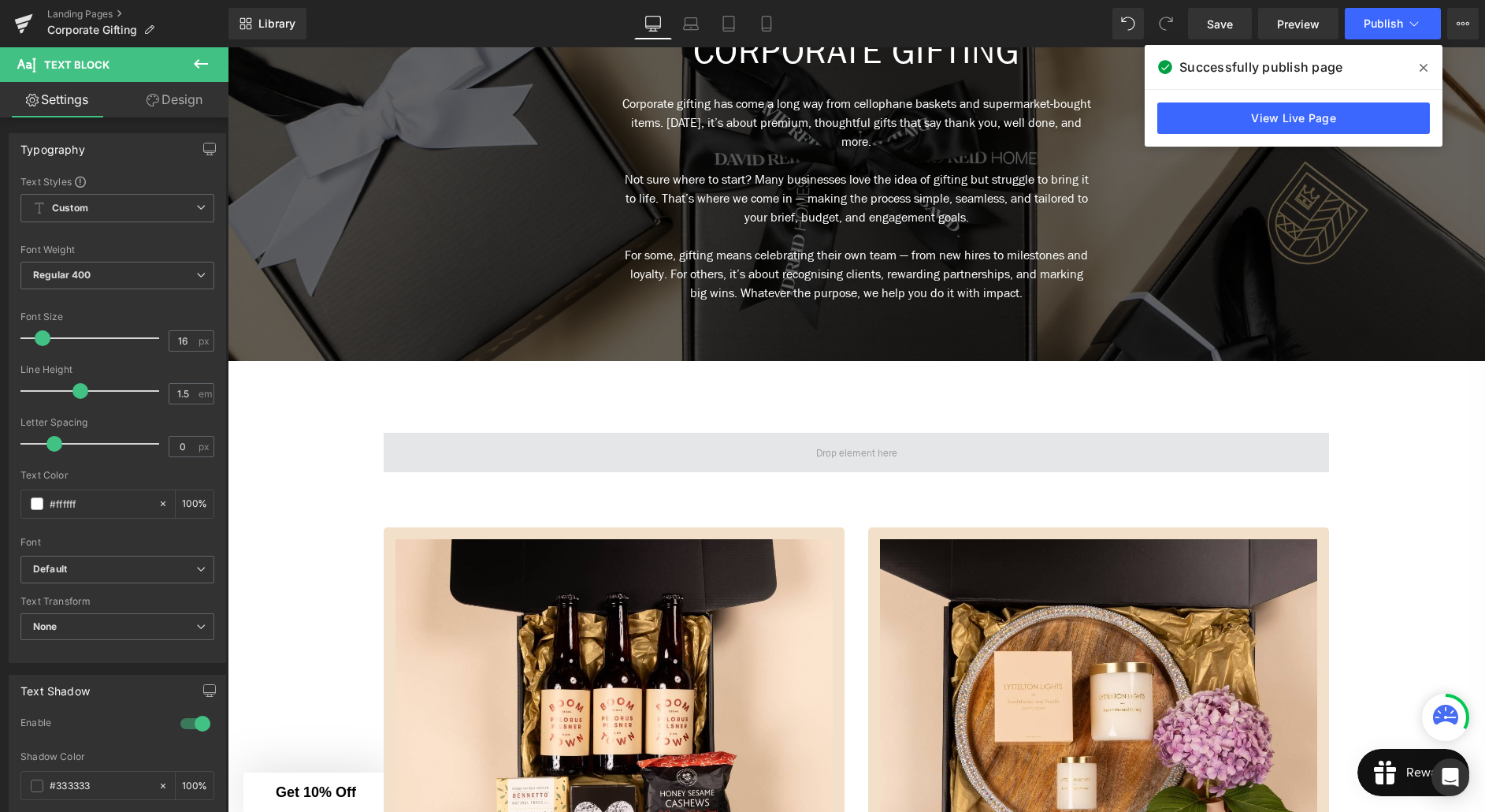
scroll to position [281, 0]
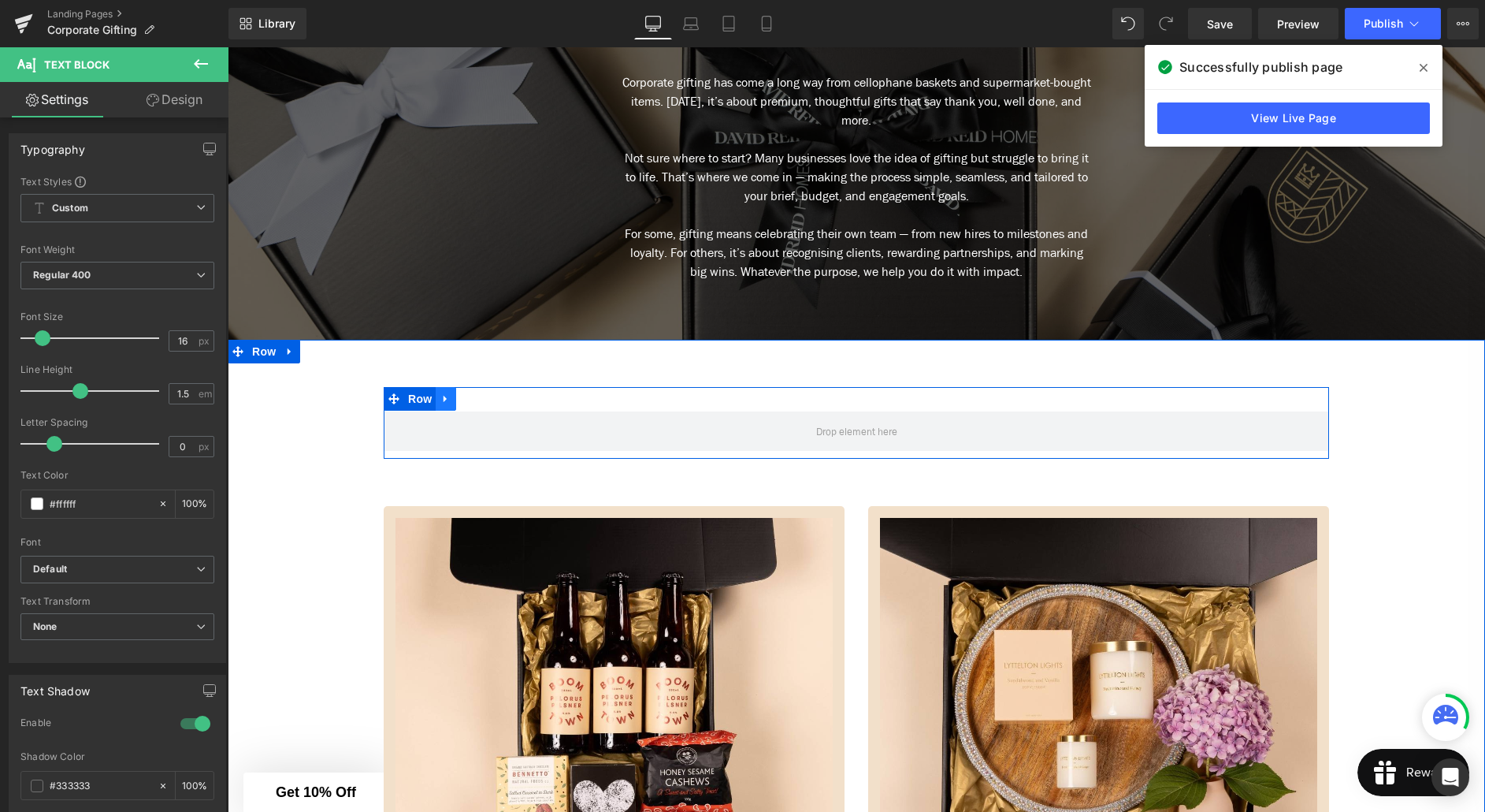
click at [446, 399] on icon at bounding box center [445, 399] width 3 height 7
click at [488, 402] on icon at bounding box center [486, 399] width 11 height 11
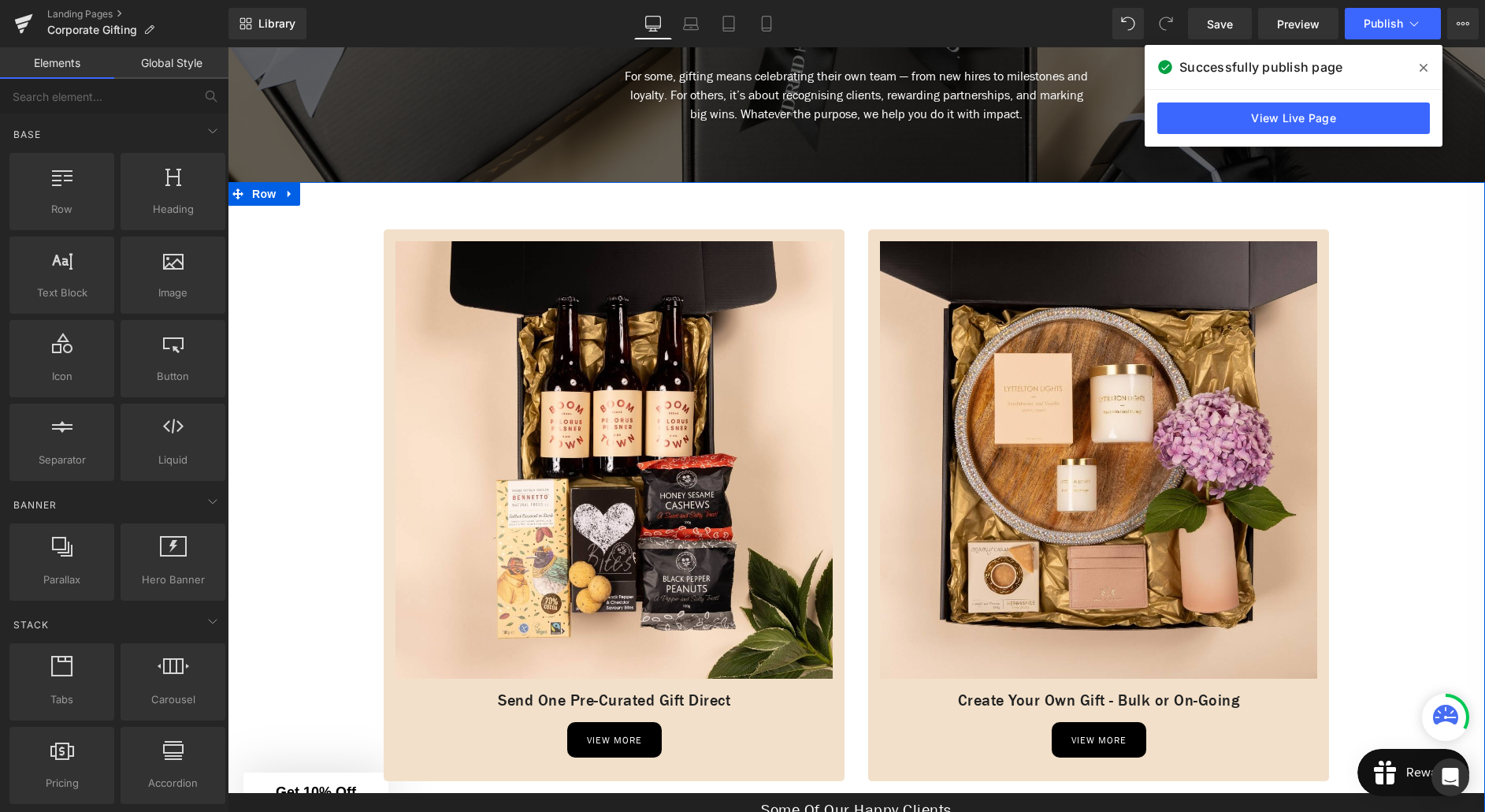
scroll to position [429, 0]
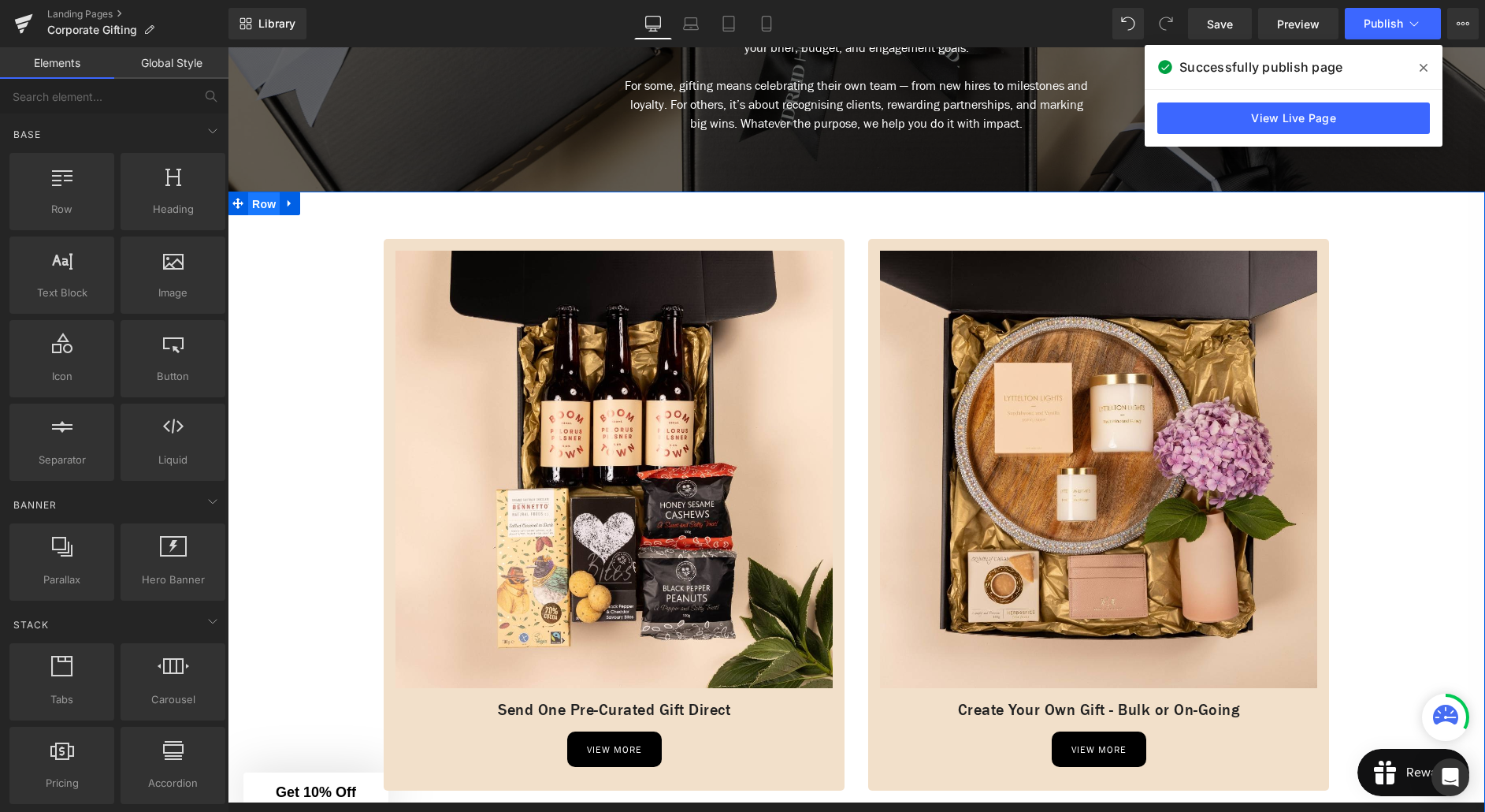
click at [260, 211] on span "Row" at bounding box center [264, 204] width 32 height 24
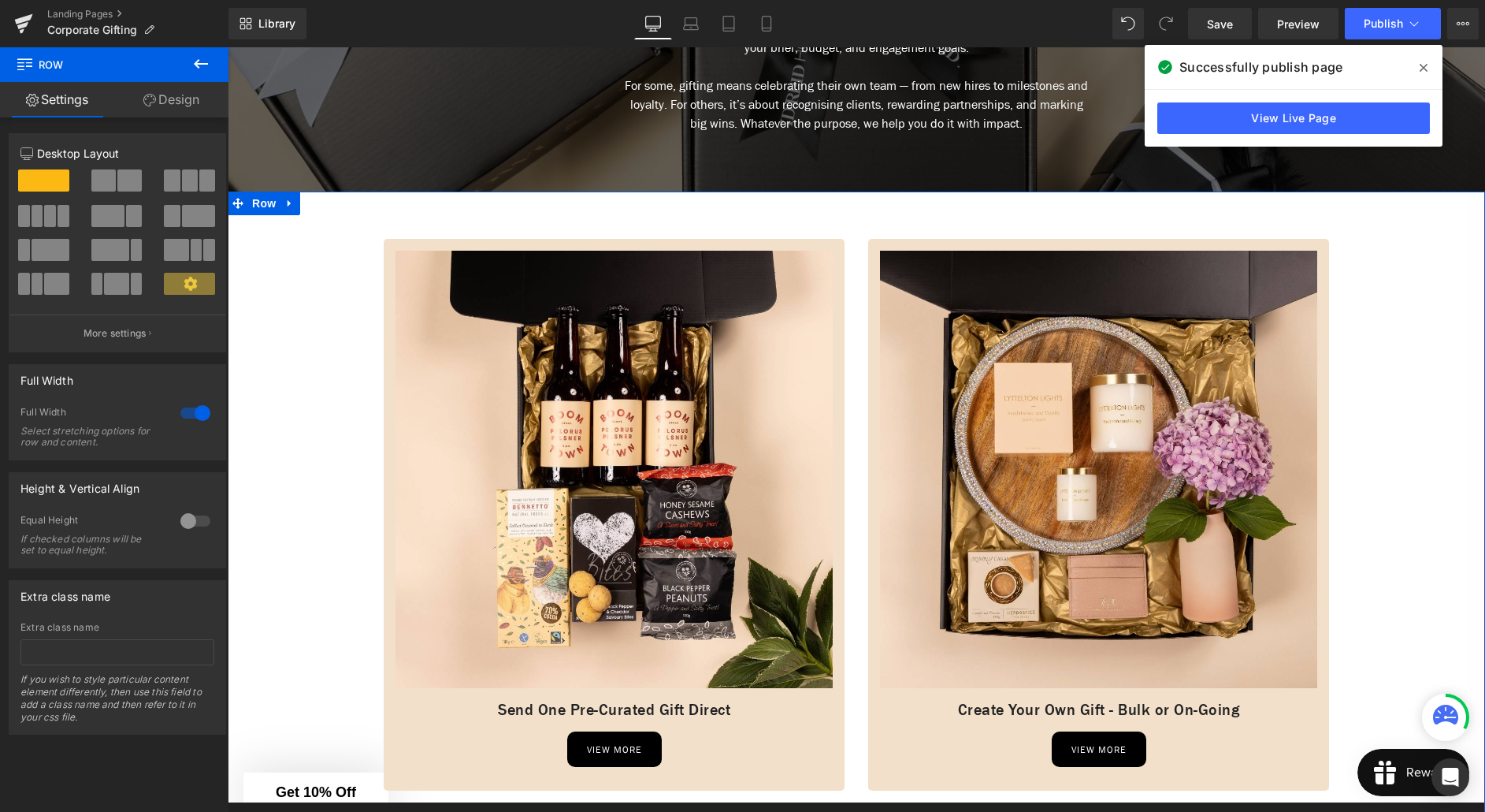
click at [186, 97] on link "Design" at bounding box center [172, 100] width 114 height 36
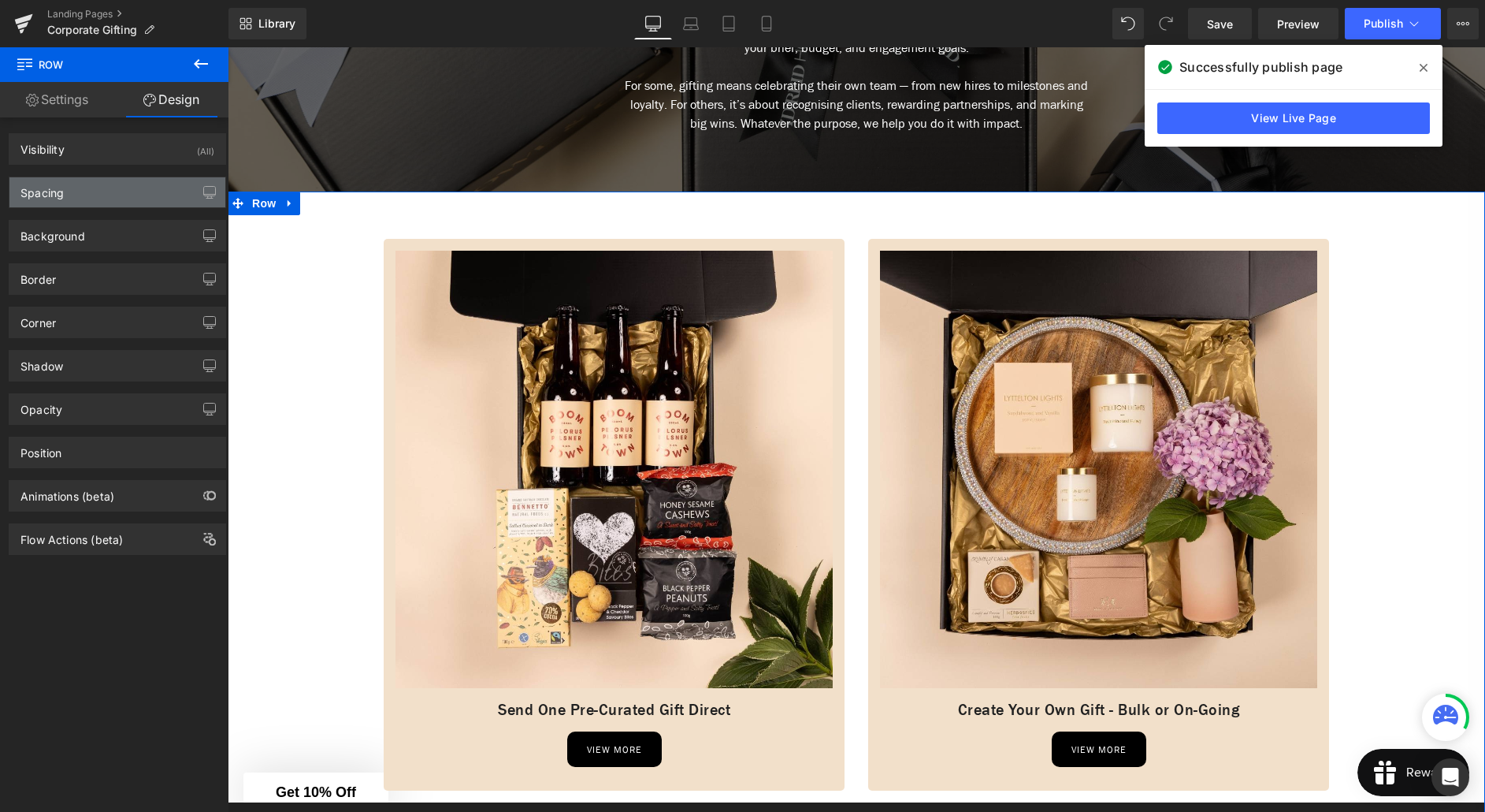
click at [92, 185] on div "Spacing" at bounding box center [117, 192] width 216 height 30
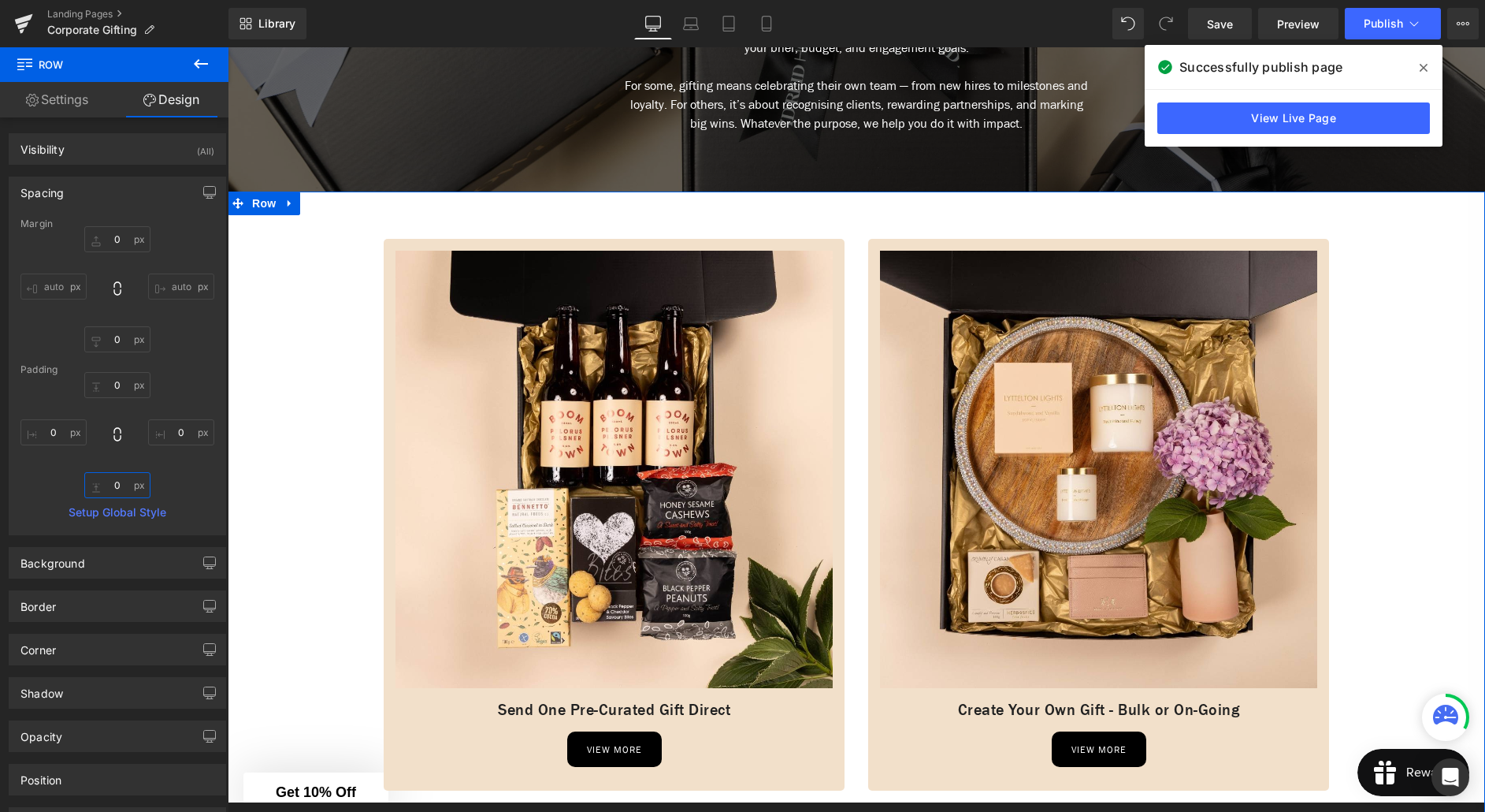
click at [111, 485] on input "0" at bounding box center [116, 484] width 66 height 26
type input "60"
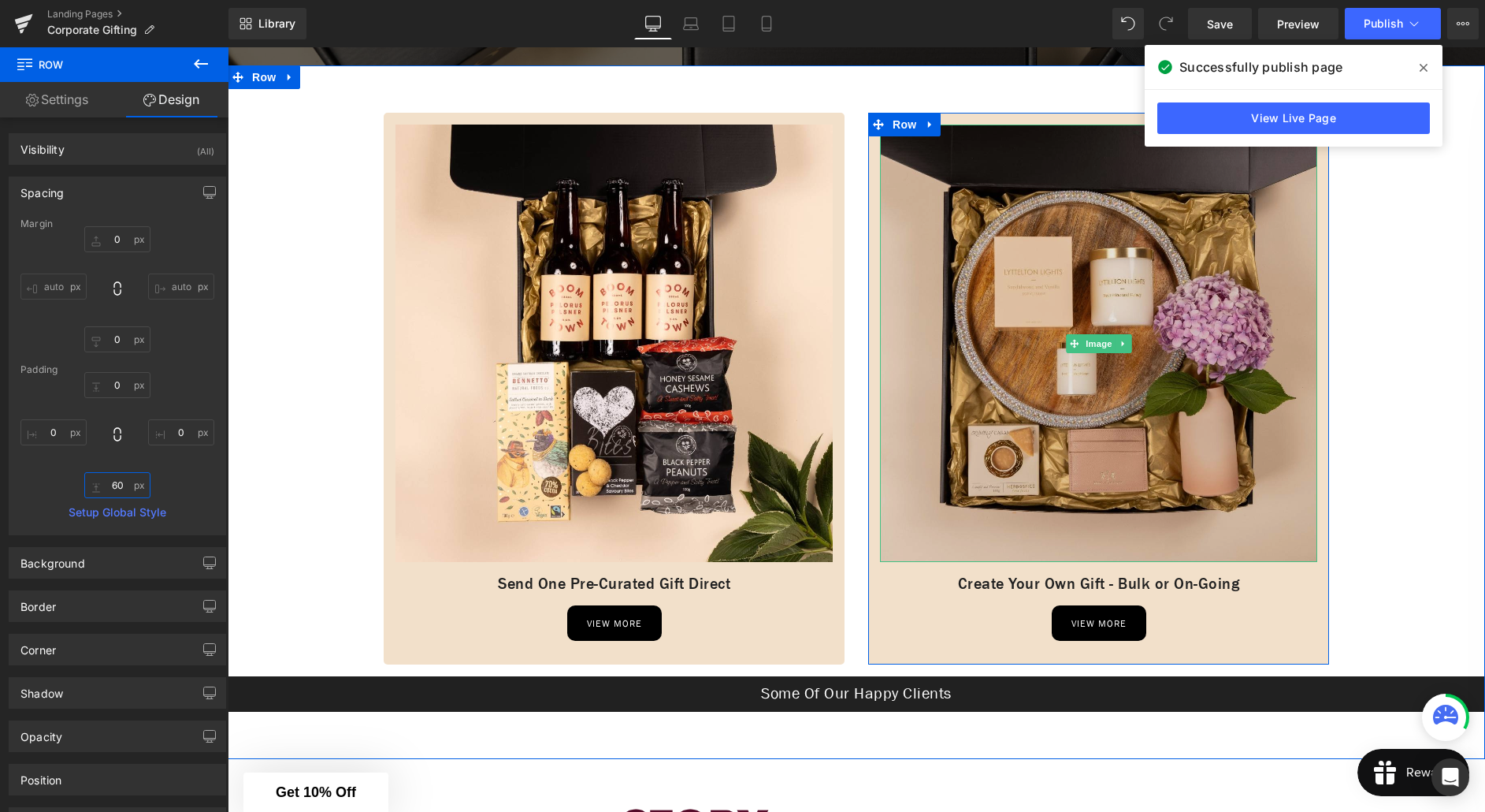
scroll to position [592, 0]
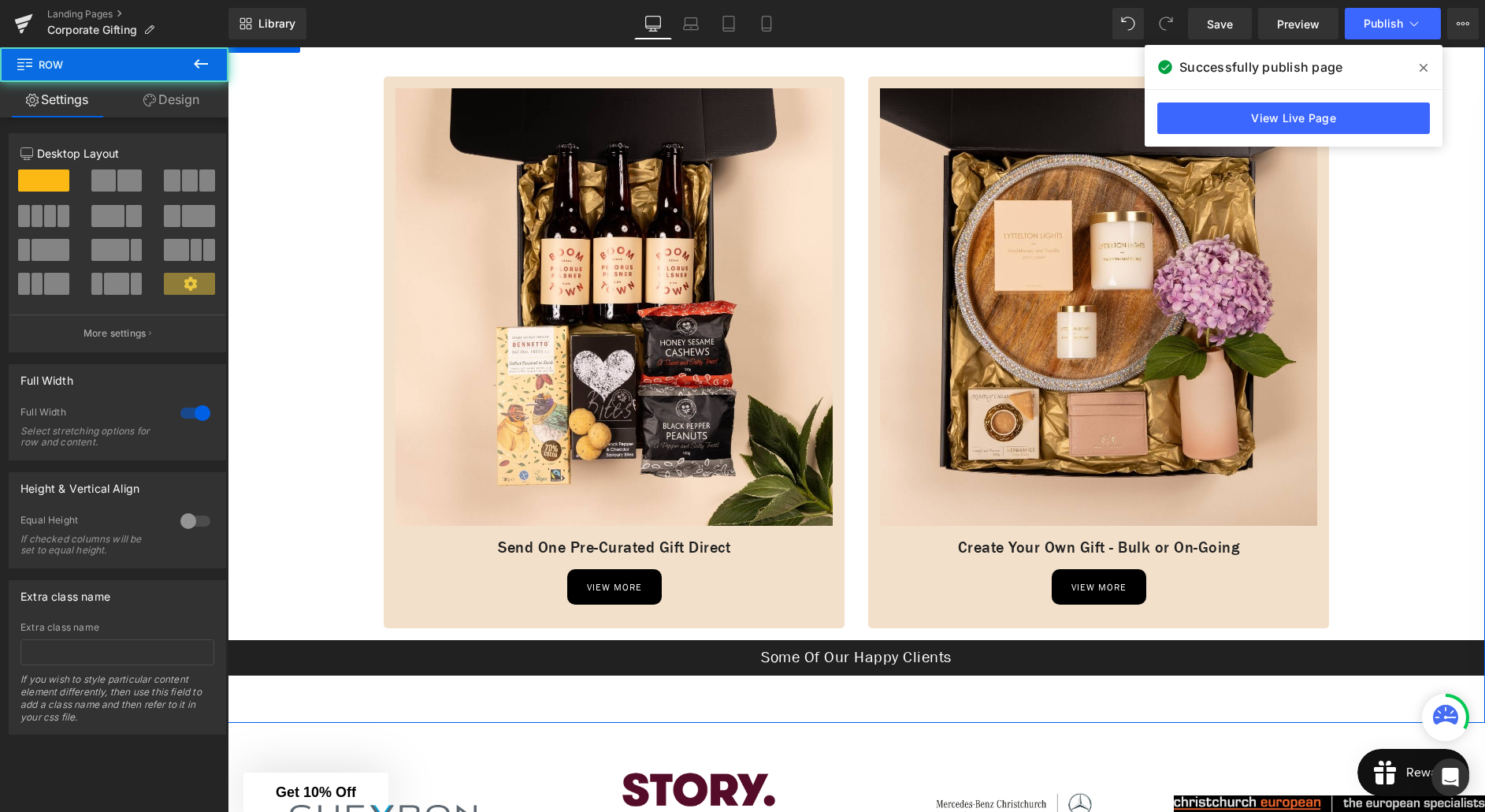
click at [264, 363] on div "Image Send One Pre-Curated Gift Direct Heading view more Button Row Image Creat…" at bounding box center [856, 352] width 1258 height 646
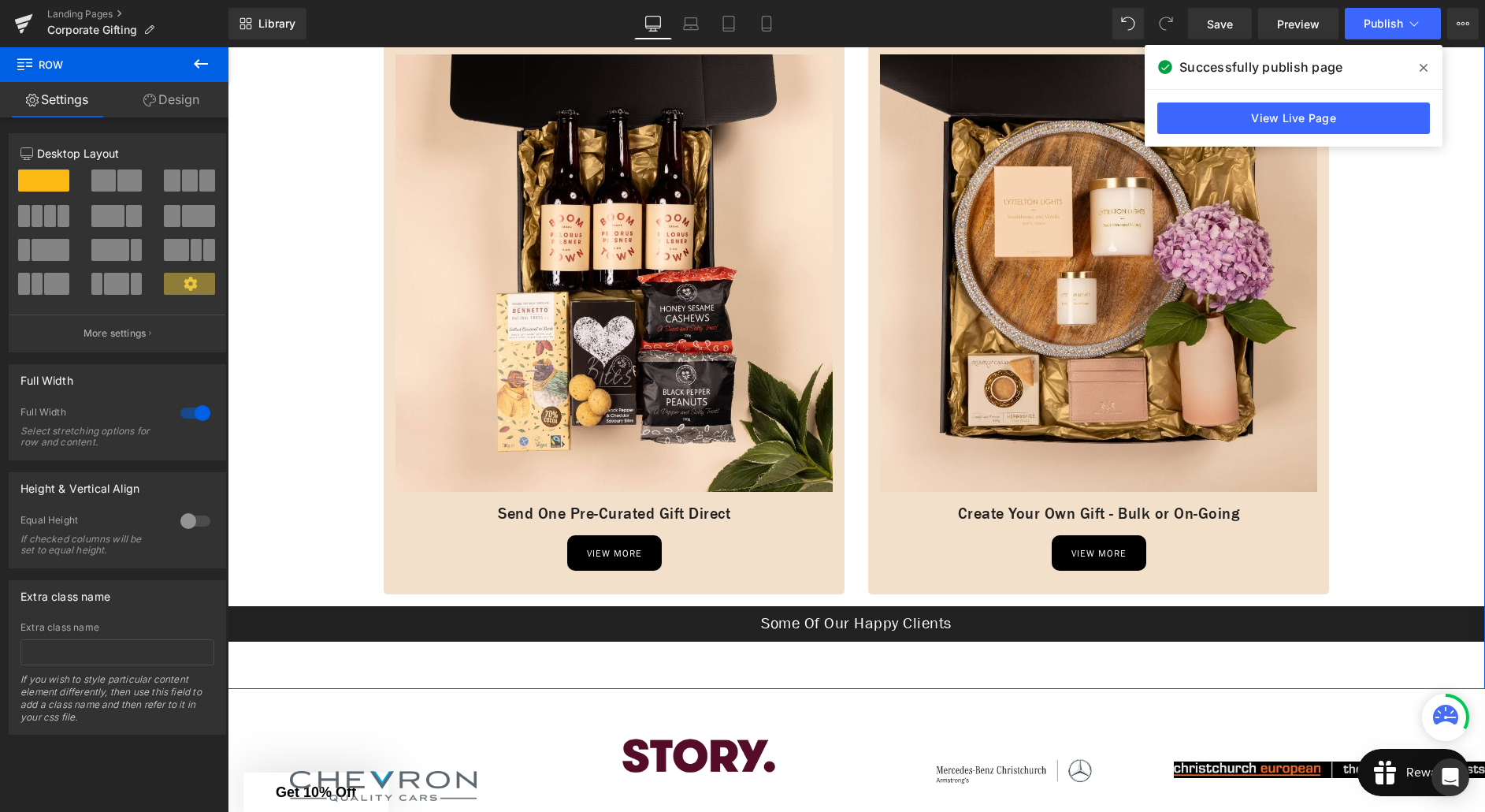
scroll to position [627, 0]
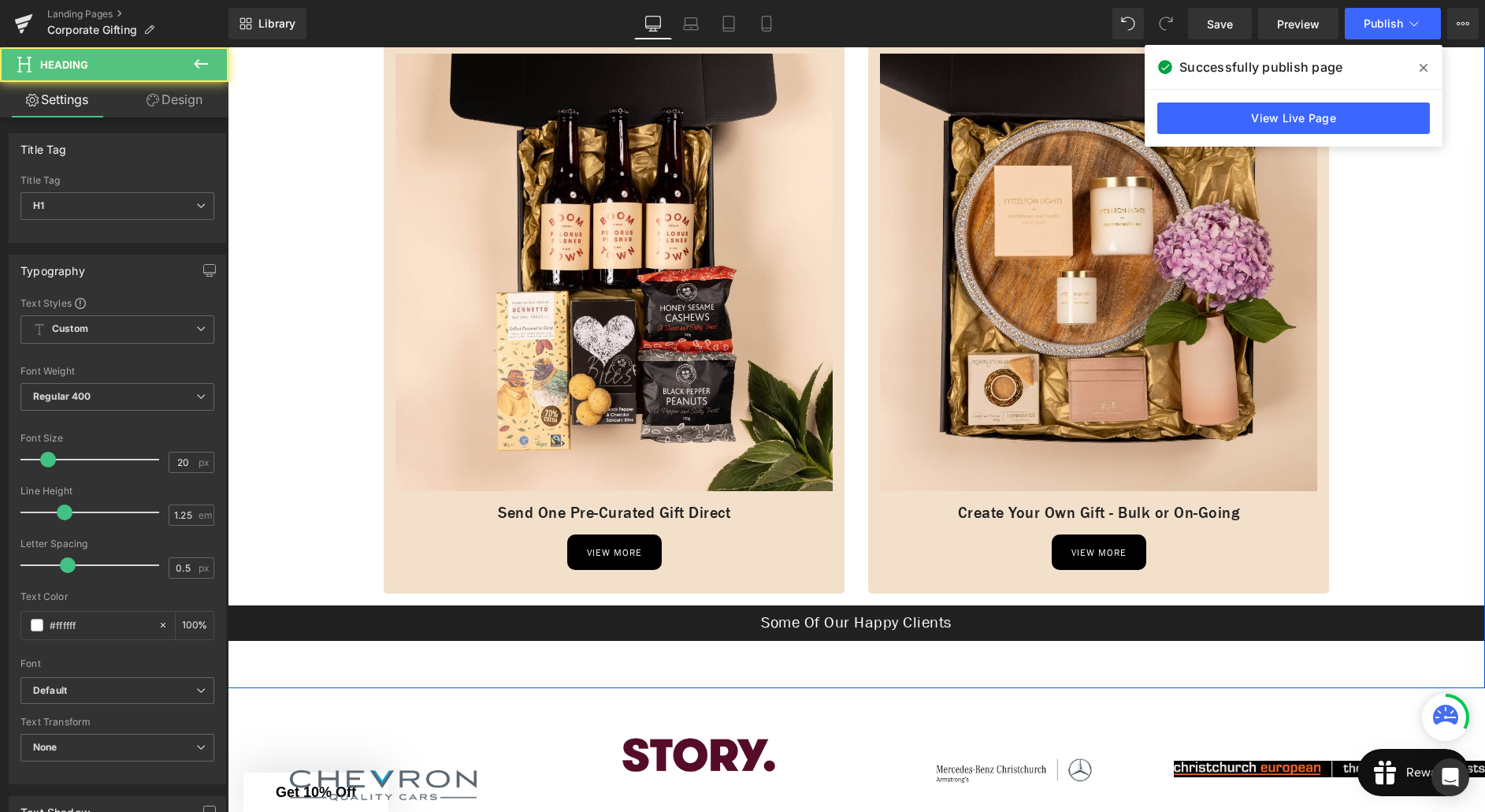
click at [336, 611] on div "Some Of Our Happy Clients" at bounding box center [856, 623] width 1258 height 36
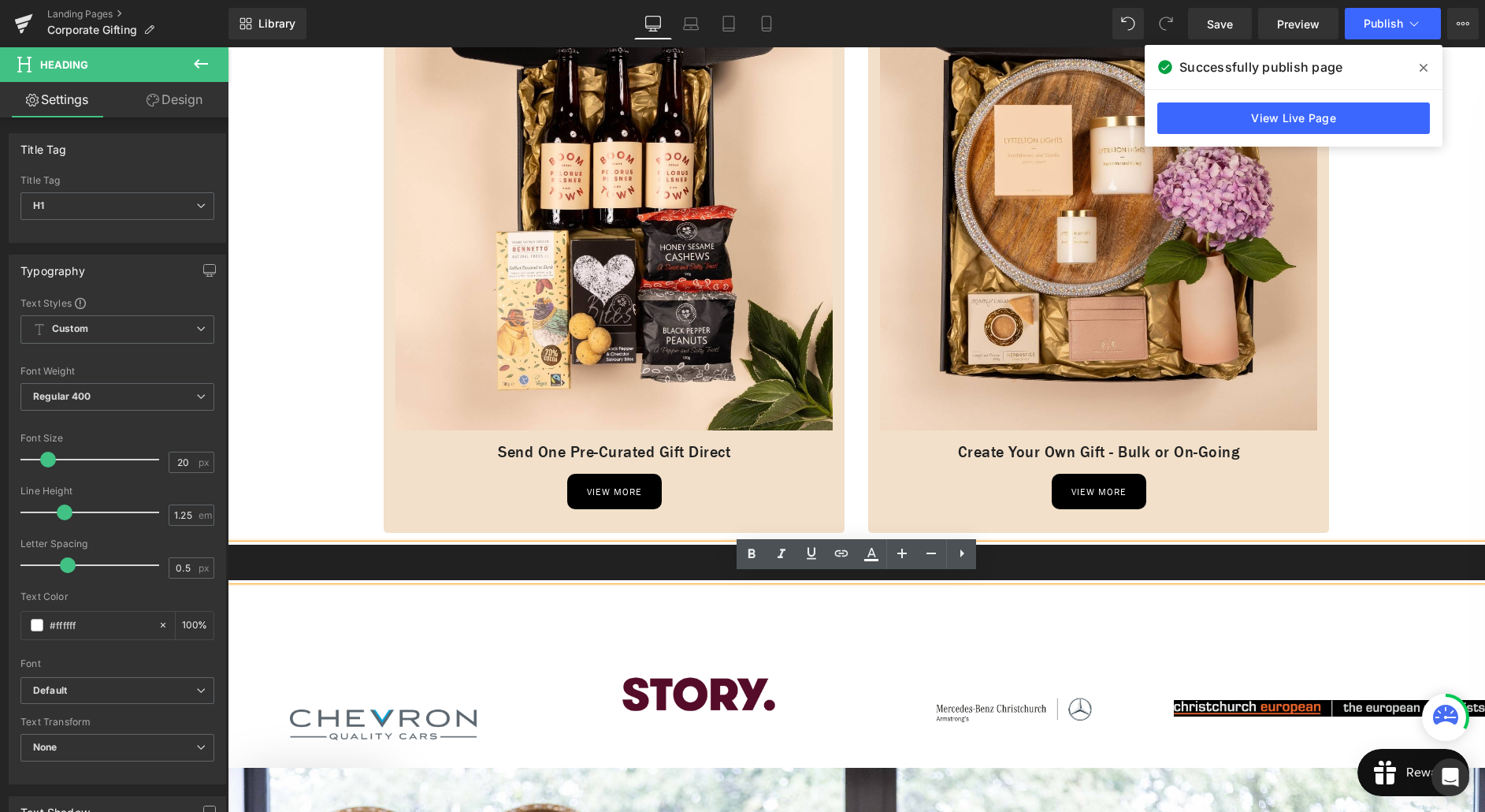
scroll to position [695, 0]
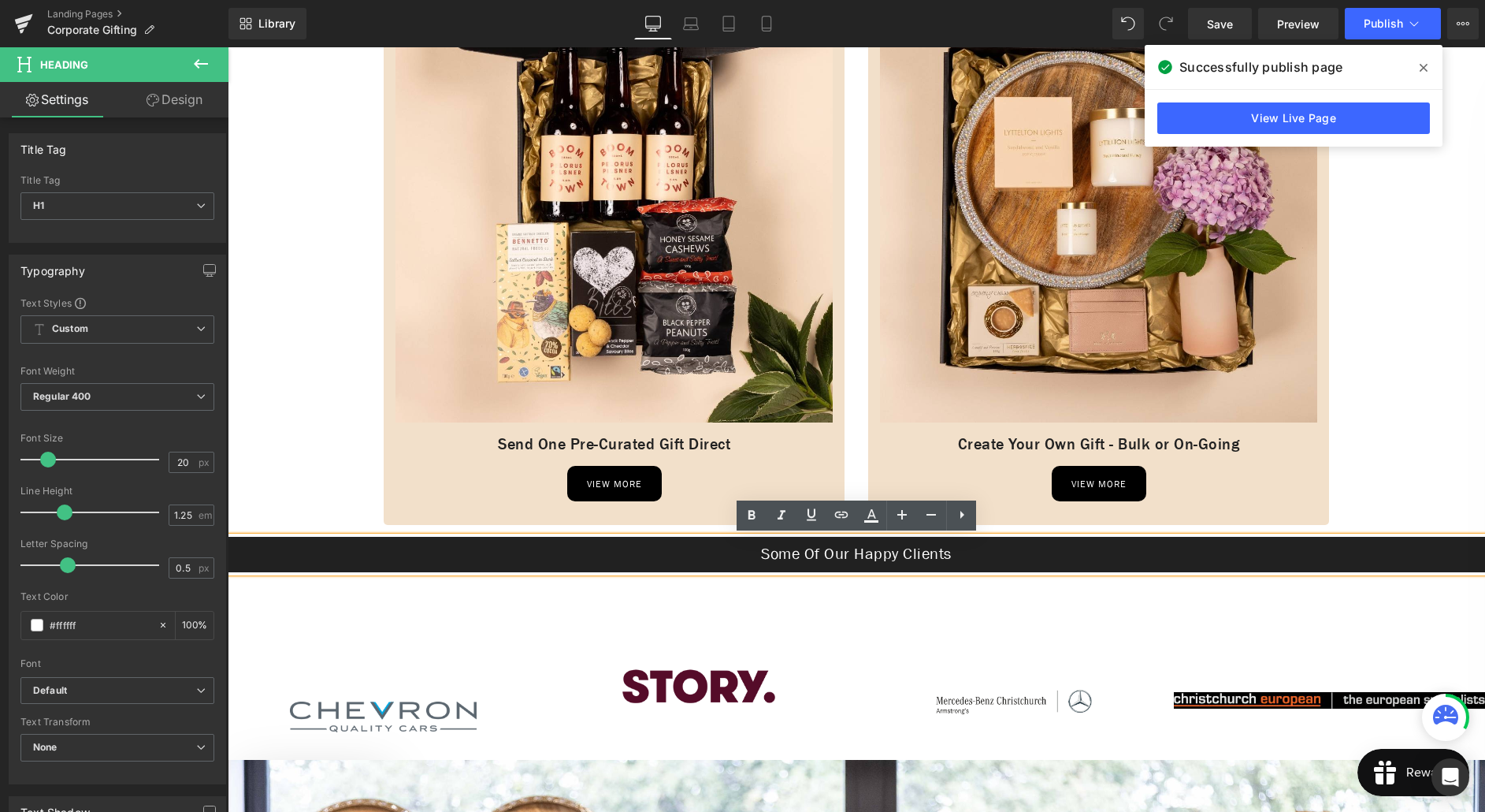
click at [333, 507] on div "Image Send One Pre-Curated Gift Direct Heading view more Button Row Image Creat…" at bounding box center [856, 249] width 1258 height 646
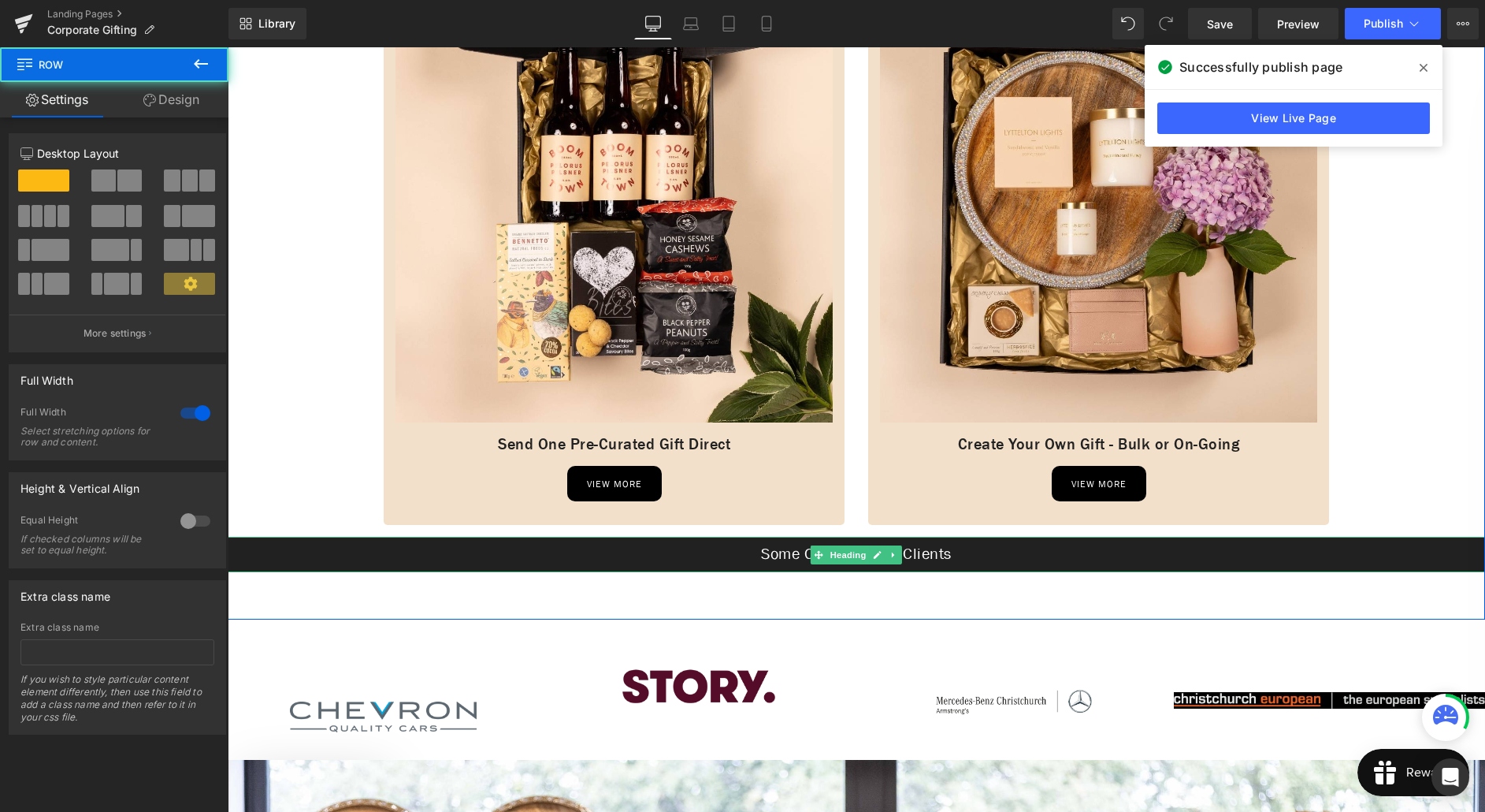
click at [332, 549] on h1 "Some Of Our Happy Clients" at bounding box center [856, 554] width 1258 height 20
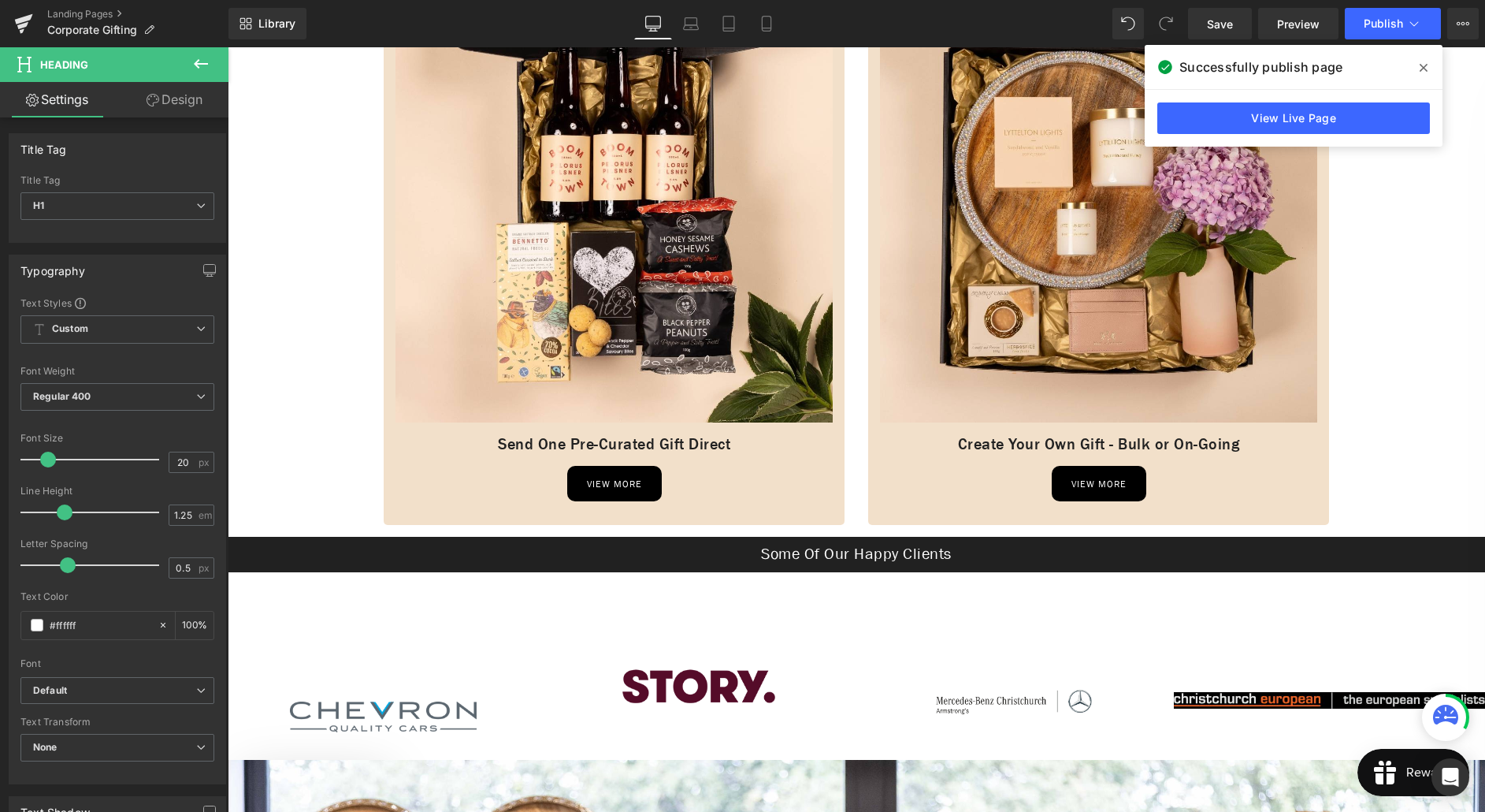
click at [178, 97] on link "Design" at bounding box center [175, 100] width 114 height 36
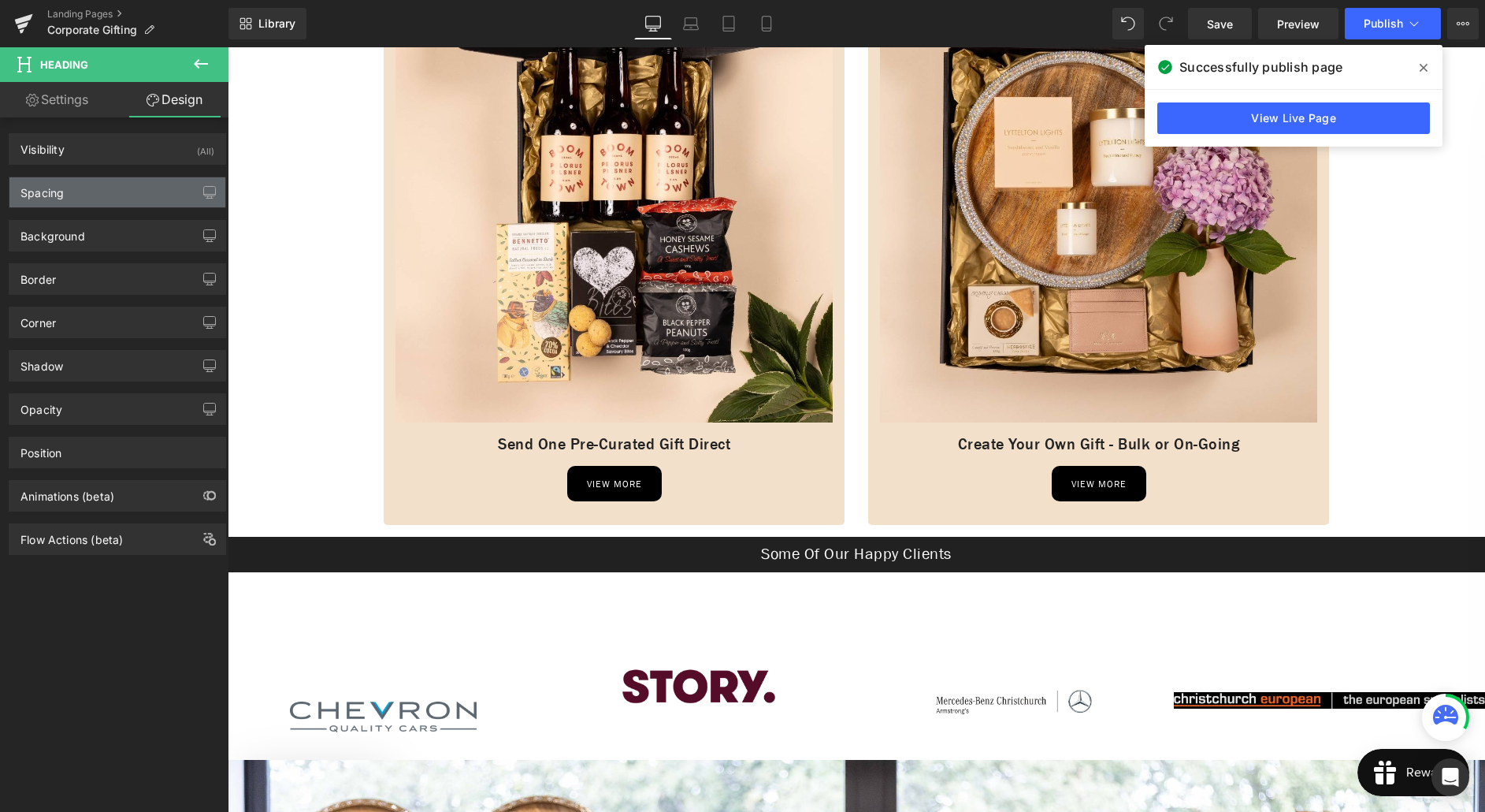
type input "0"
type input "10"
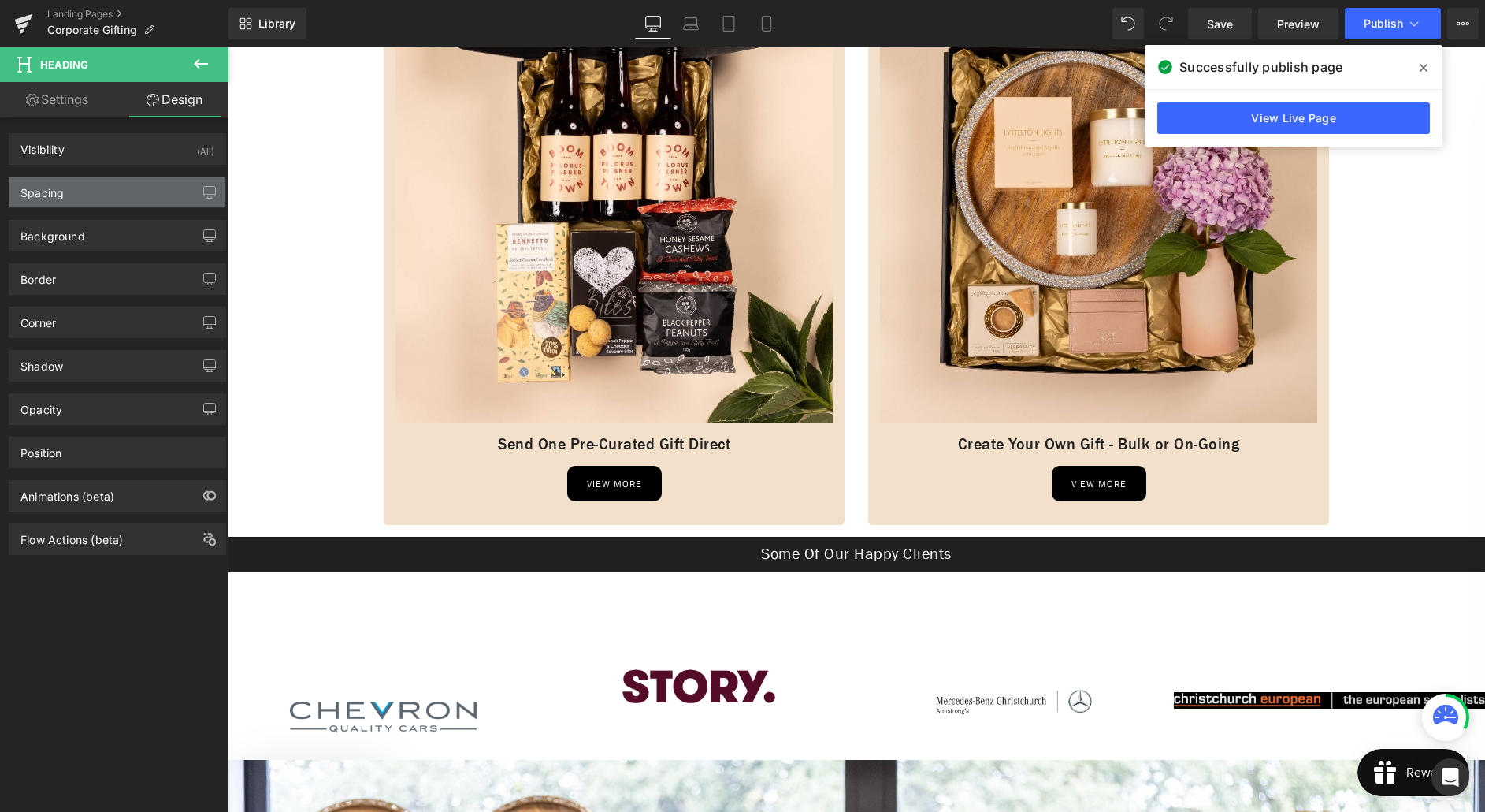
type input "0"
type input "10"
type input "0"
click at [77, 190] on div "Spacing" at bounding box center [117, 192] width 216 height 30
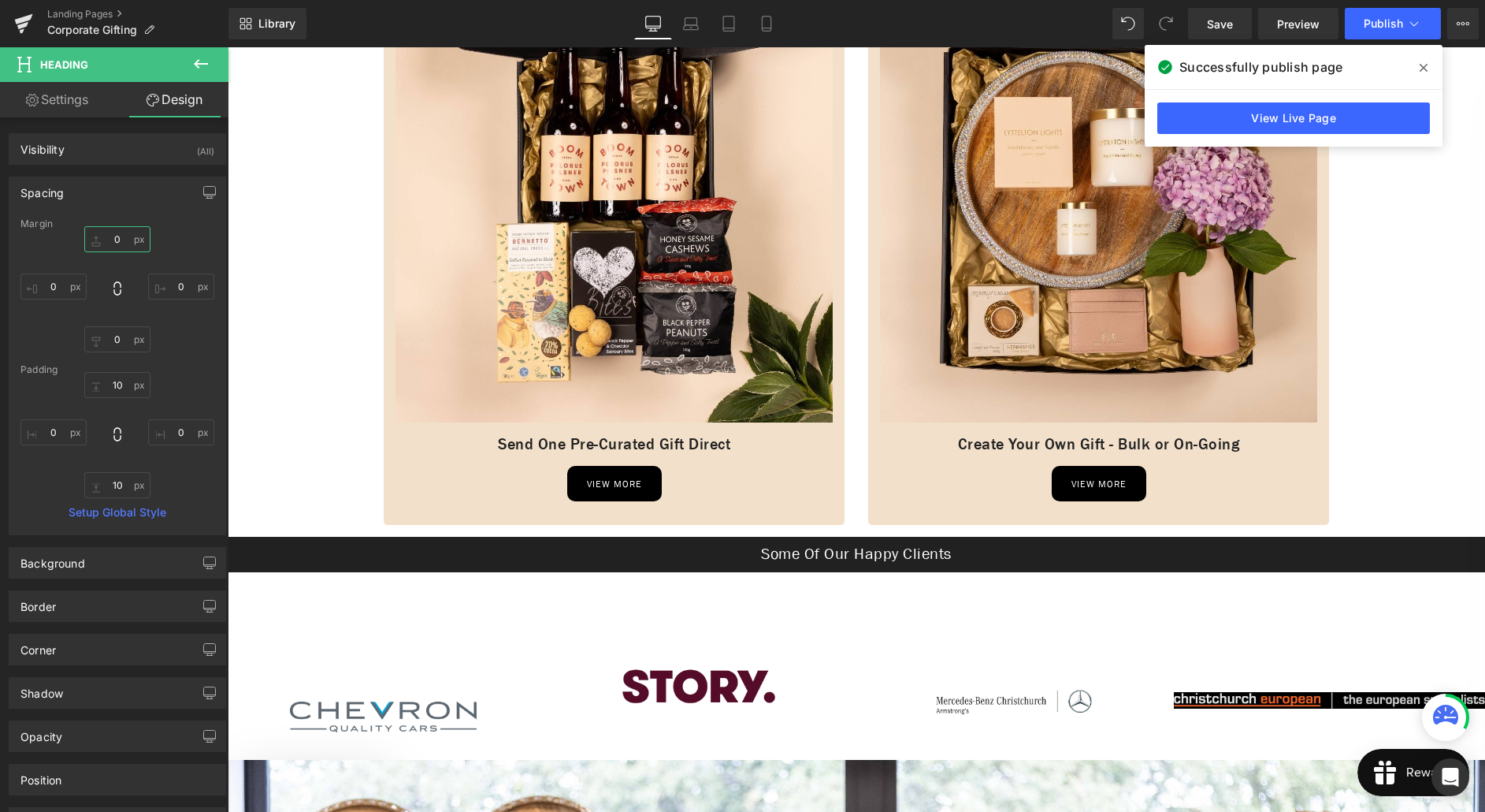
drag, startPoint x: 114, startPoint y: 237, endPoint x: 112, endPoint y: 252, distance: 15.1
click at [114, 237] on input "0" at bounding box center [116, 239] width 66 height 26
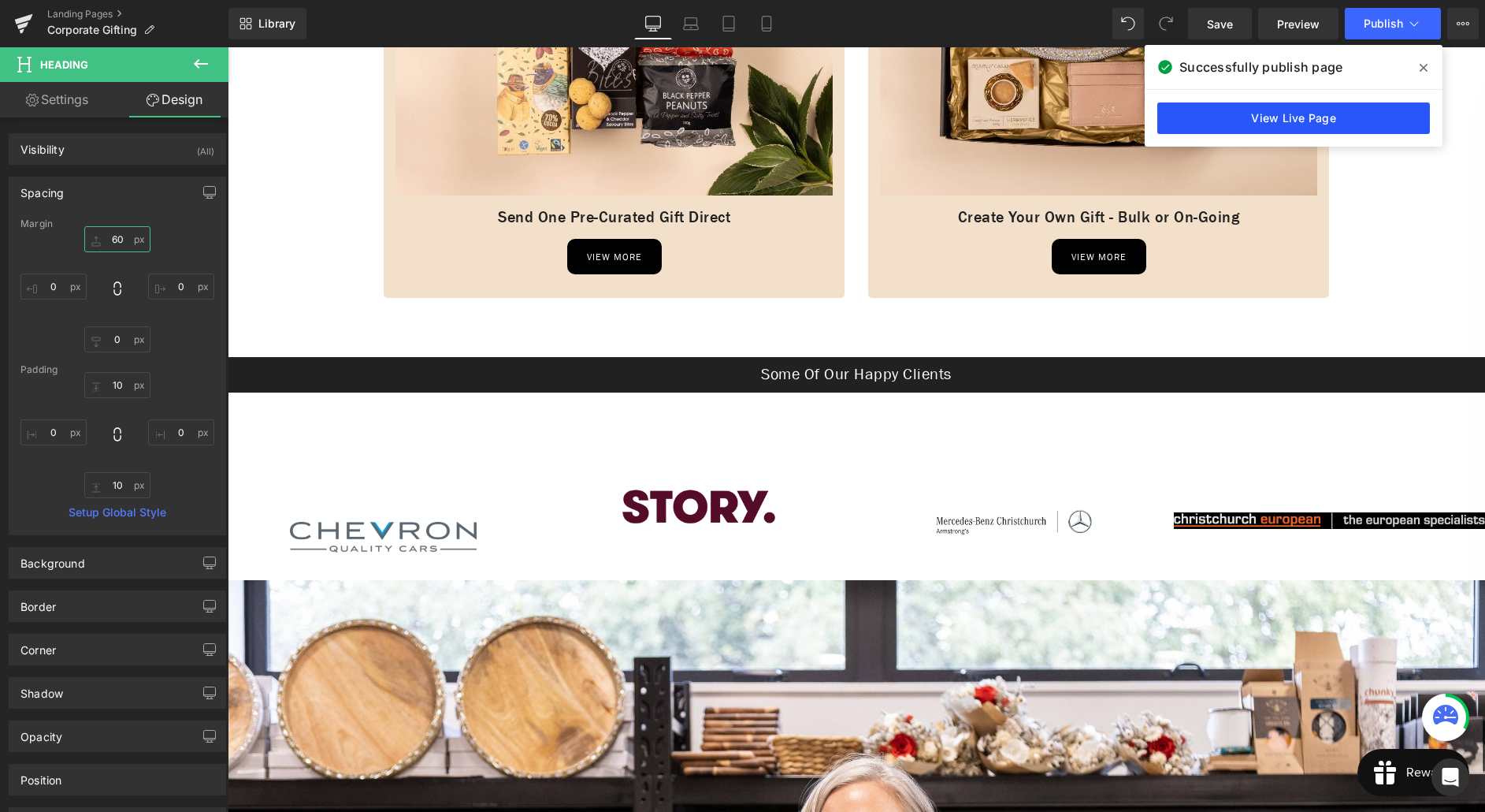
scroll to position [496, 0]
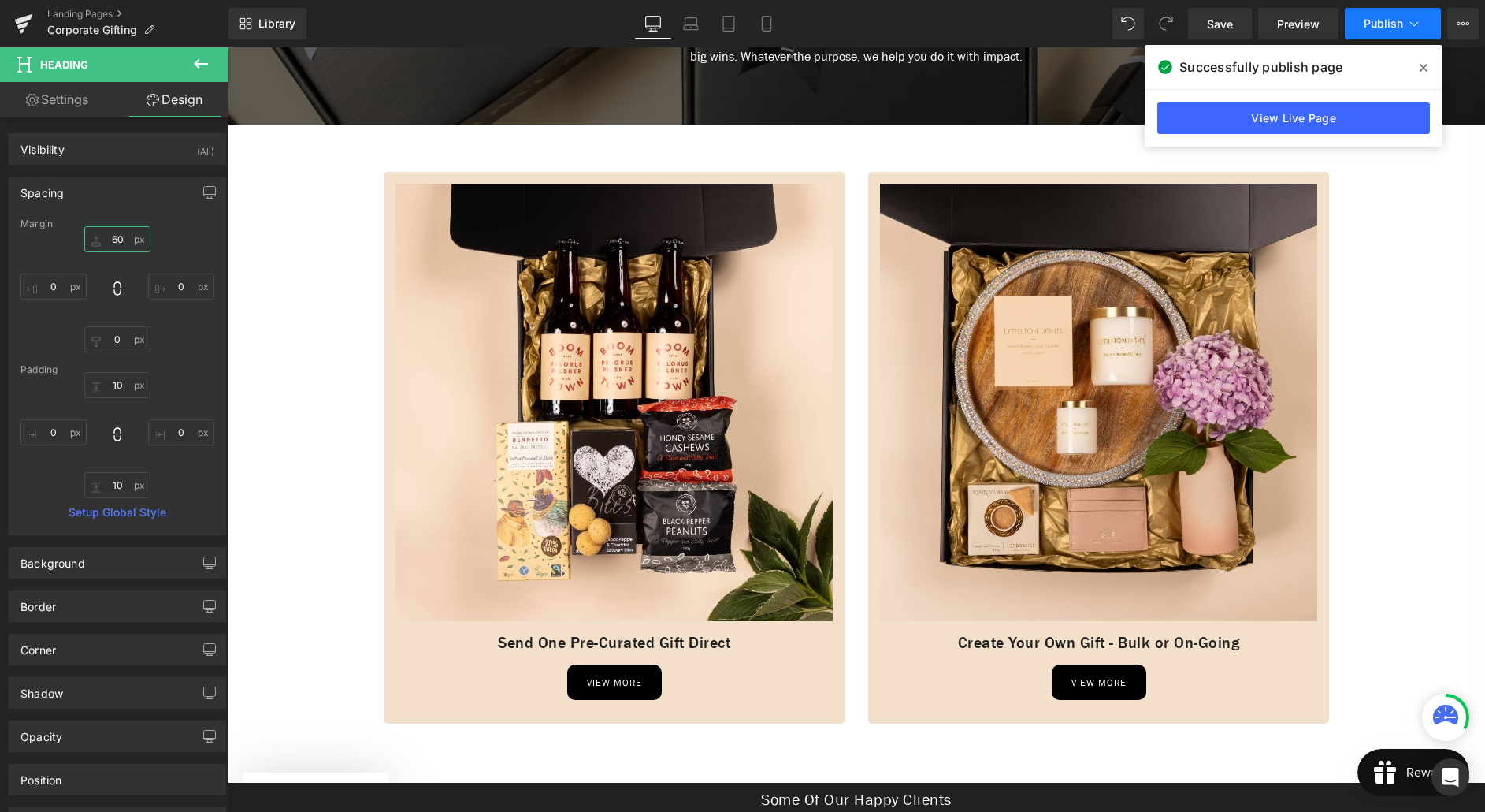
type input "60"
click at [1368, 25] on span "Publish" at bounding box center [1384, 24] width 39 height 13
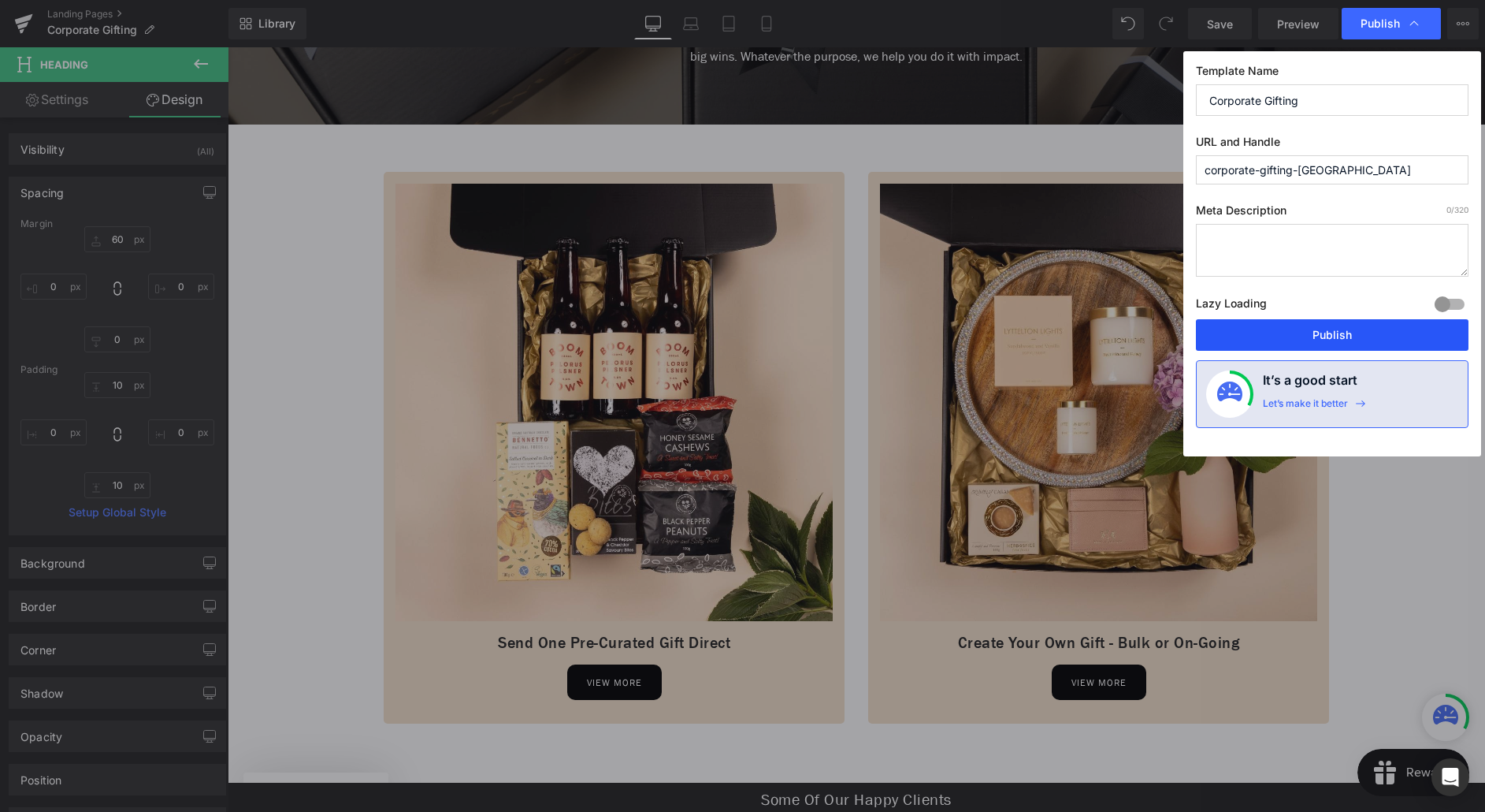
click at [1307, 336] on button "Publish" at bounding box center [1332, 334] width 272 height 32
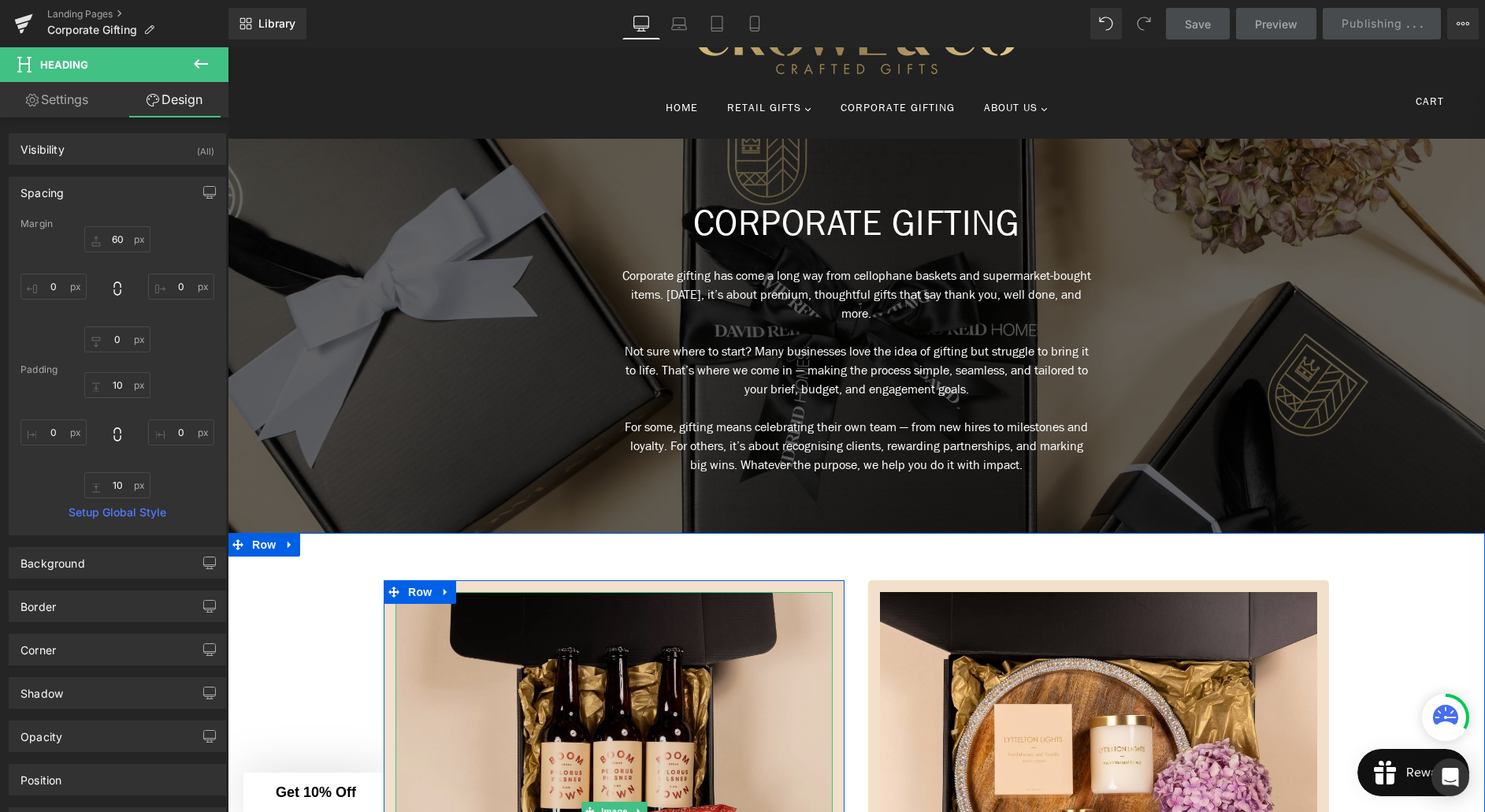
scroll to position [0, 0]
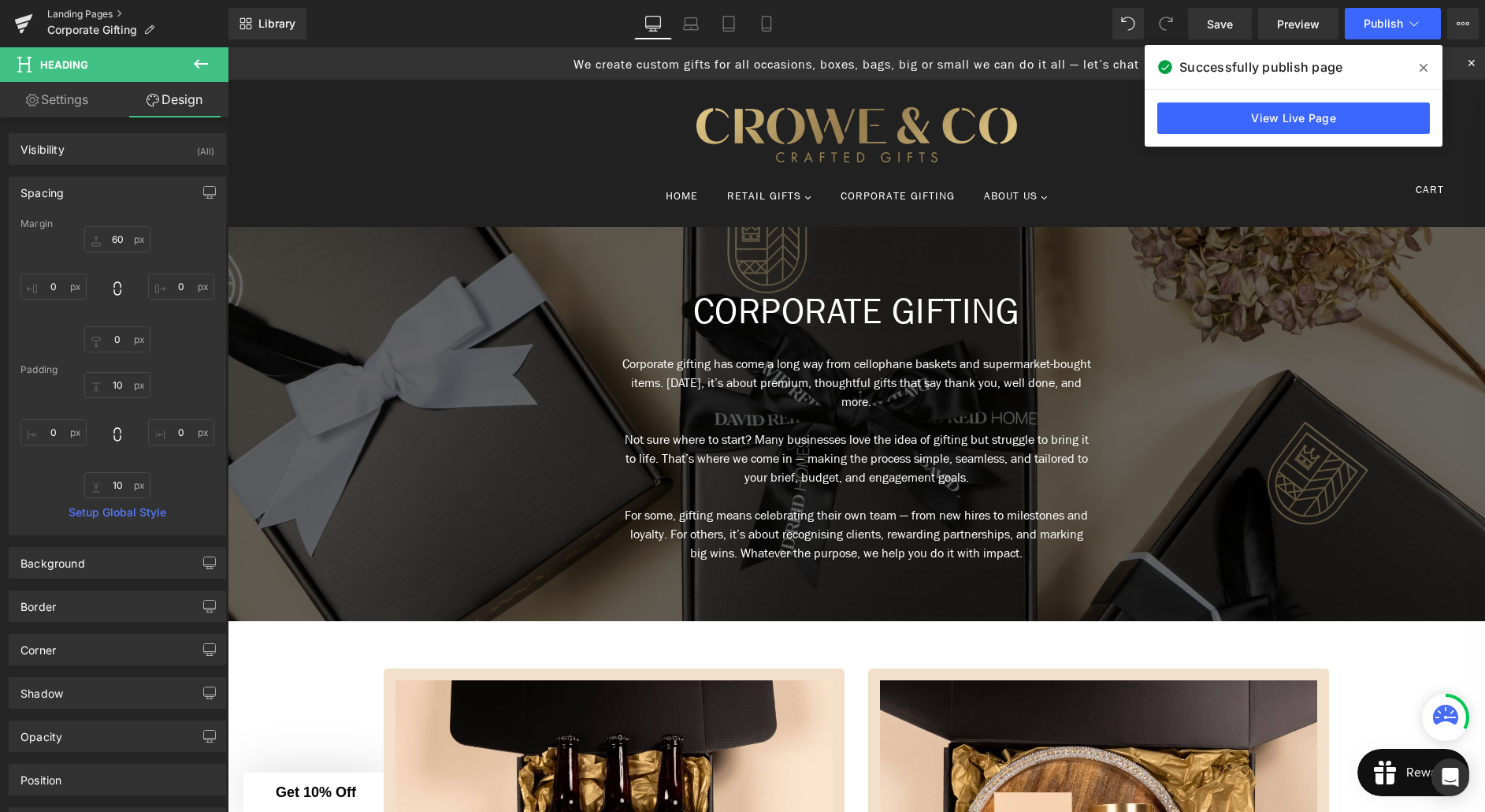
click at [88, 17] on link "Landing Pages" at bounding box center [138, 14] width 182 height 13
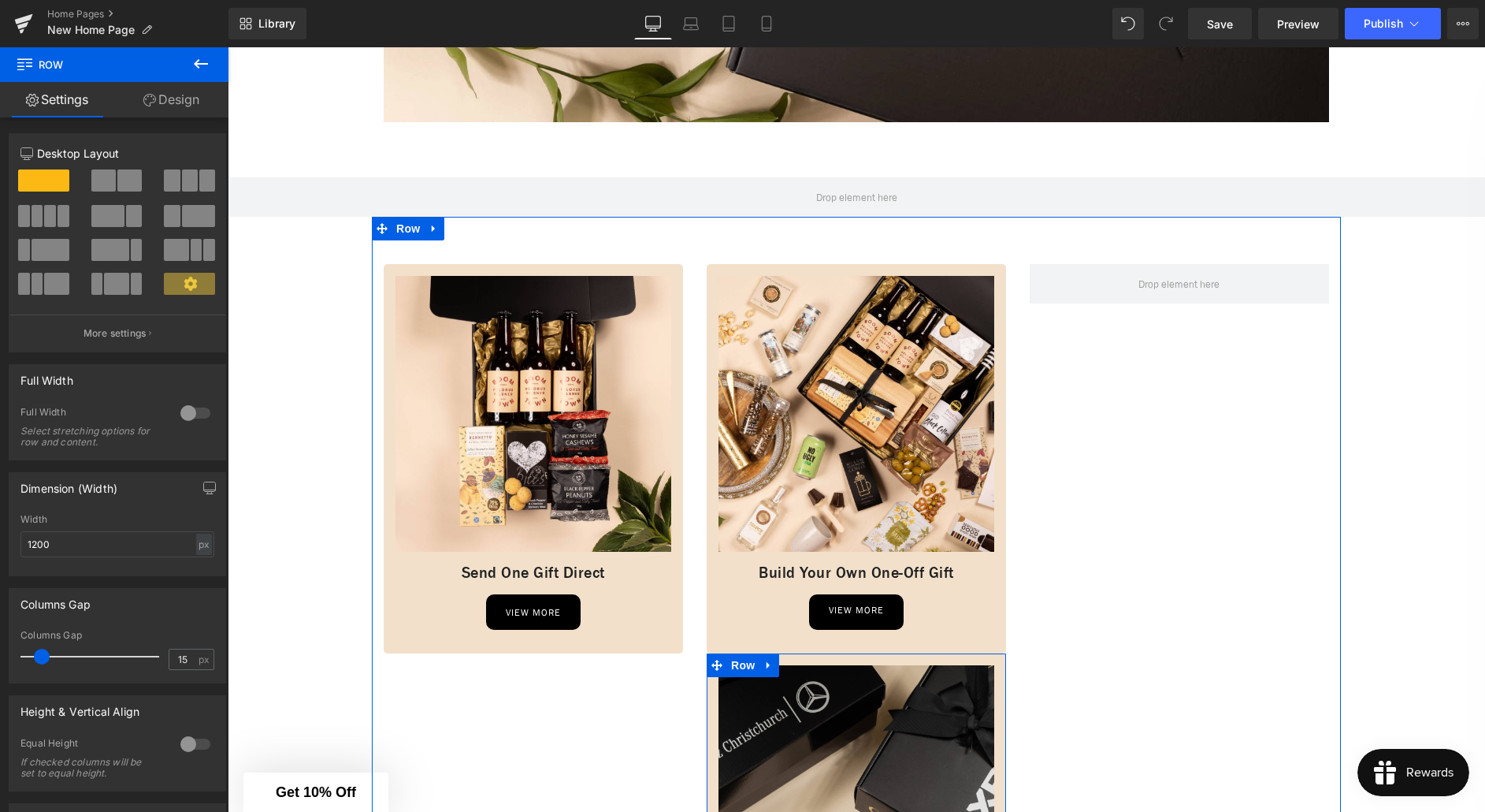
click at [742, 664] on span "Row" at bounding box center [743, 665] width 32 height 24
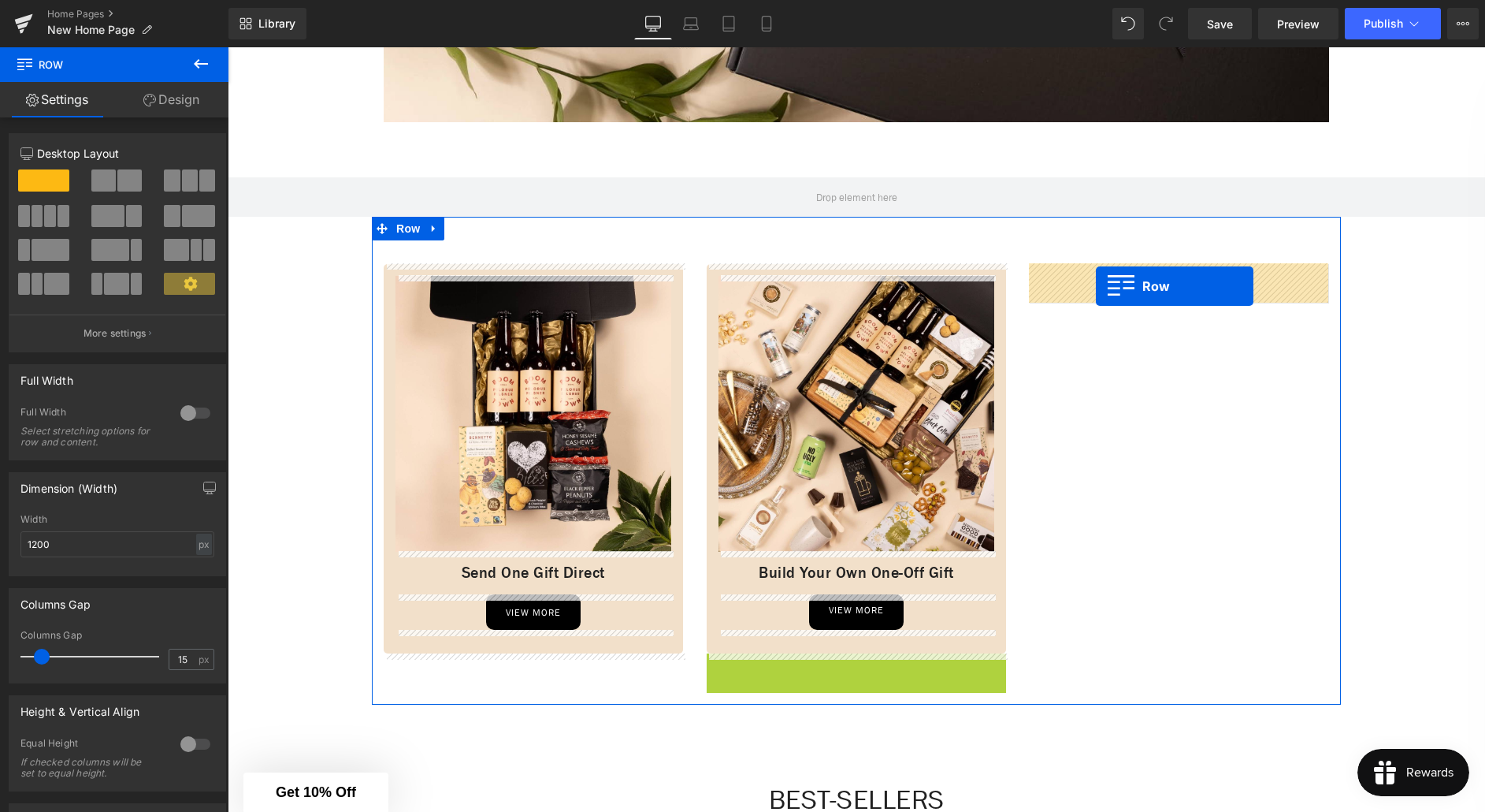
drag, startPoint x: 716, startPoint y: 666, endPoint x: 1096, endPoint y: 286, distance: 537.4
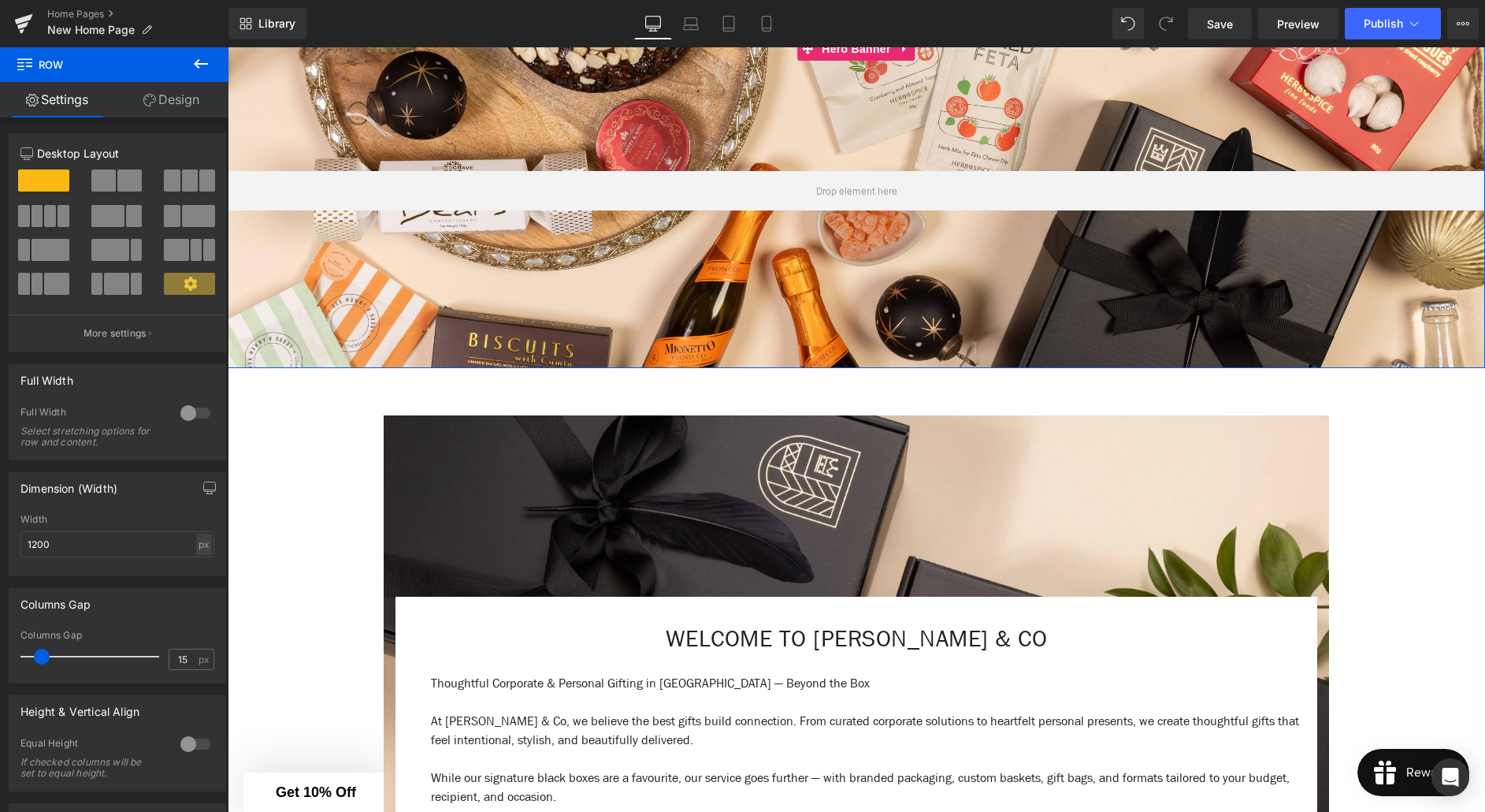
scroll to position [363, 0]
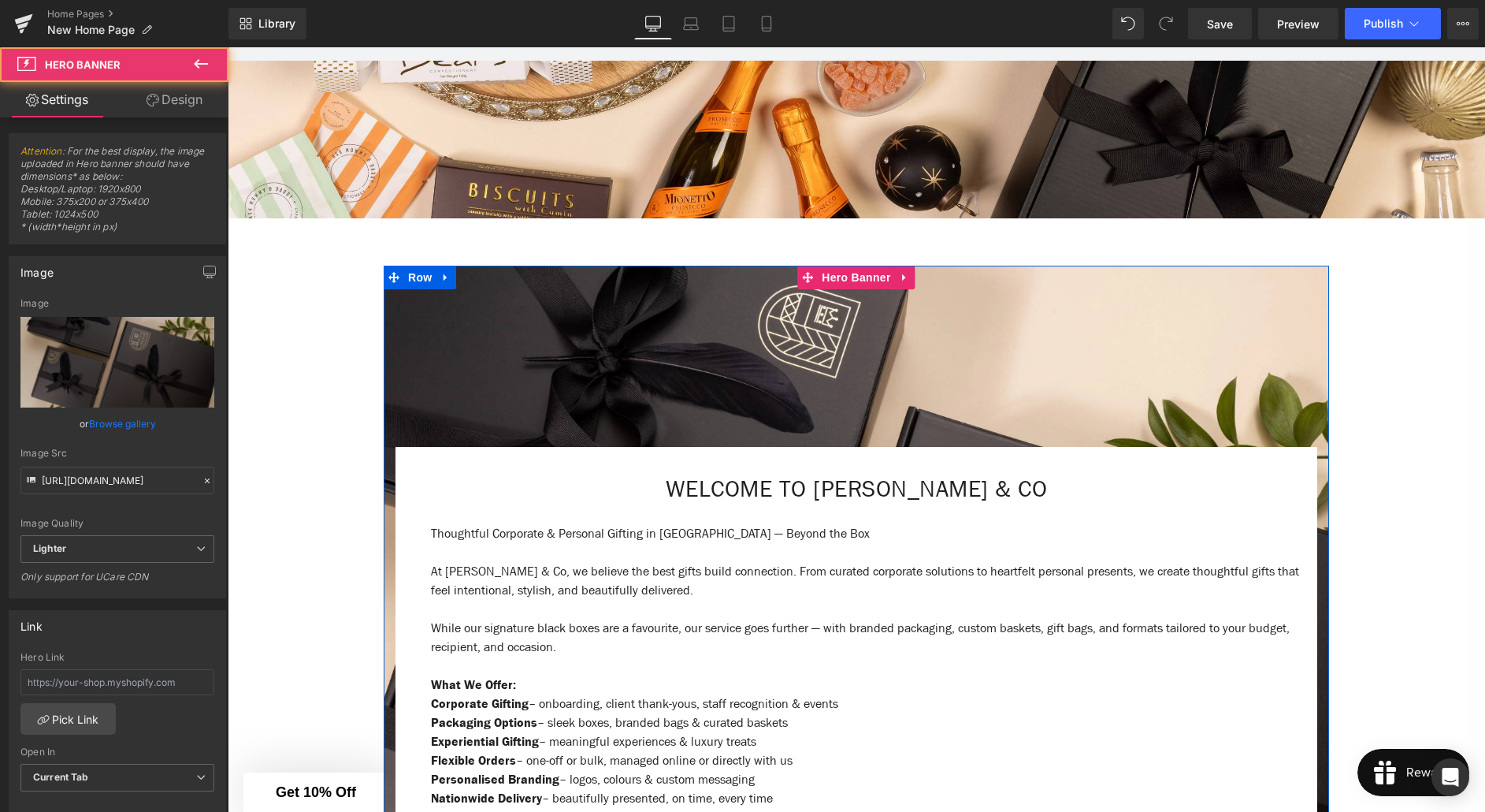
click at [597, 342] on div at bounding box center [856, 657] width 945 height 784
click at [856, 276] on span "Hero Banner" at bounding box center [855, 278] width 76 height 24
click at [178, 100] on link "Design" at bounding box center [175, 100] width 114 height 36
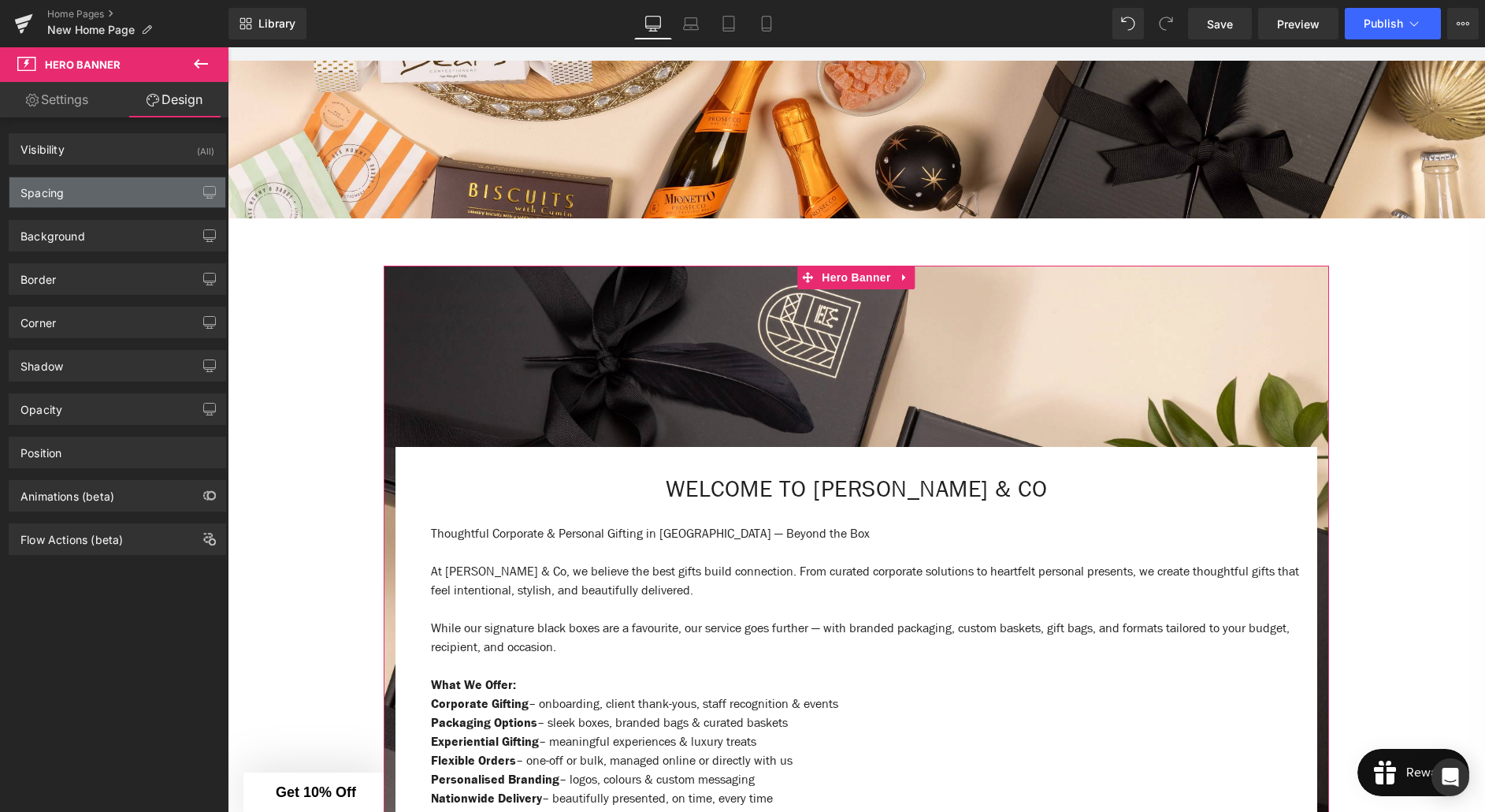
click at [104, 185] on div "Spacing" at bounding box center [117, 192] width 216 height 30
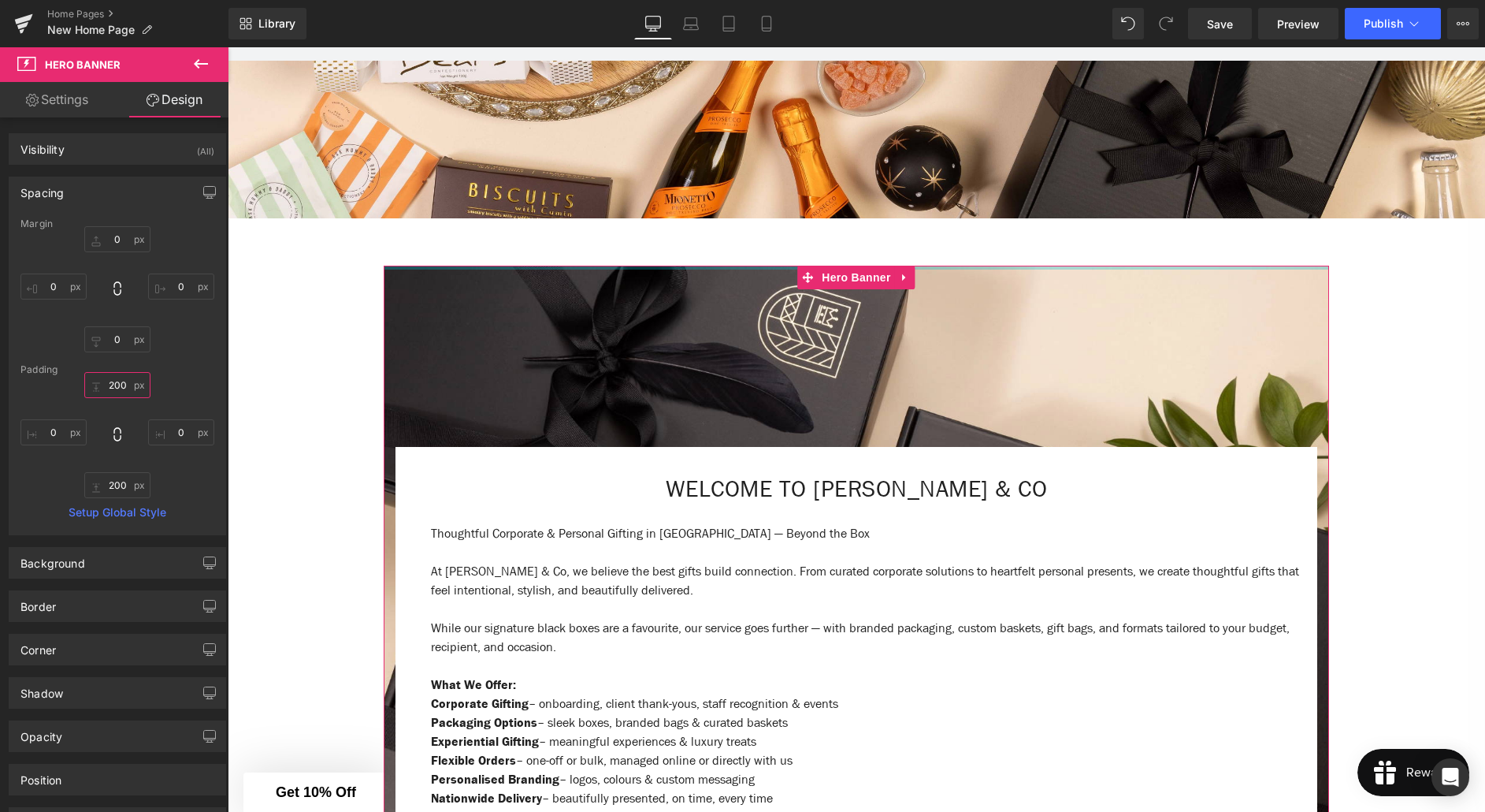
click at [117, 384] on input "200" at bounding box center [116, 385] width 66 height 26
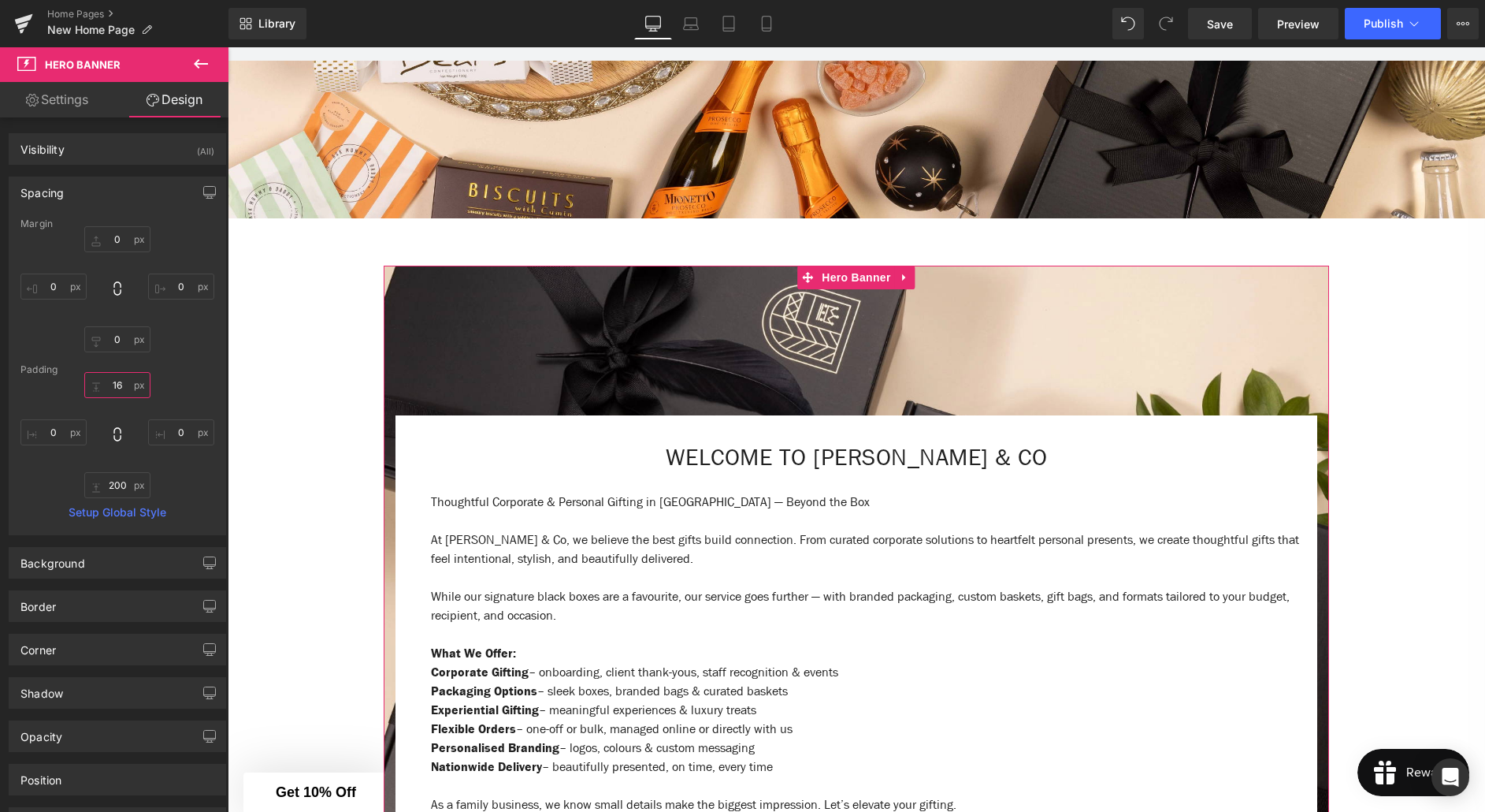
type input "1"
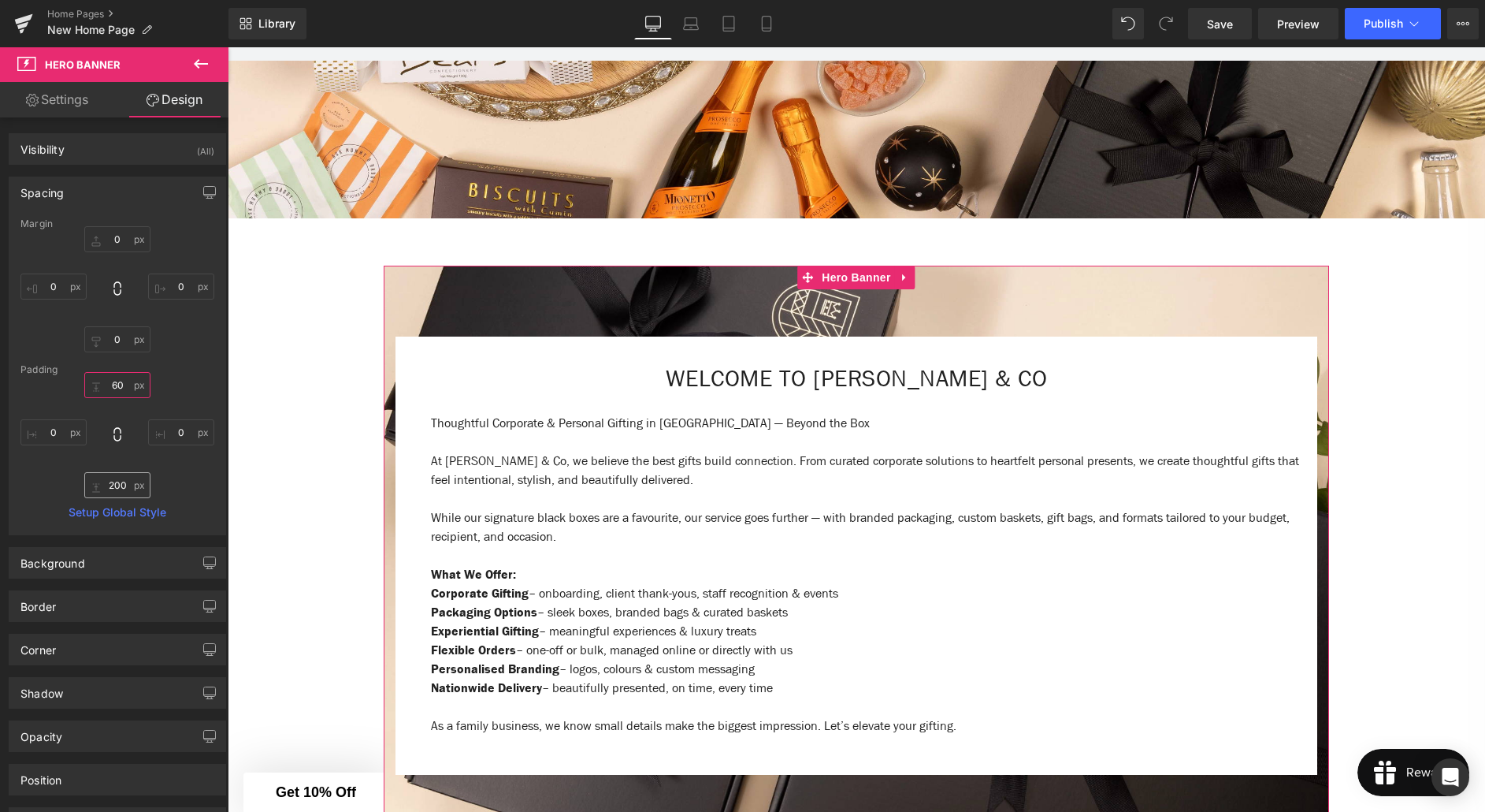
type input "60"
click at [114, 485] on input "200" at bounding box center [116, 484] width 66 height 26
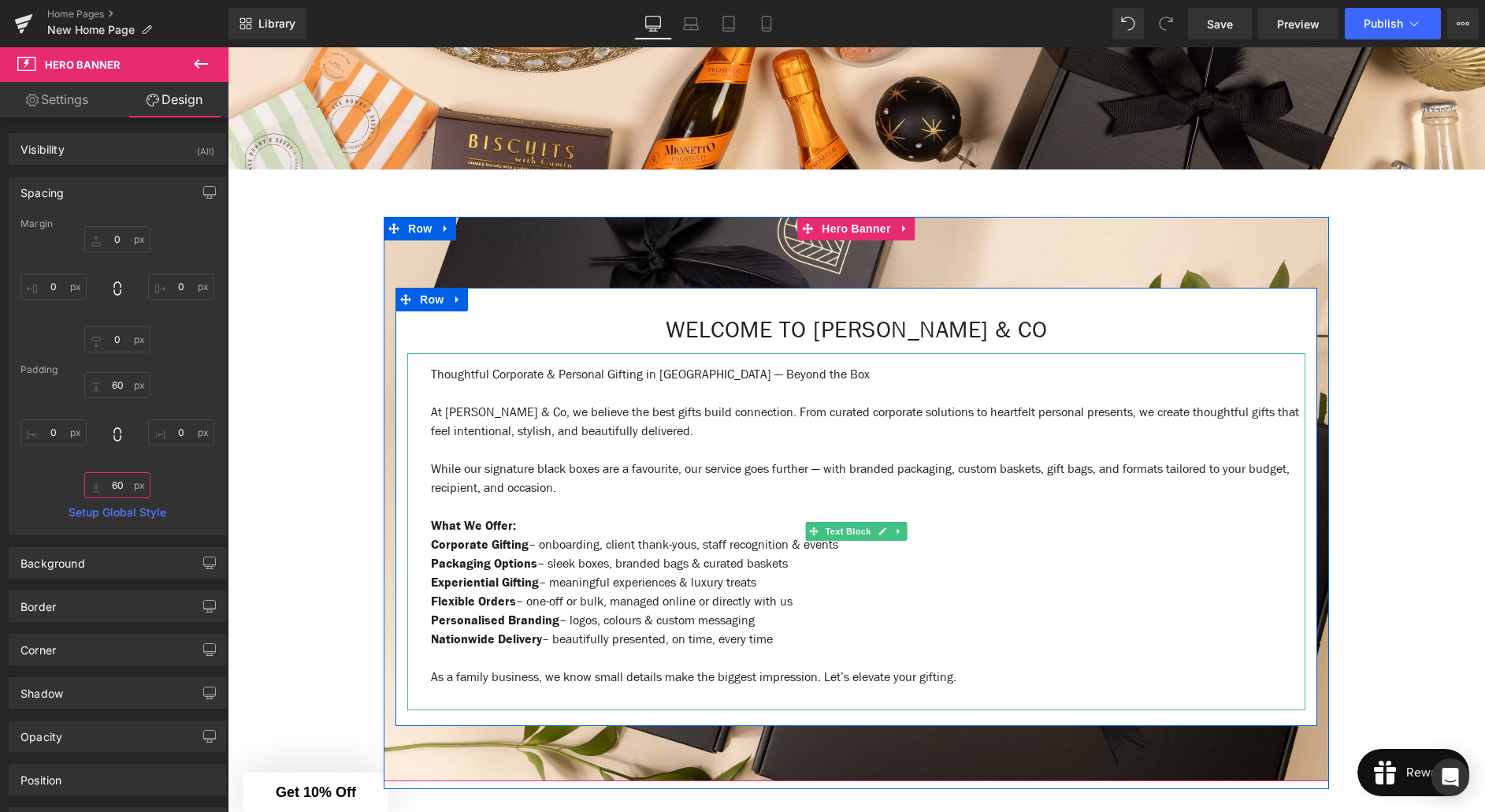
scroll to position [410, 0]
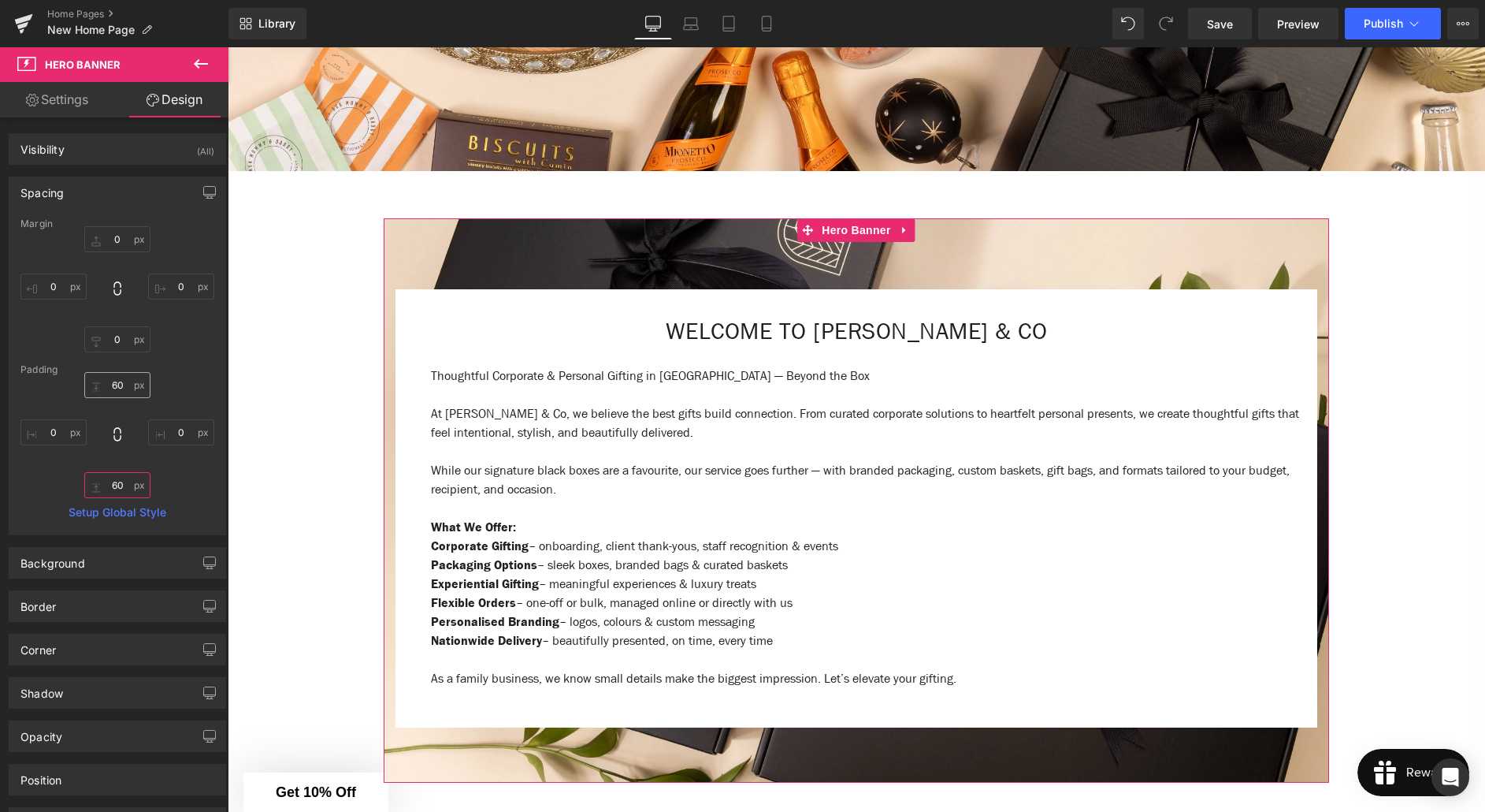
type input "60"
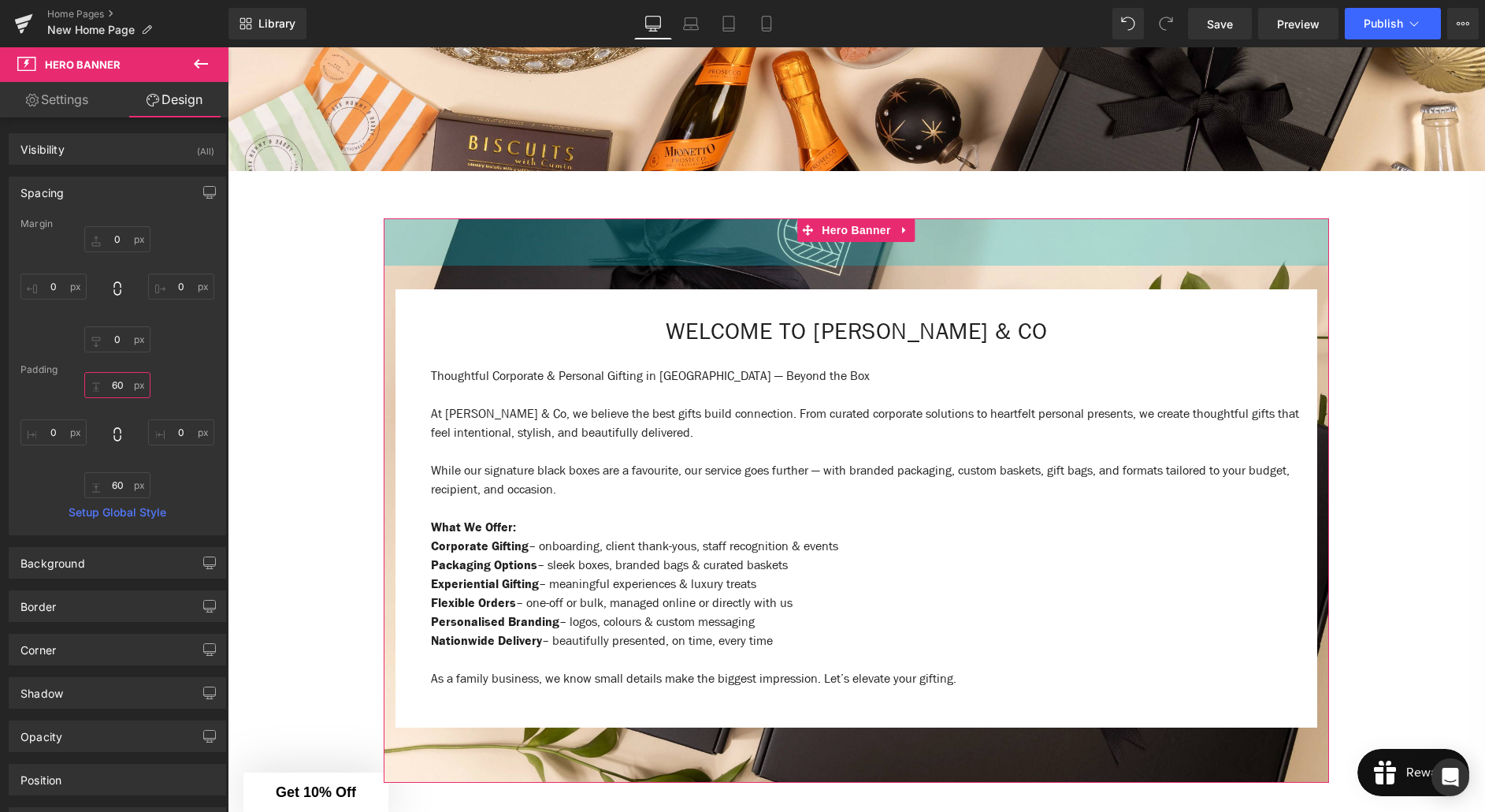
click at [112, 388] on input "60" at bounding box center [116, 385] width 66 height 26
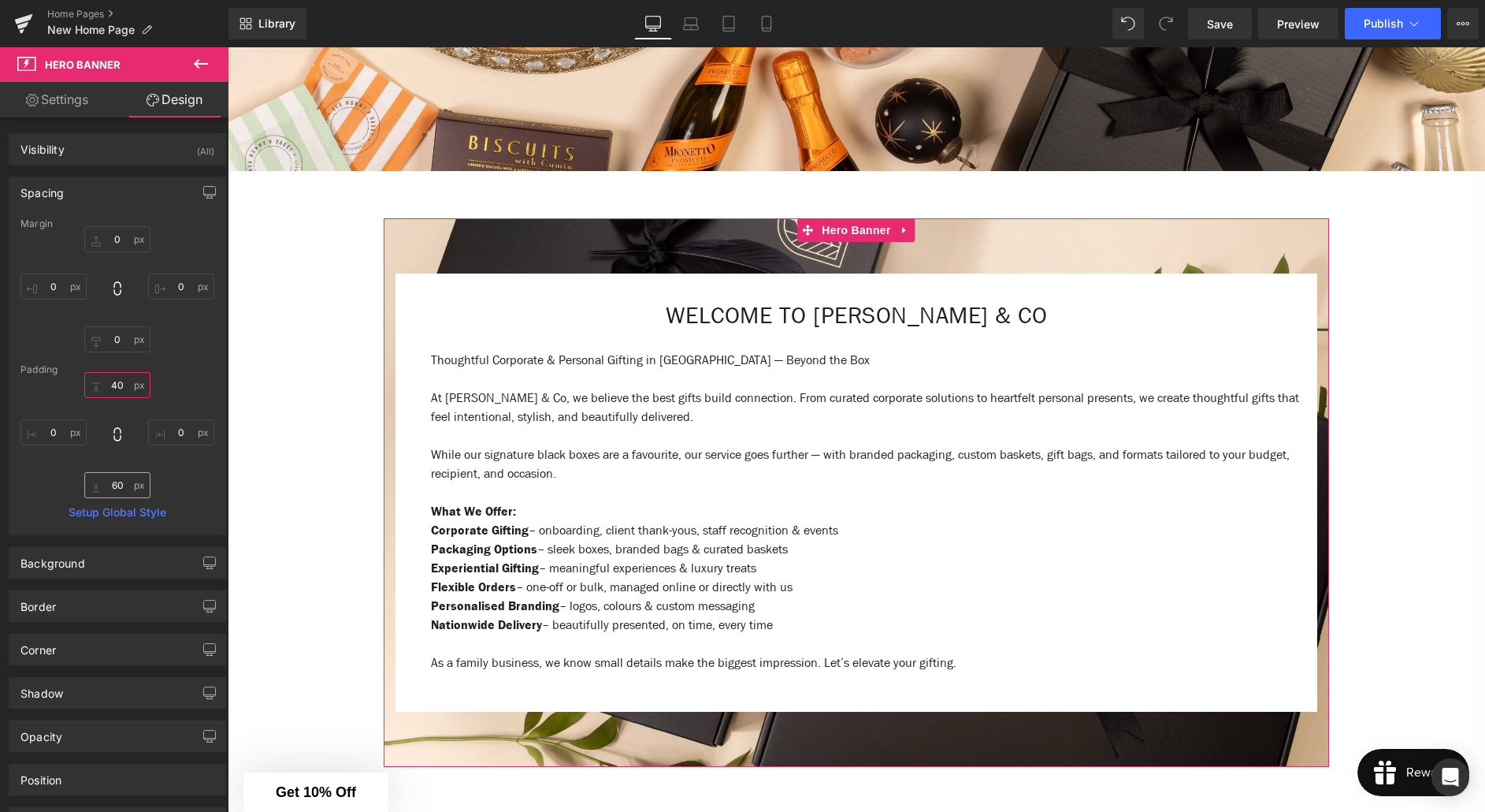
type input "40"
click at [112, 483] on input "60" at bounding box center [116, 484] width 66 height 26
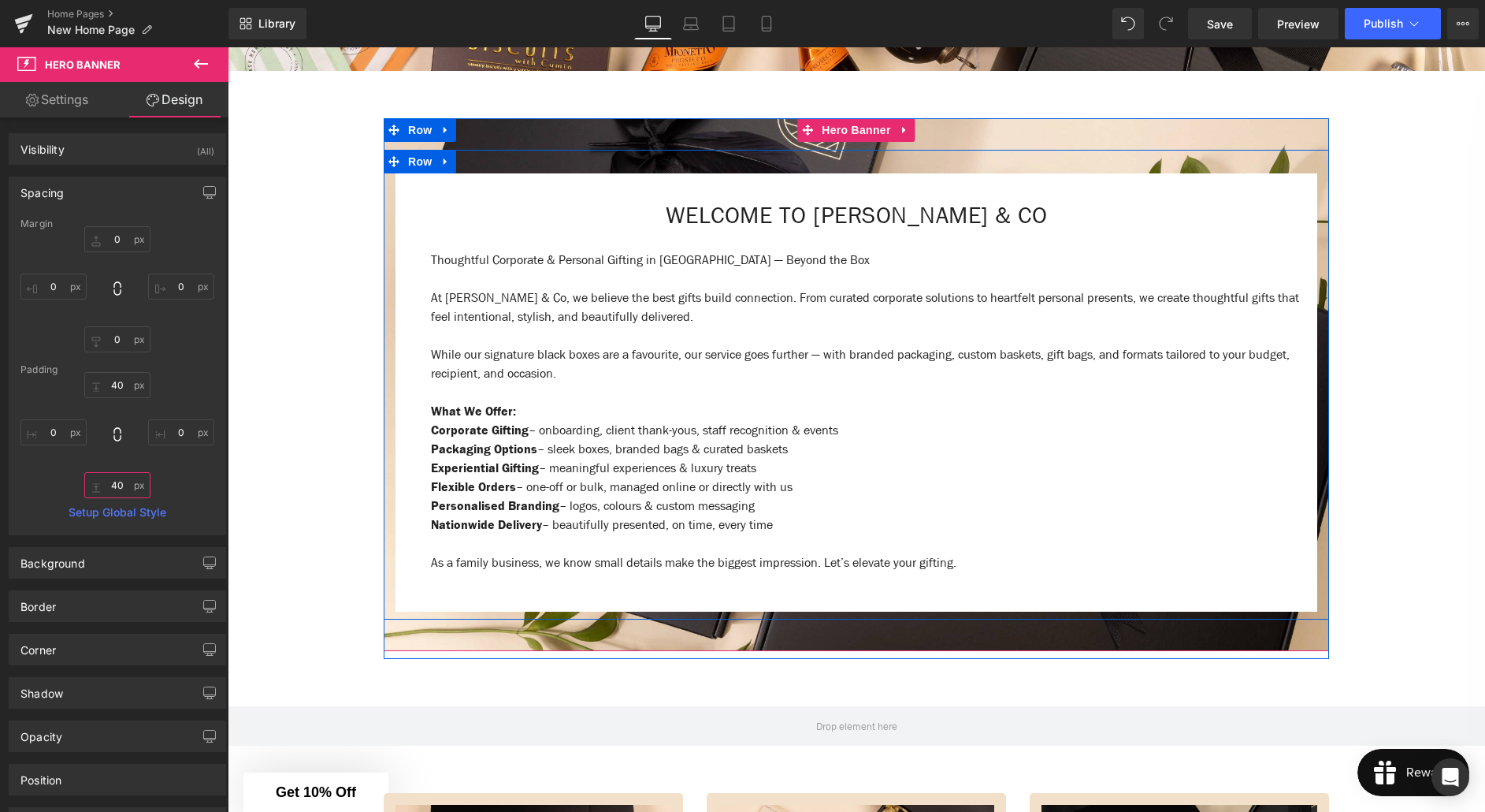
scroll to position [515, 0]
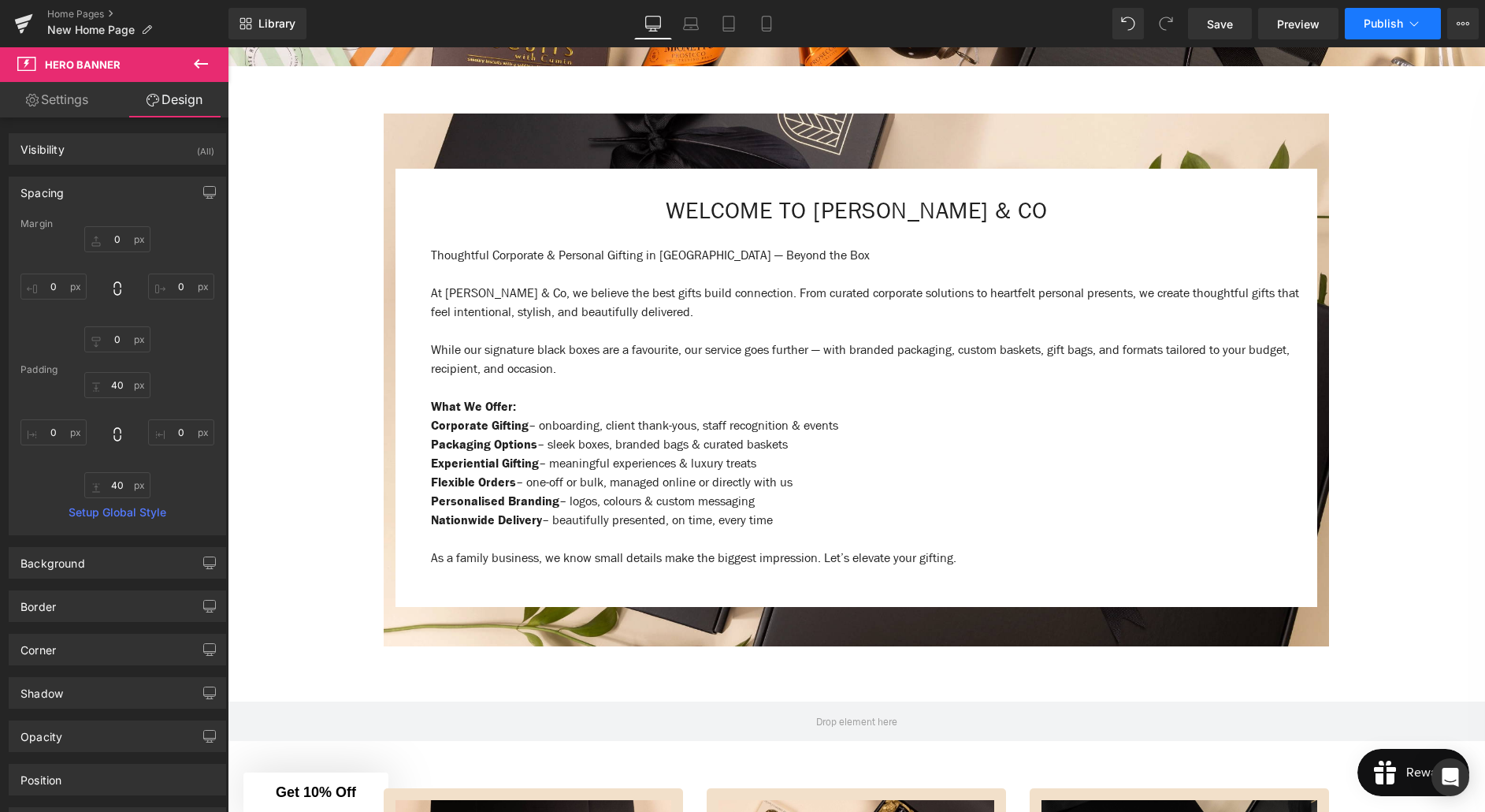
click at [1368, 30] on button "Publish" at bounding box center [1392, 24] width 96 height 32
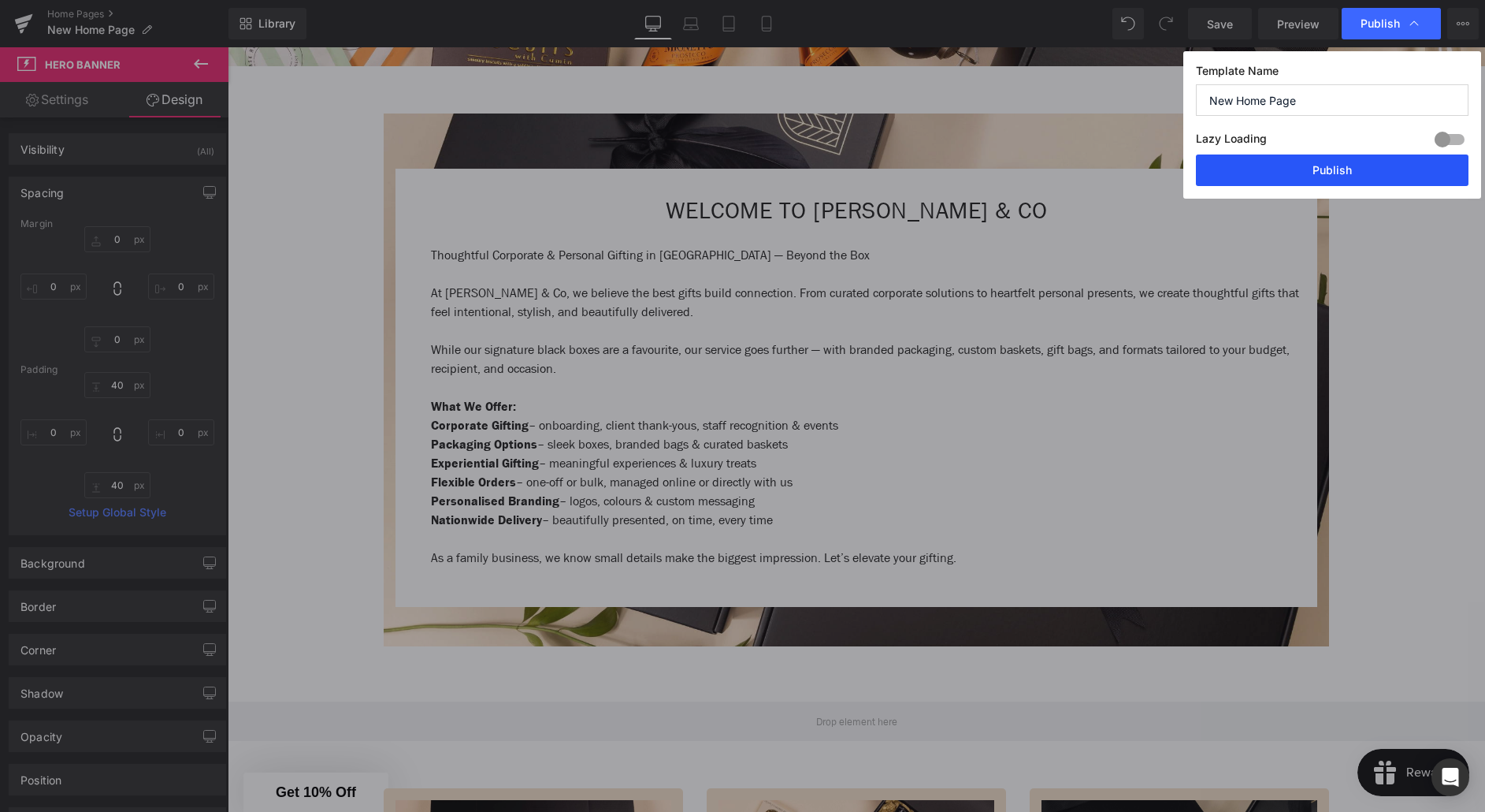
click at [1332, 170] on button "Publish" at bounding box center [1332, 171] width 272 height 32
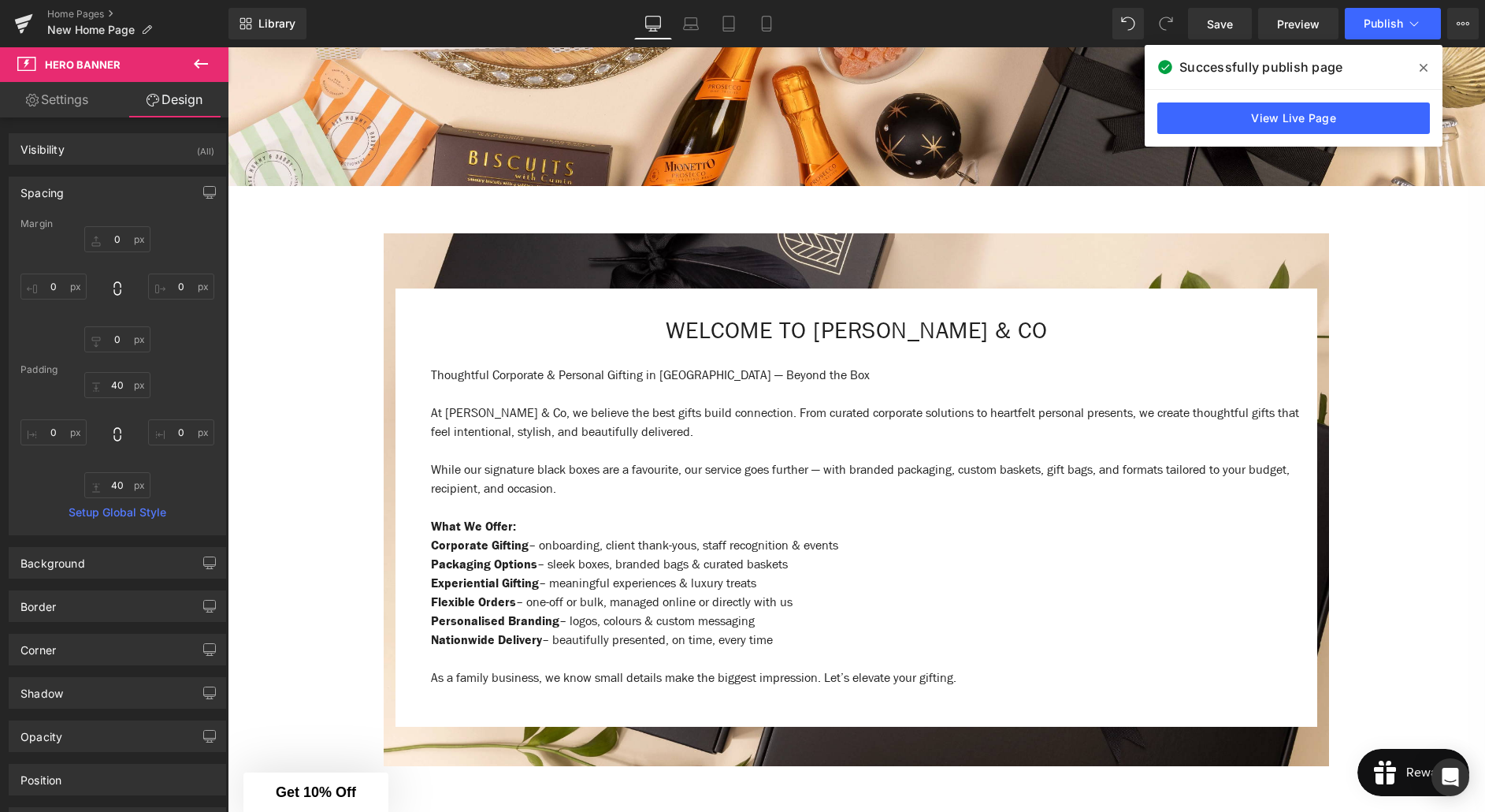
scroll to position [356, 0]
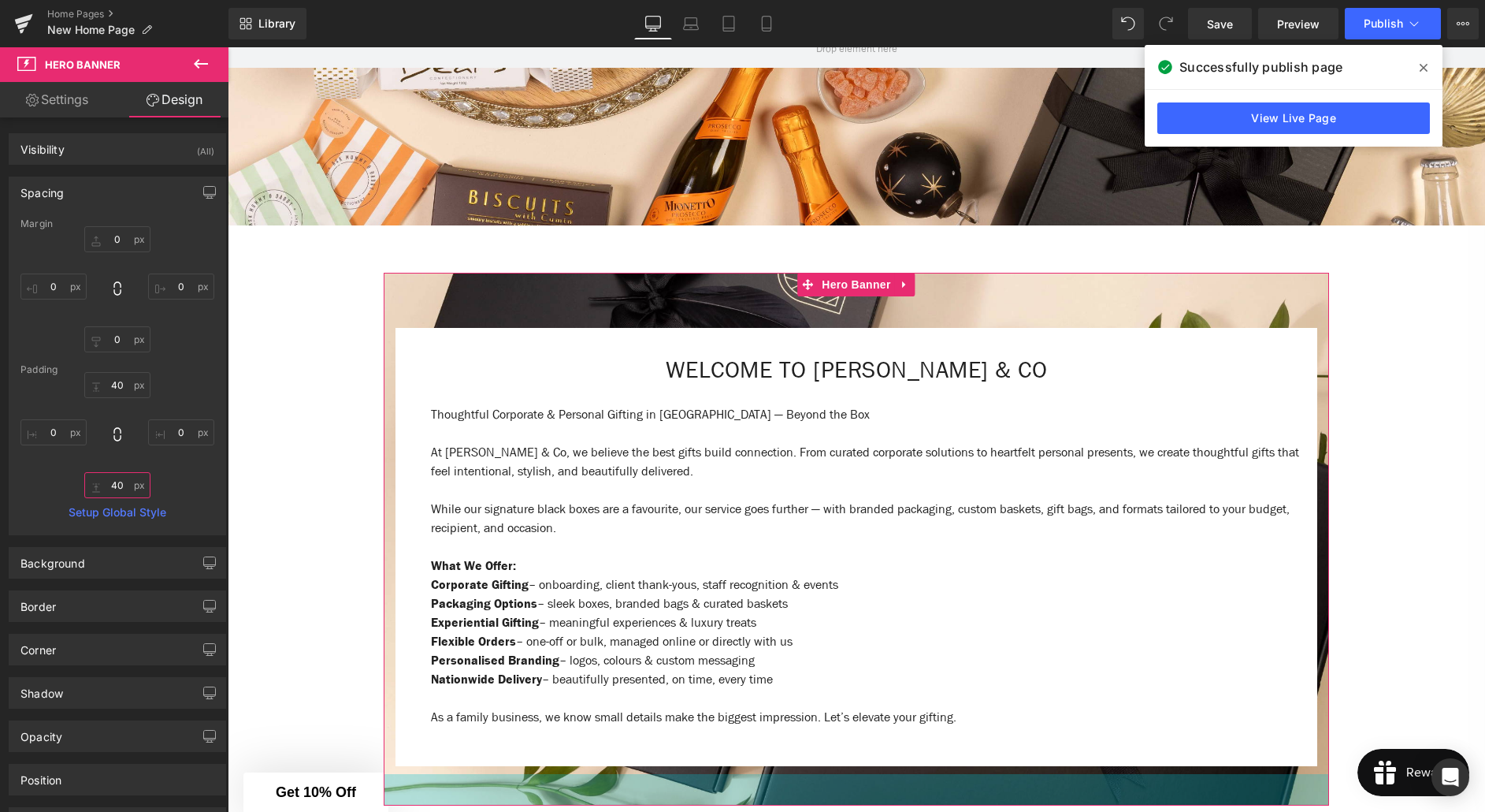
click at [111, 486] on input "40" at bounding box center [116, 484] width 66 height 26
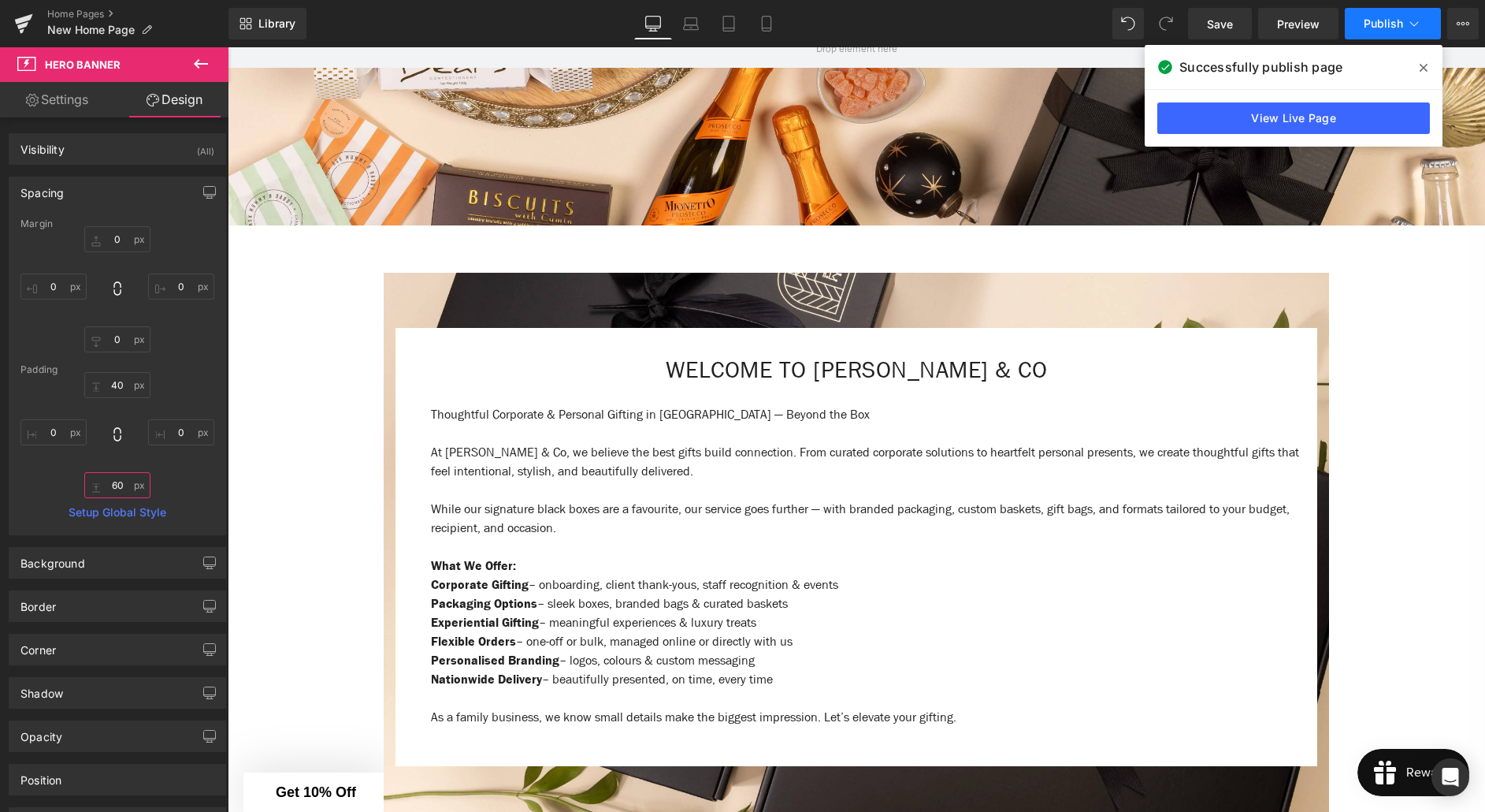
type input "60"
click at [1393, 24] on span "Publish" at bounding box center [1384, 24] width 39 height 13
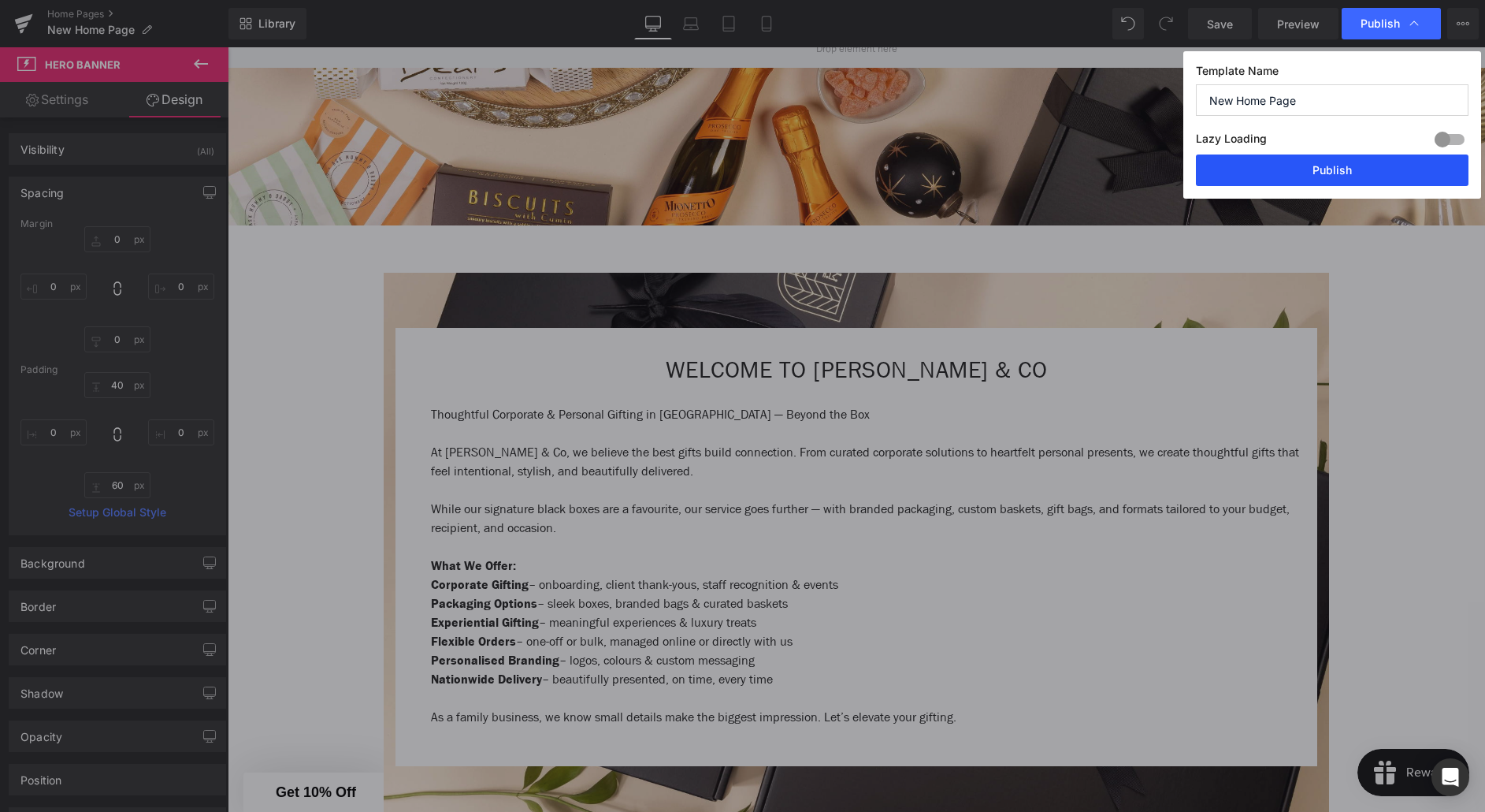
click at [1345, 168] on button "Publish" at bounding box center [1332, 171] width 272 height 32
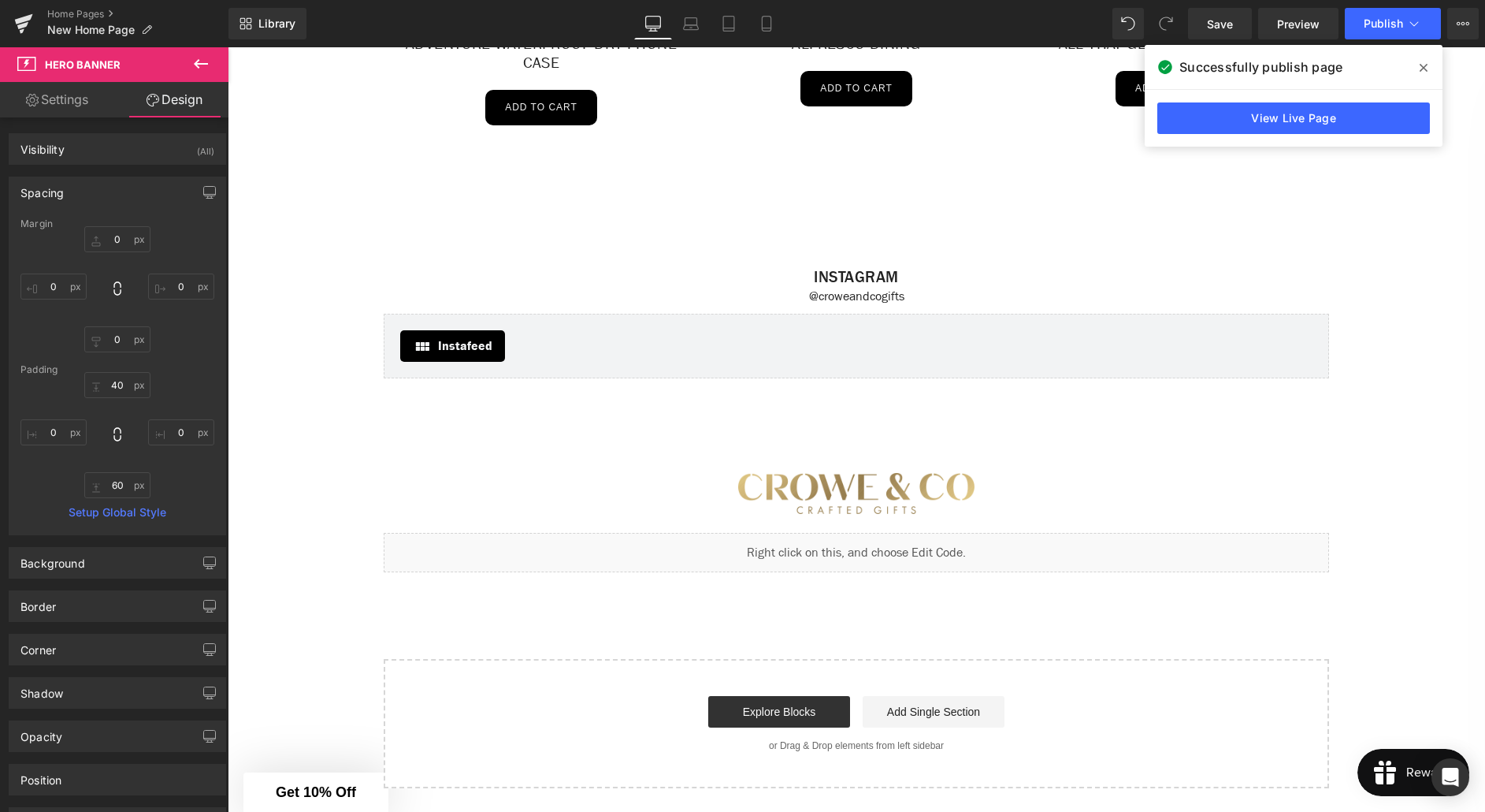
scroll to position [3012, 0]
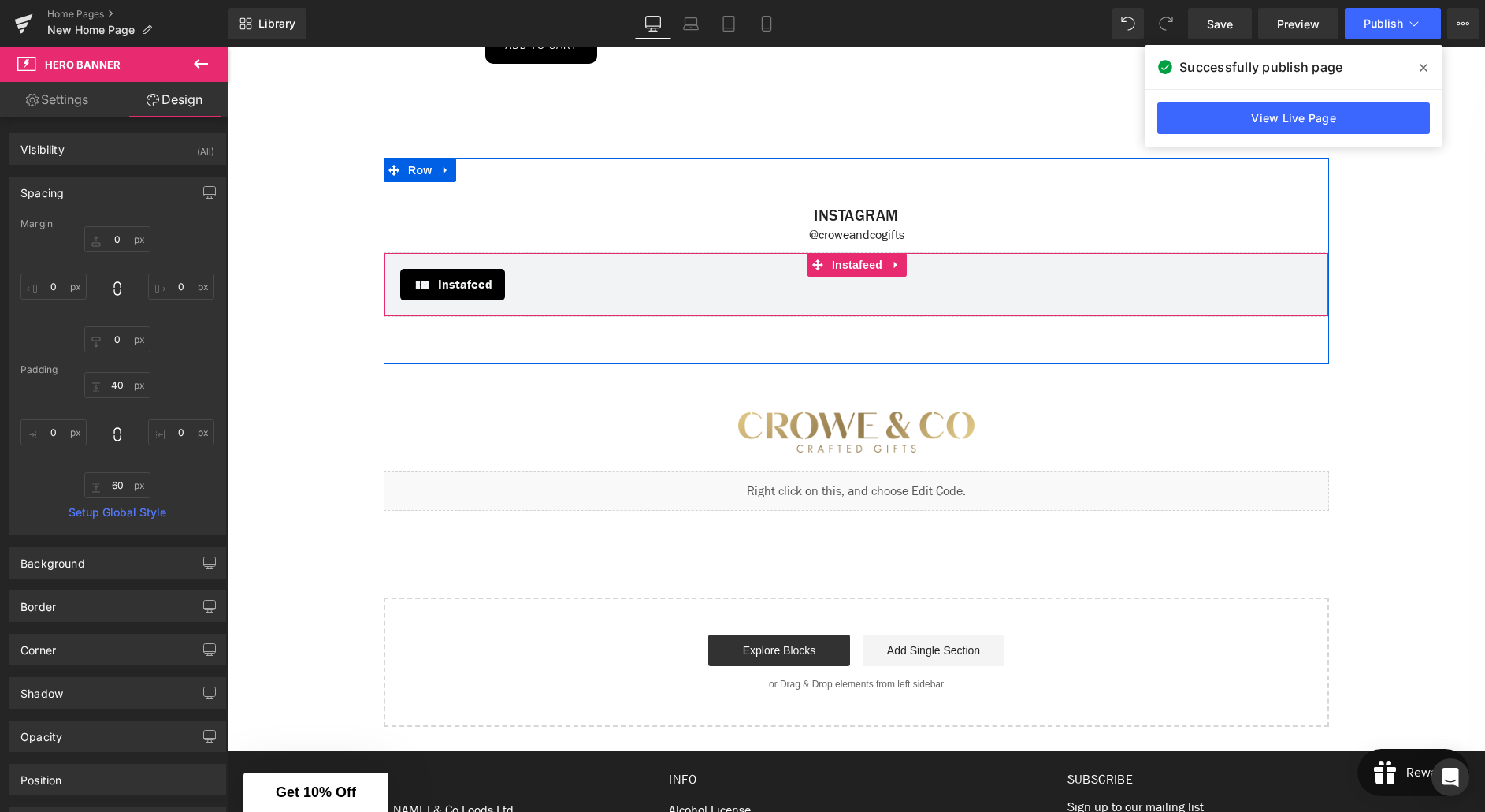
click at [476, 294] on span "Instafeed" at bounding box center [465, 284] width 54 height 19
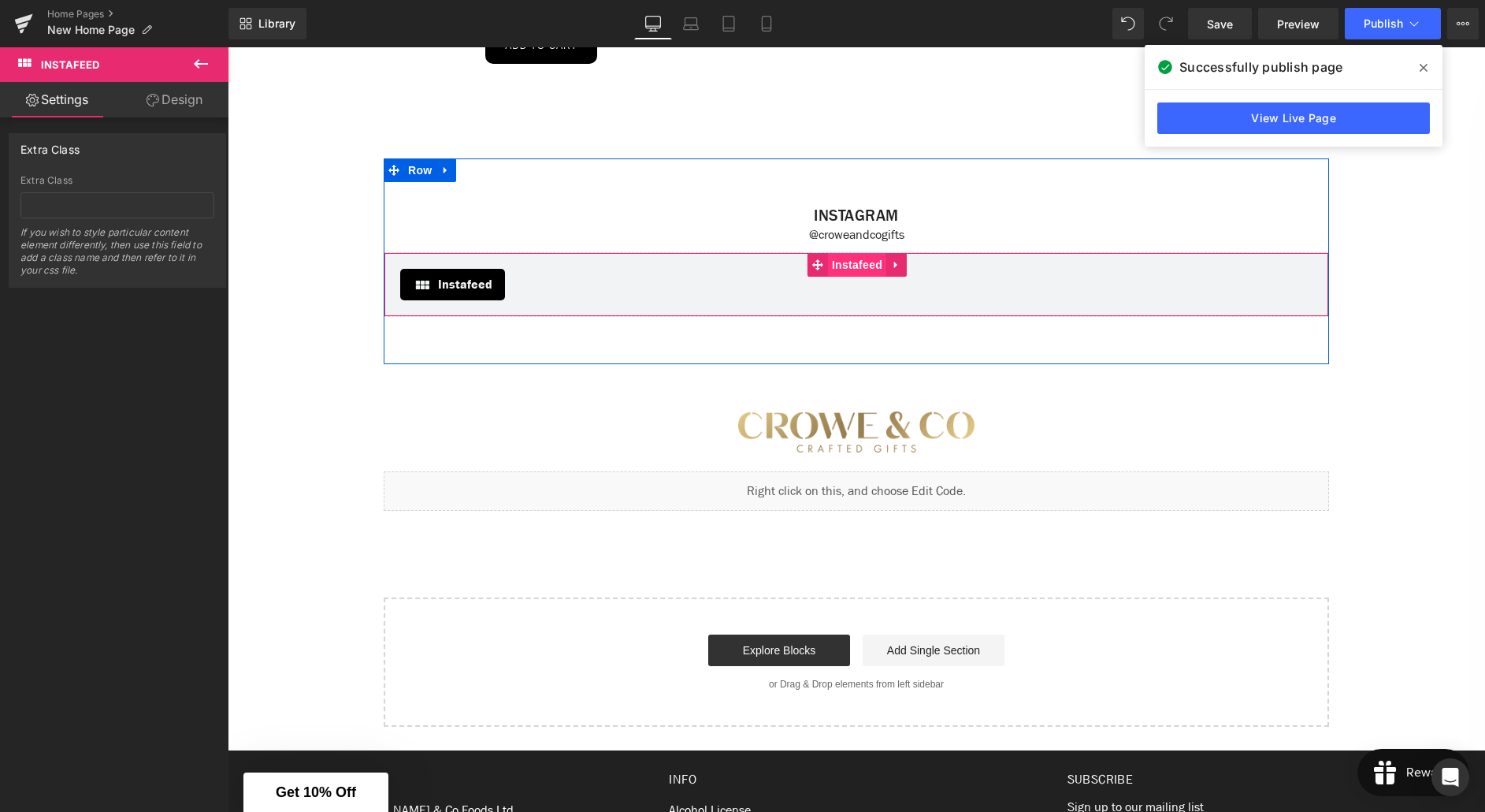
click at [852, 276] on span "Instafeed" at bounding box center [856, 264] width 58 height 24
click at [471, 294] on span "Instafeed" at bounding box center [465, 284] width 54 height 19
click at [473, 294] on span "Instafeed" at bounding box center [465, 284] width 54 height 19
click at [861, 277] on span "Instafeed" at bounding box center [856, 265] width 58 height 24
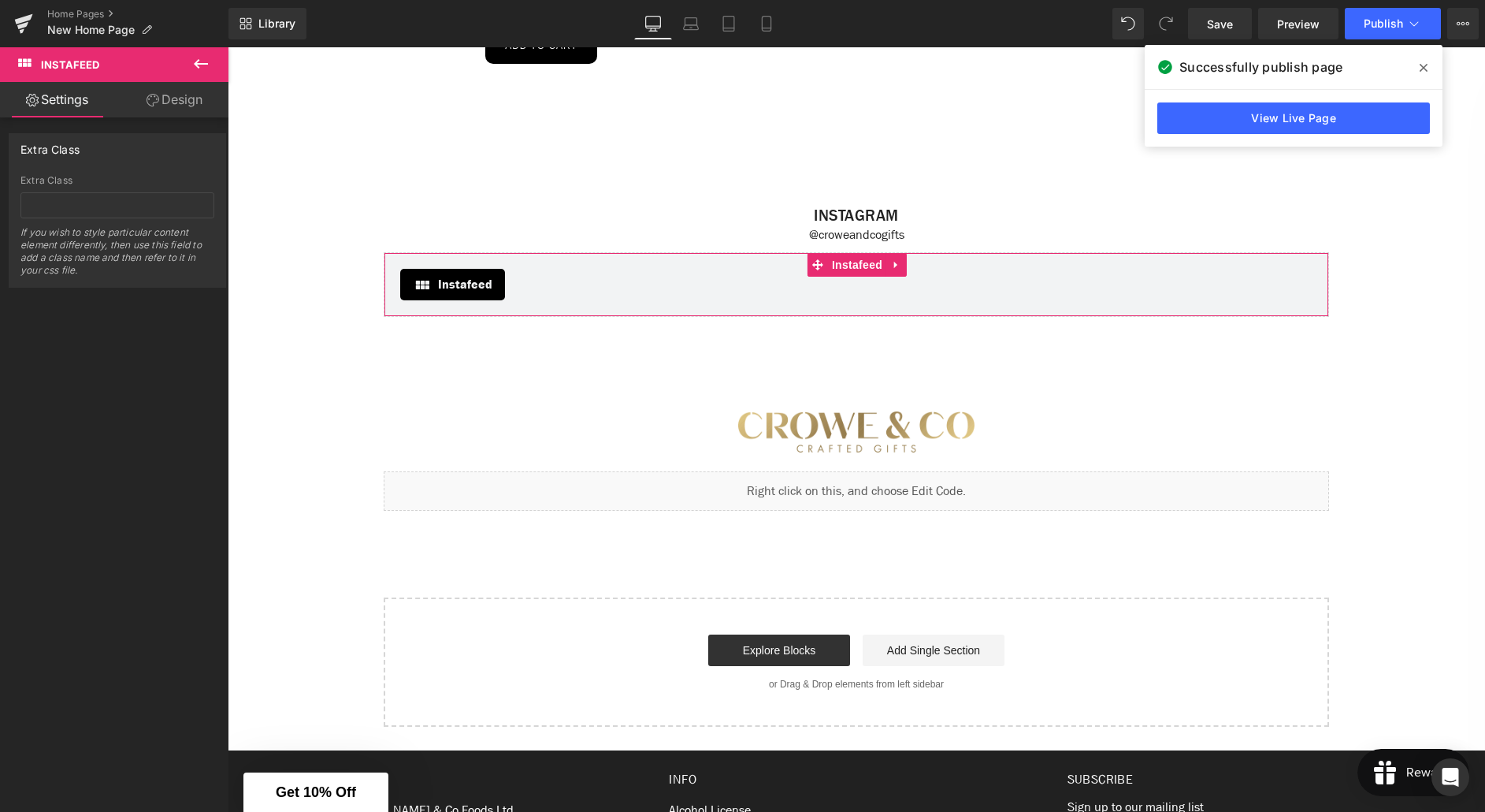
click at [65, 106] on link "Settings" at bounding box center [57, 100] width 114 height 36
click at [194, 61] on icon at bounding box center [200, 63] width 19 height 19
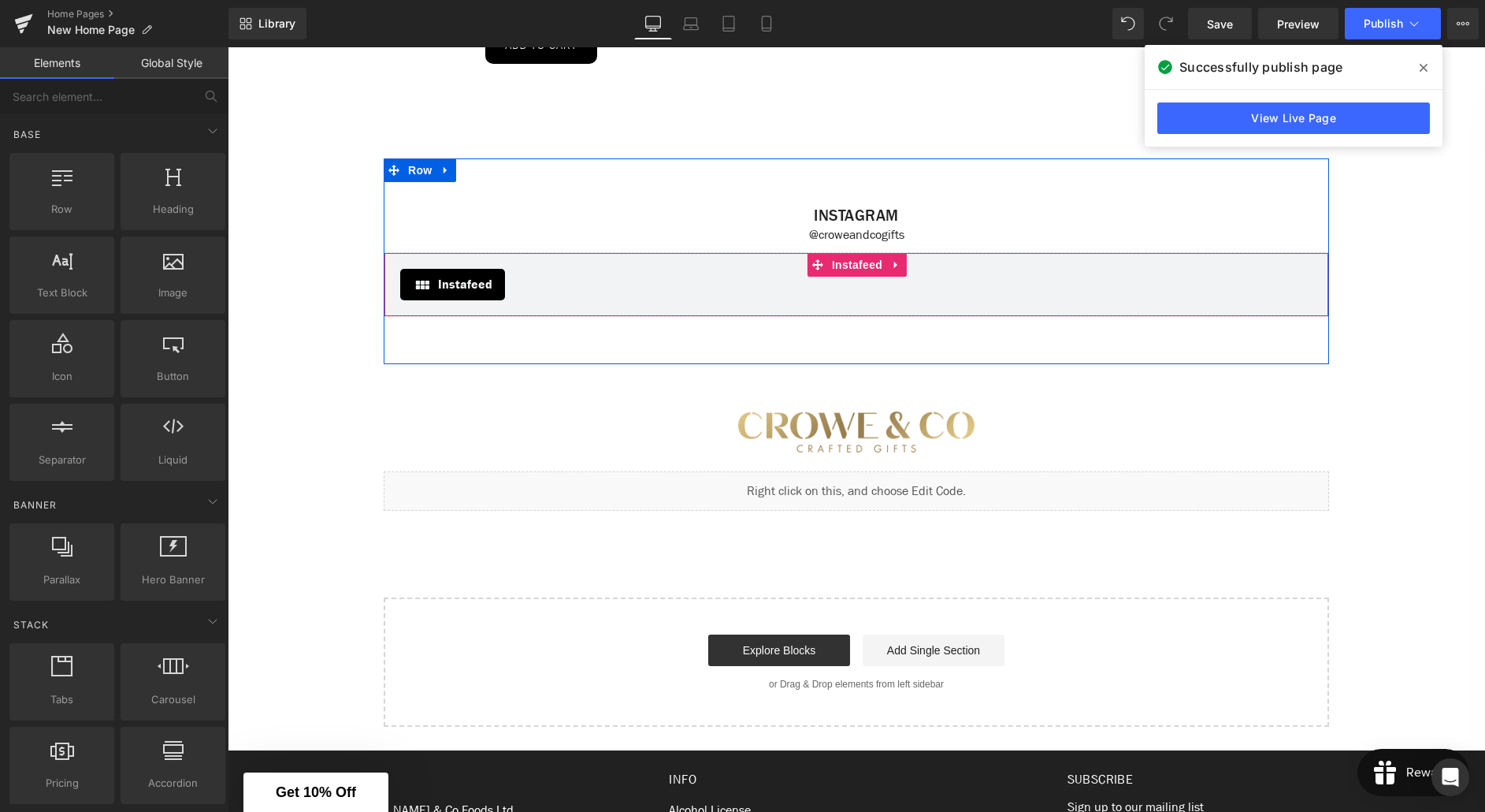
click at [432, 299] on div "Instafeed" at bounding box center [453, 284] width 105 height 32
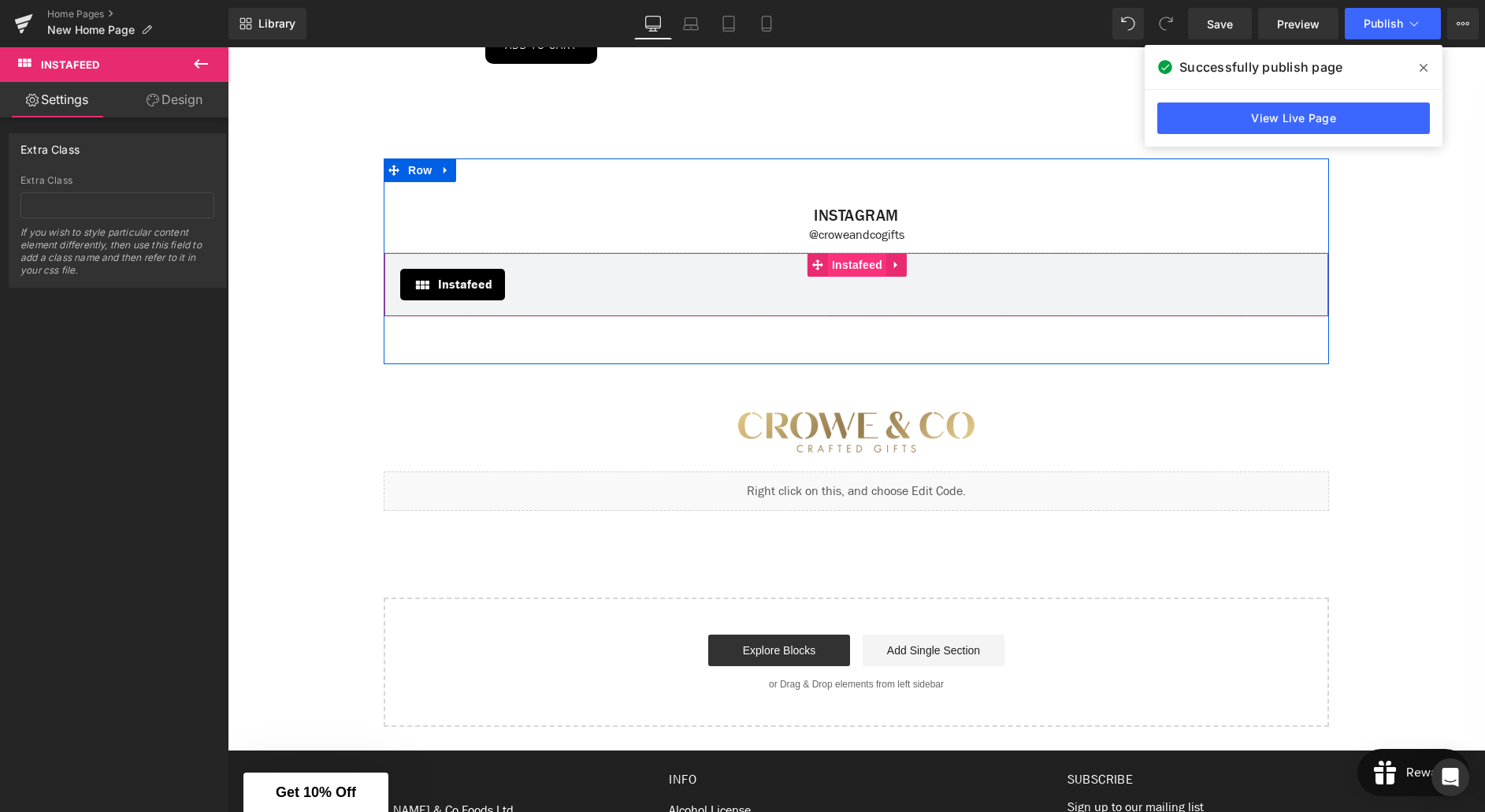
click at [854, 276] on span "Instafeed" at bounding box center [856, 264] width 58 height 24
click at [892, 276] on link at bounding box center [897, 264] width 21 height 24
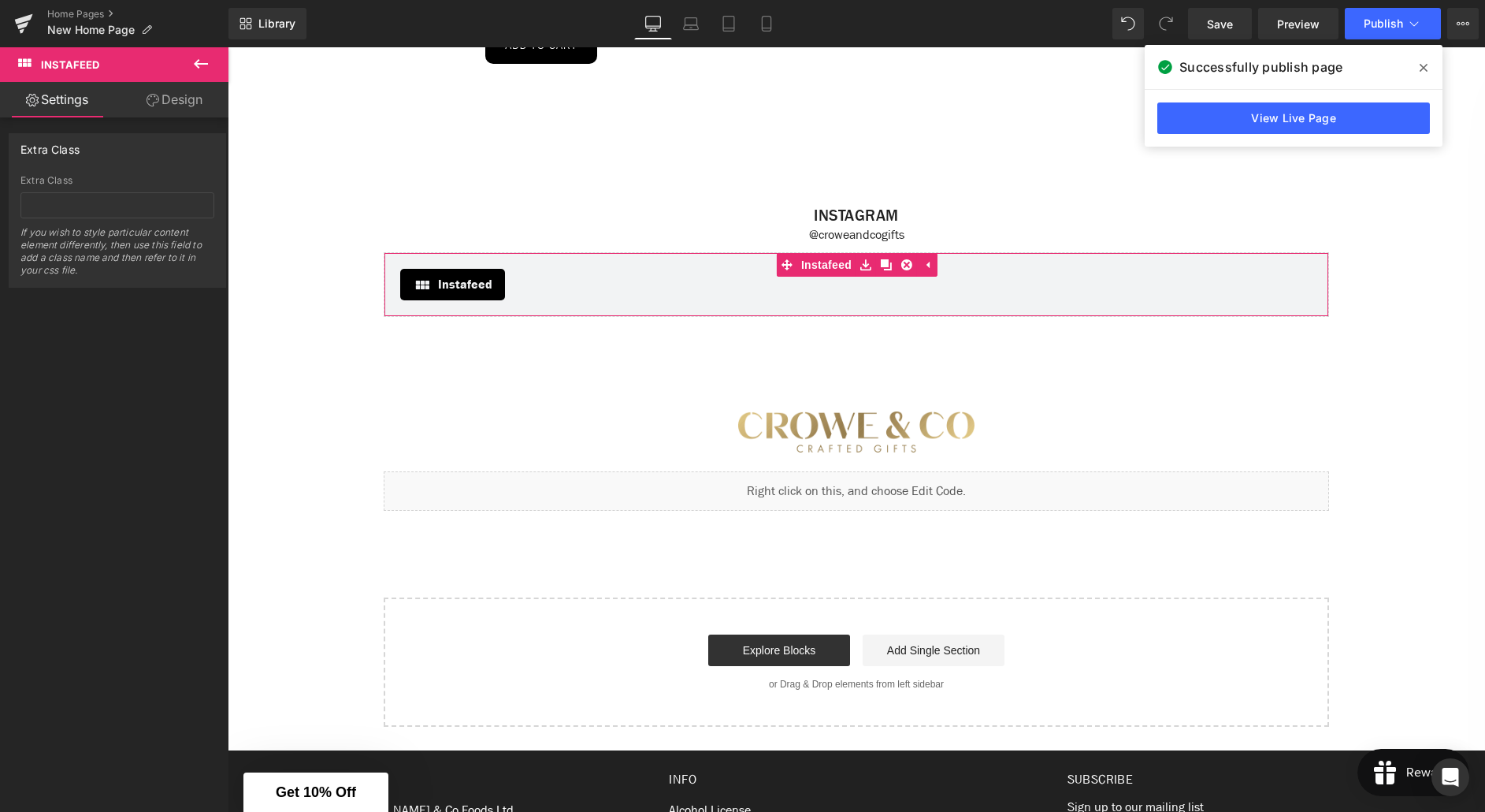
click at [148, 104] on icon at bounding box center [153, 100] width 13 height 13
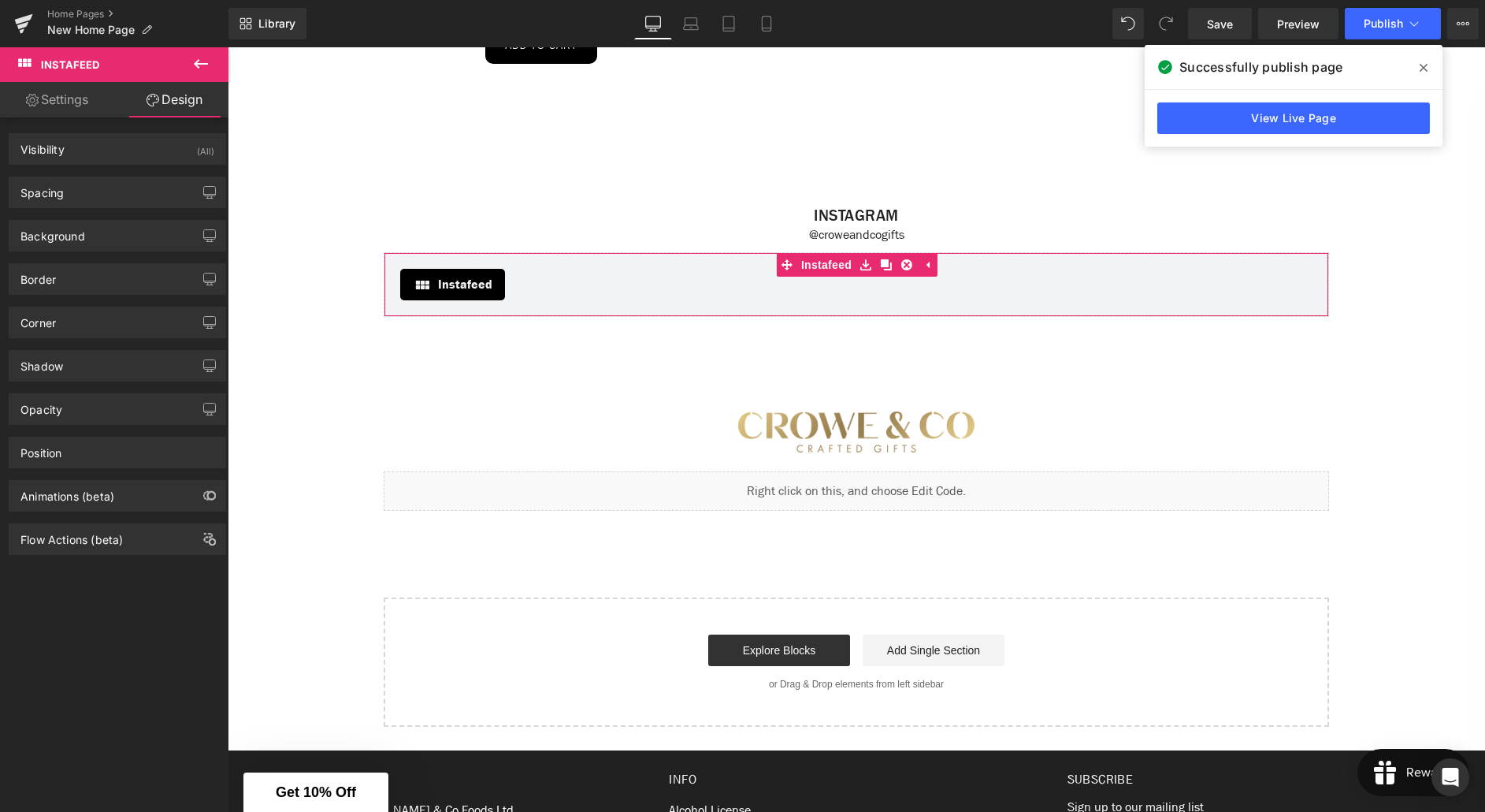
click at [72, 107] on link "Settings" at bounding box center [57, 100] width 114 height 36
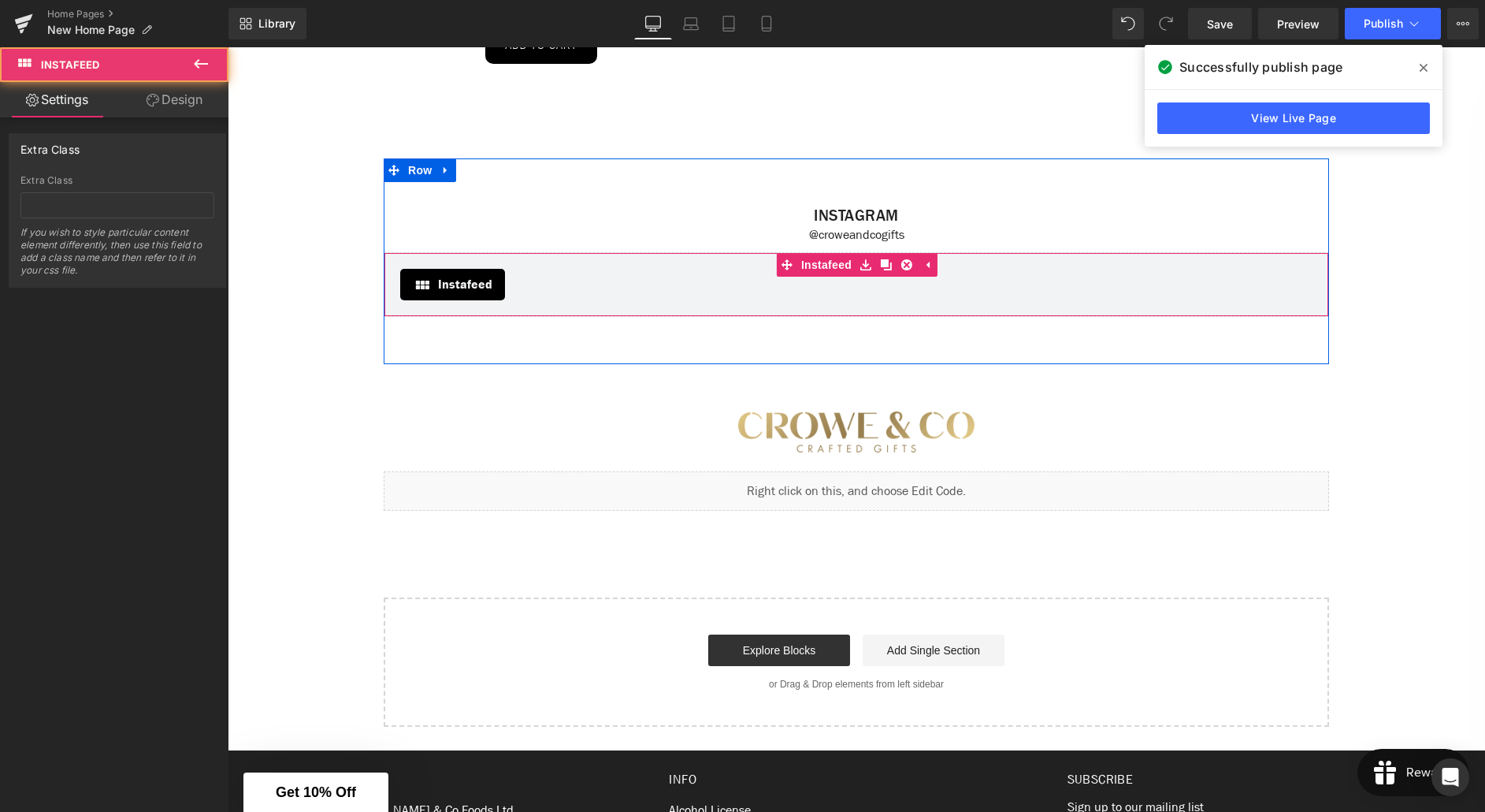
click at [467, 294] on span "Instafeed" at bounding box center [465, 284] width 54 height 19
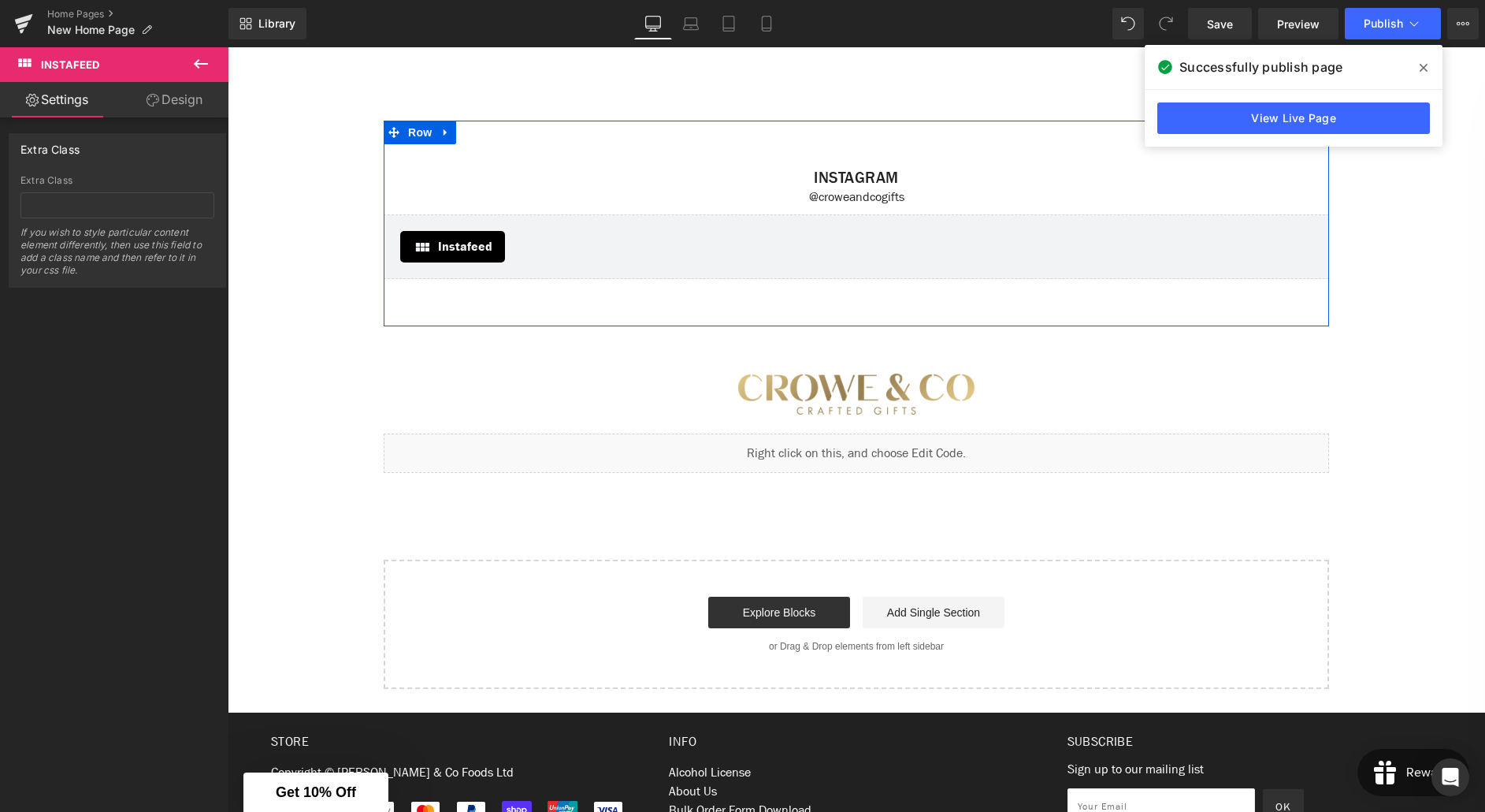
scroll to position [3051, 0]
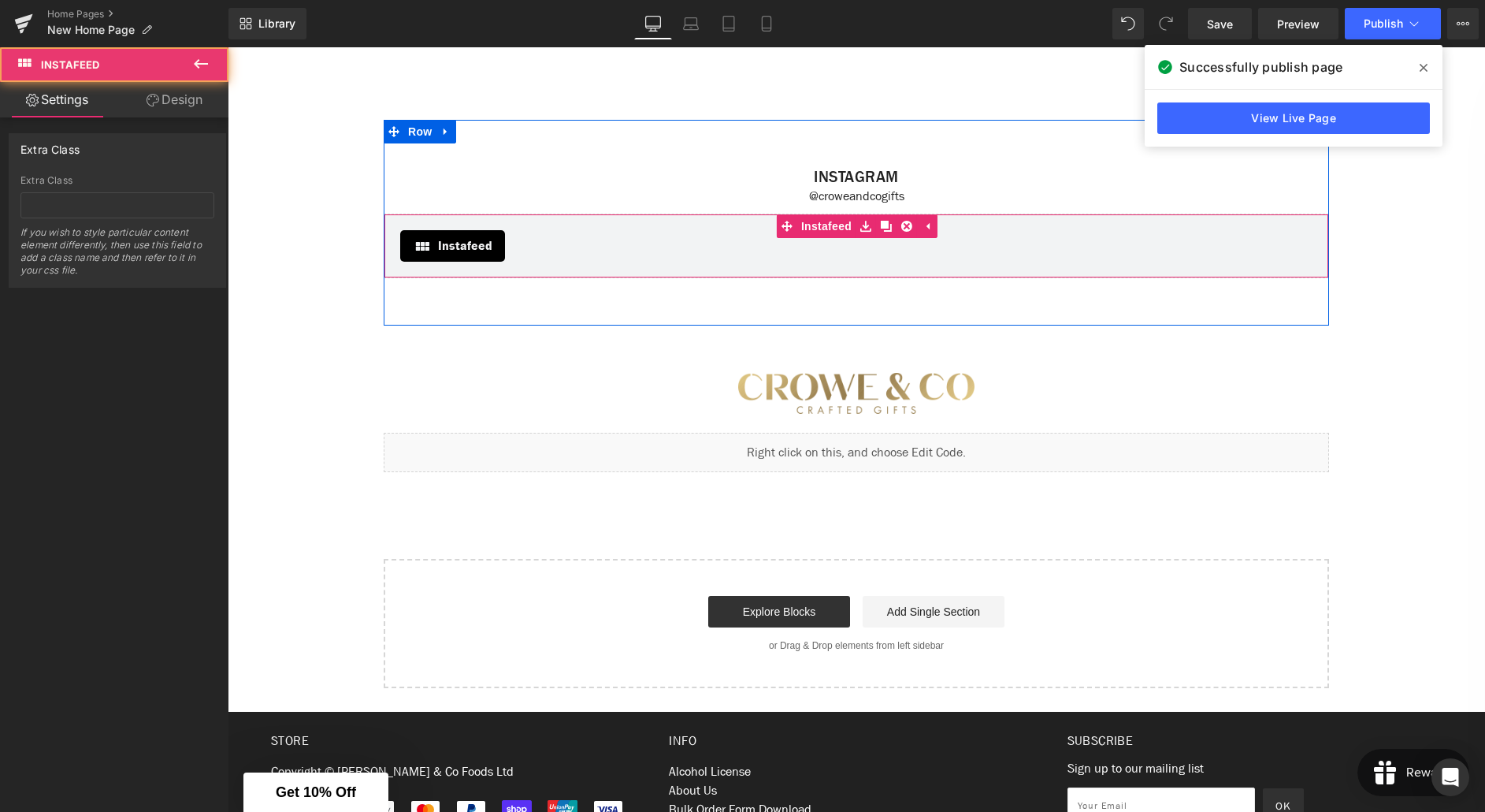
click at [456, 256] on span "Instafeed" at bounding box center [465, 246] width 54 height 19
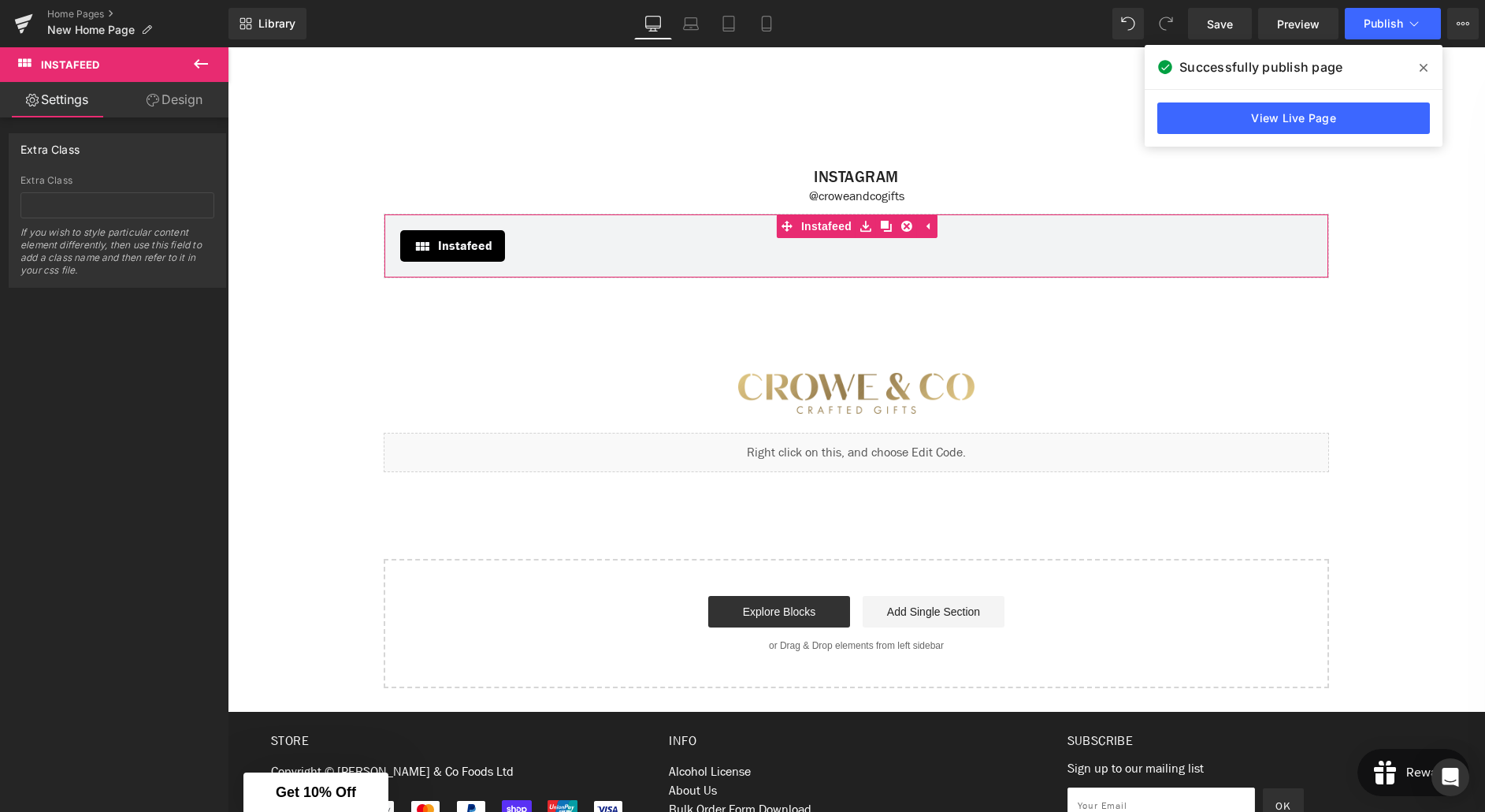
click at [53, 106] on link "Settings" at bounding box center [57, 100] width 114 height 36
click at [198, 63] on icon at bounding box center [200, 64] width 14 height 10
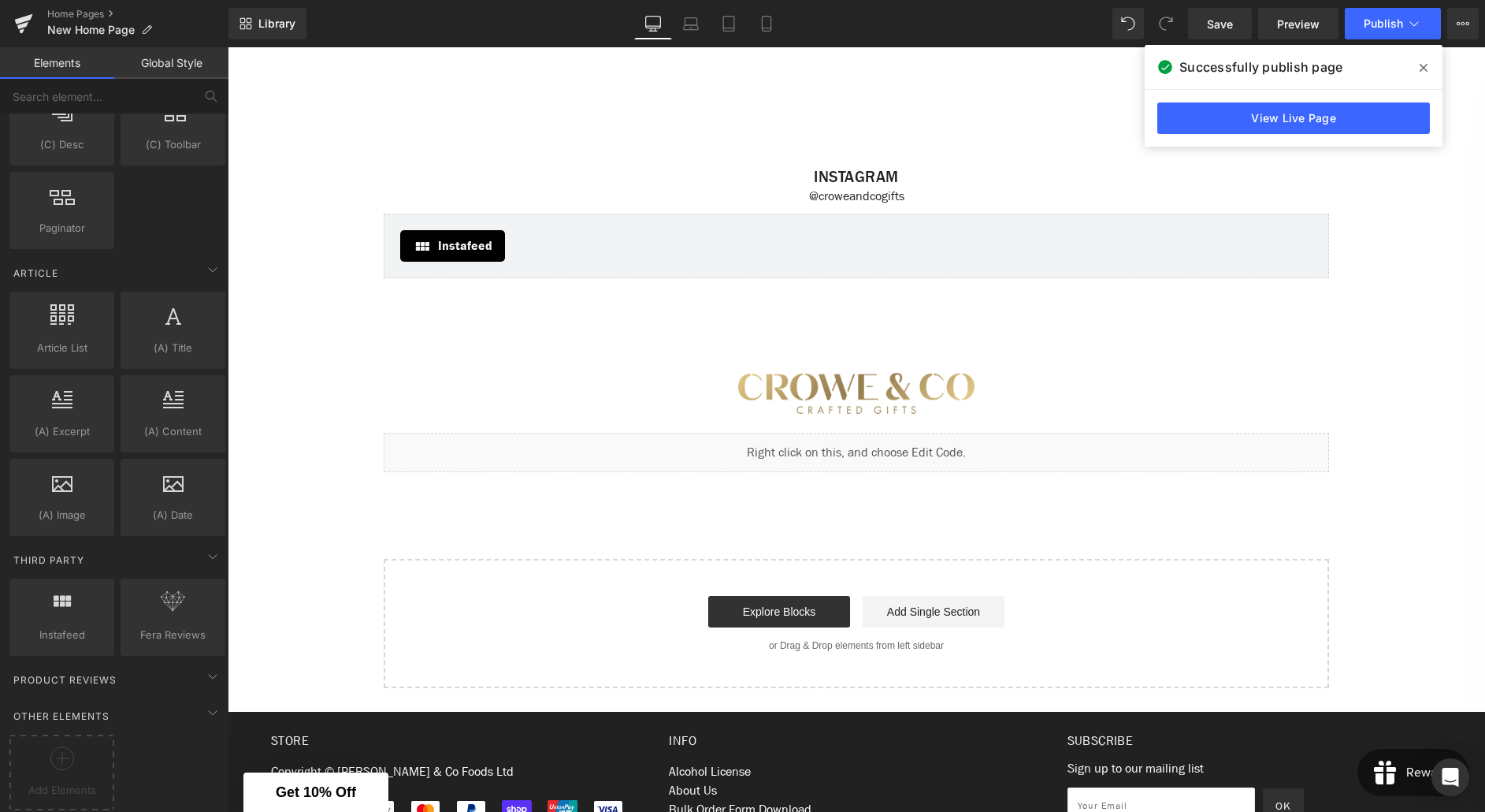
scroll to position [2862, 0]
click at [72, 601] on div at bounding box center [61, 609] width 96 height 36
click at [57, 600] on div at bounding box center [61, 609] width 96 height 36
click at [62, 597] on icon at bounding box center [62, 601] width 21 height 21
click at [102, 583] on icon at bounding box center [104, 589] width 12 height 12
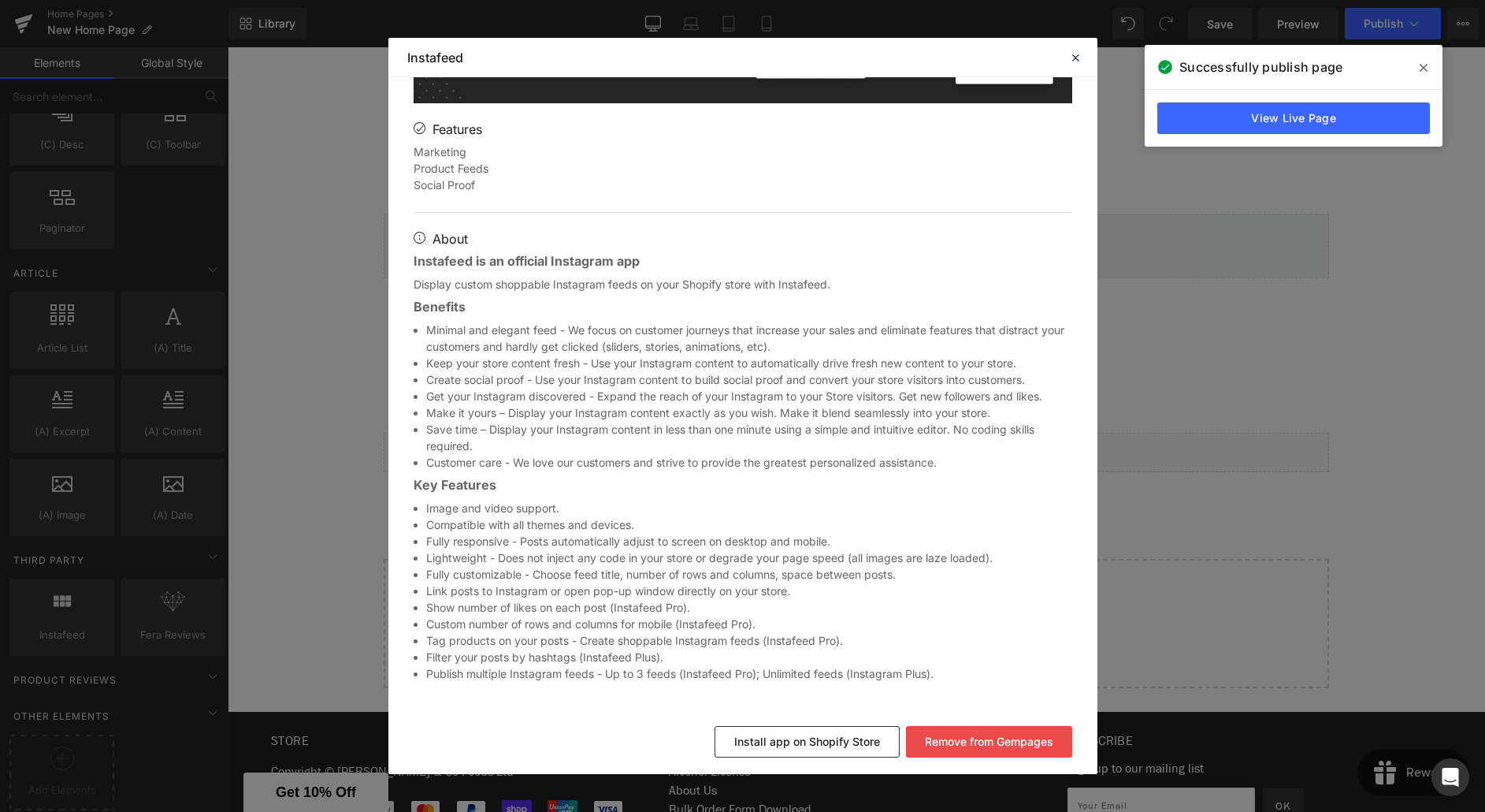
scroll to position [0, 0]
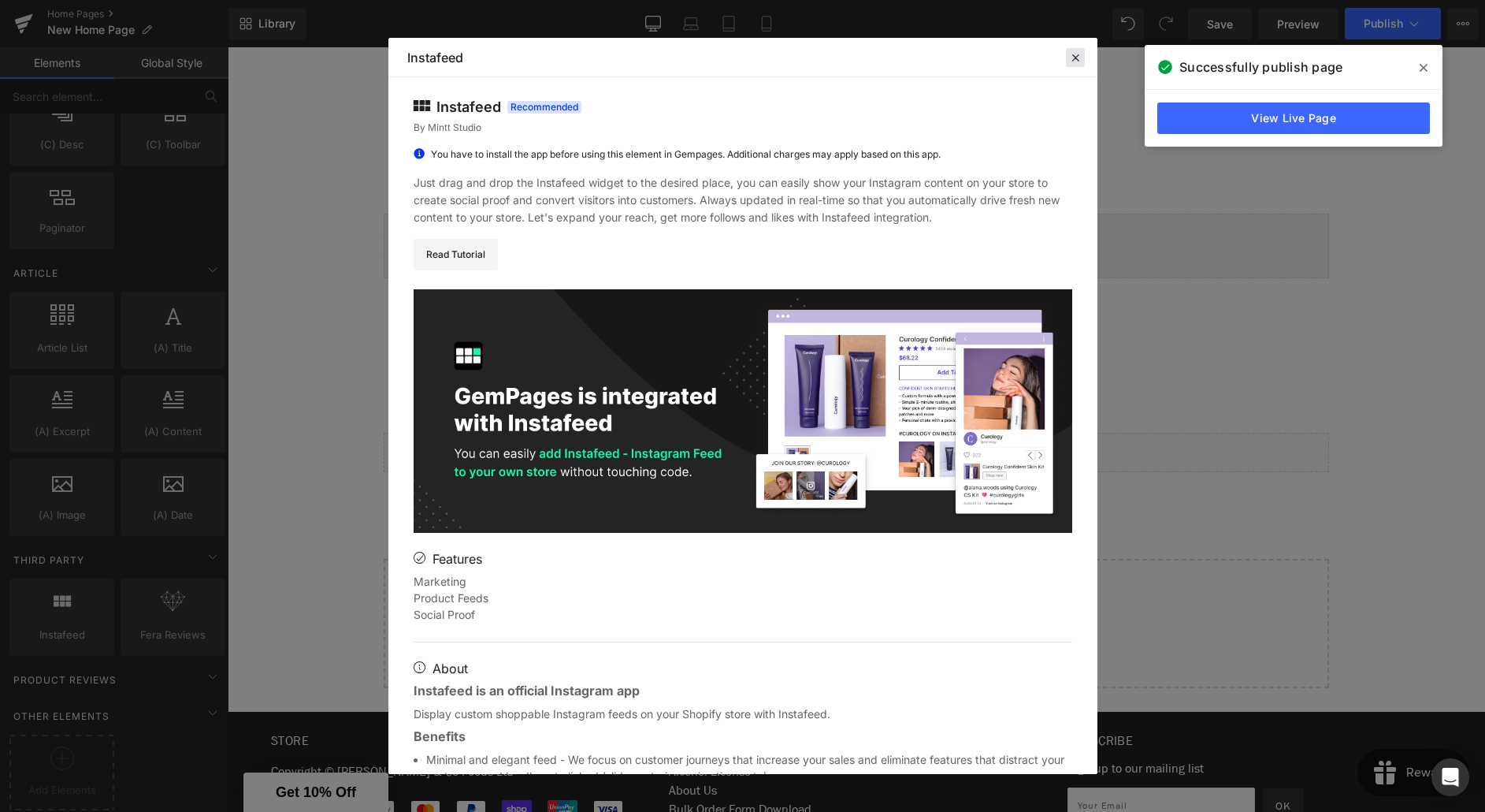
click at [1069, 57] on icon at bounding box center [1076, 57] width 14 height 14
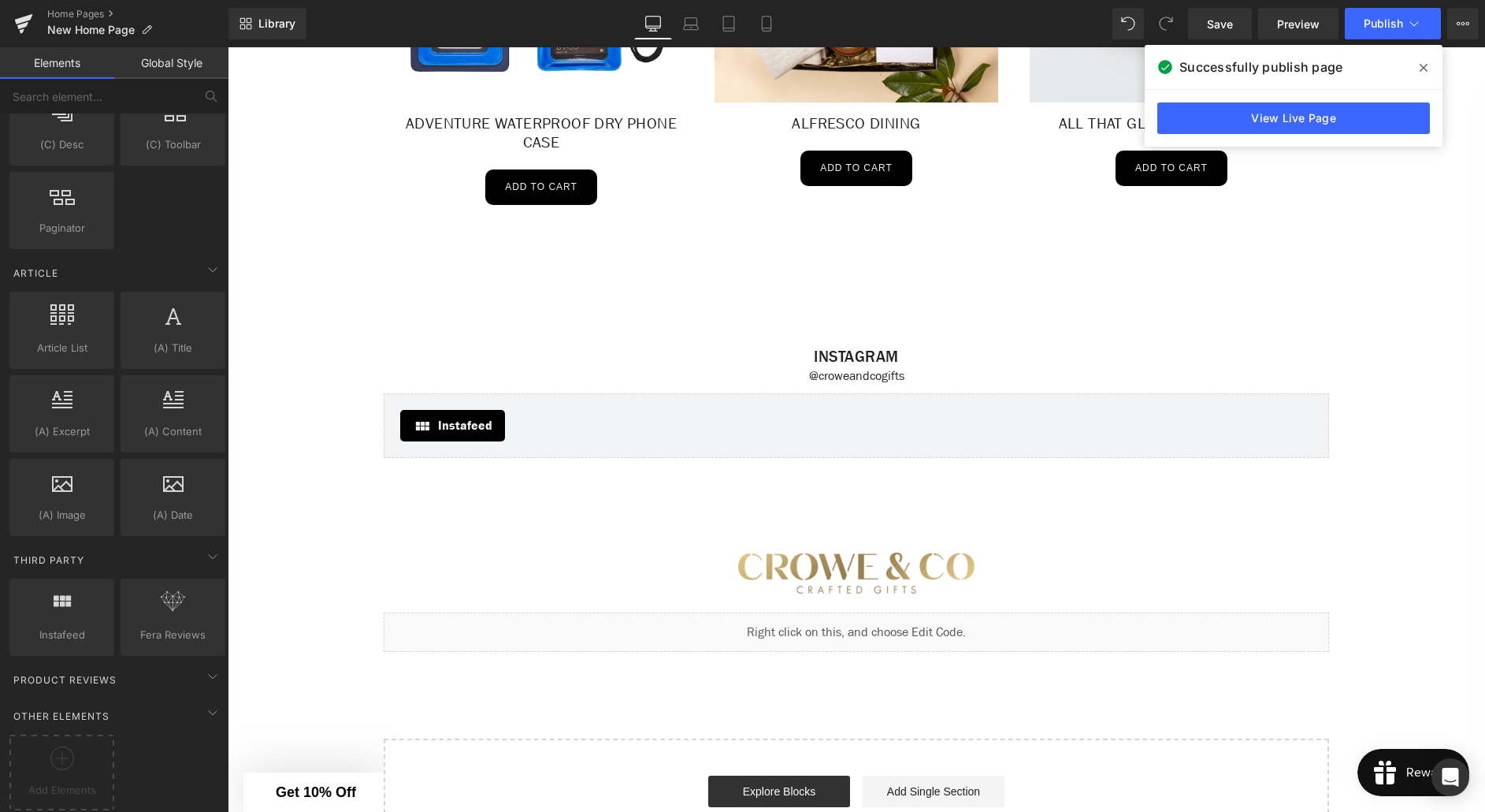
scroll to position [3349, 0]
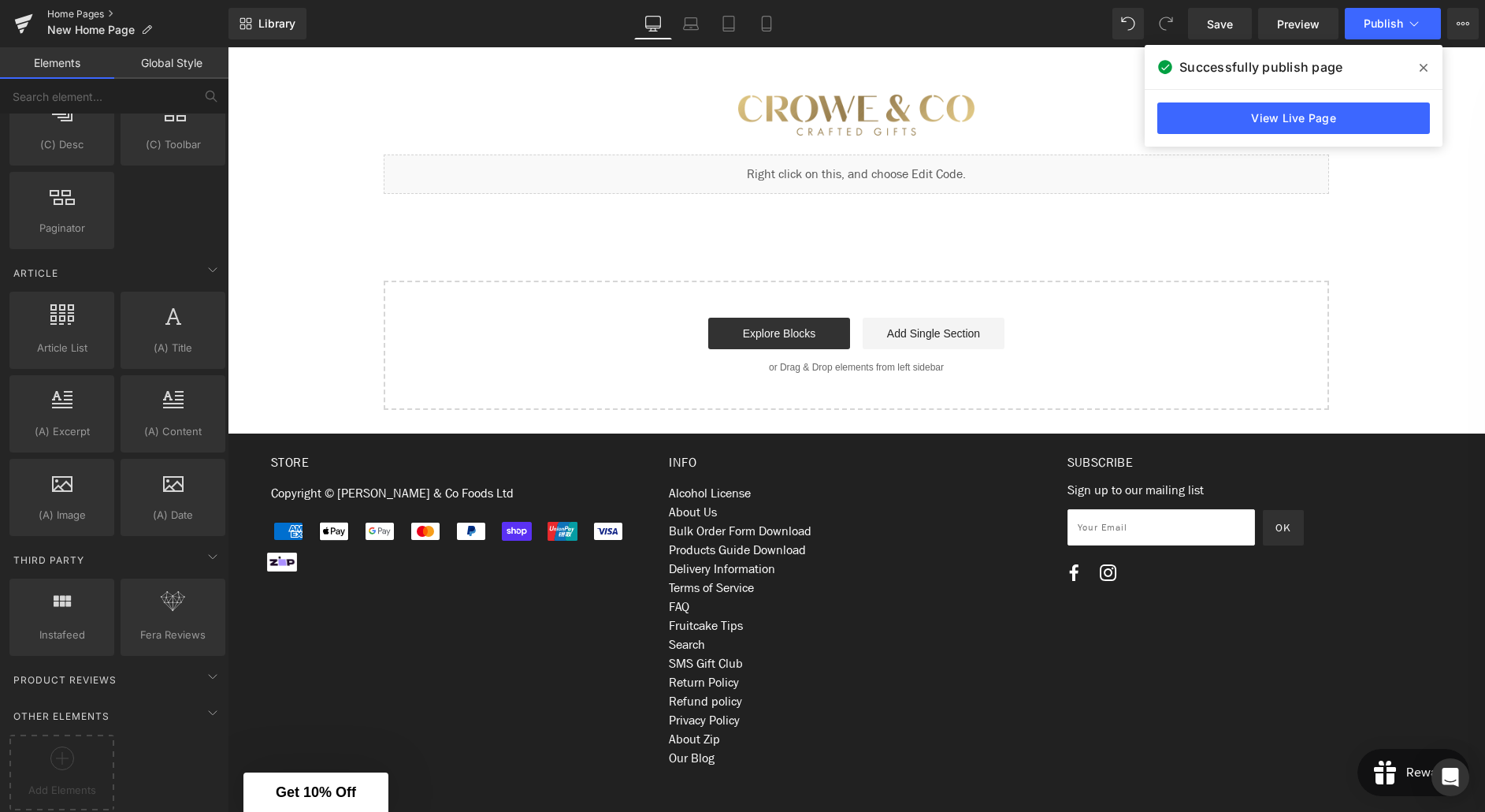
click at [85, 11] on link "Home Pages" at bounding box center [138, 14] width 182 height 13
